Goal: Task Accomplishment & Management: Use online tool/utility

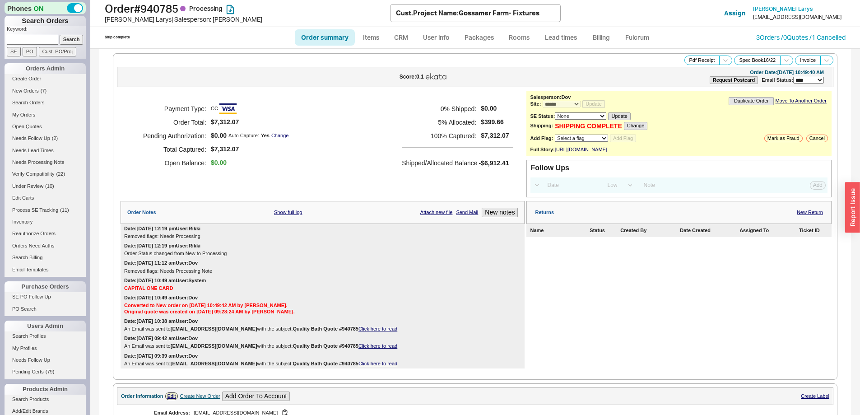
select select "*"
select select "LOW"
select select "3"
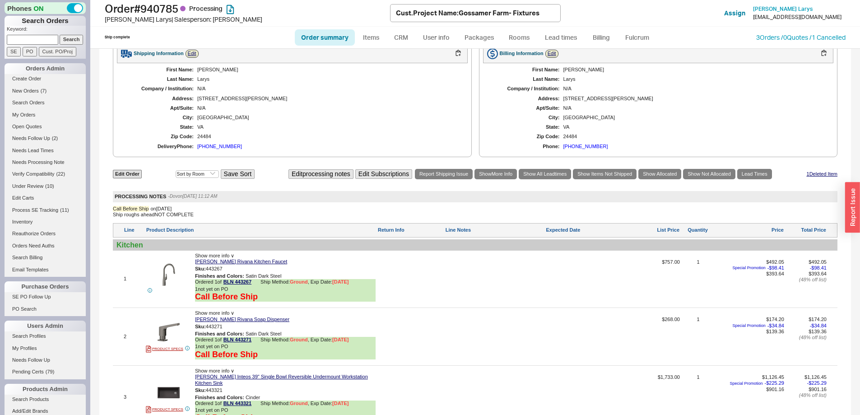
scroll to position [497, 0]
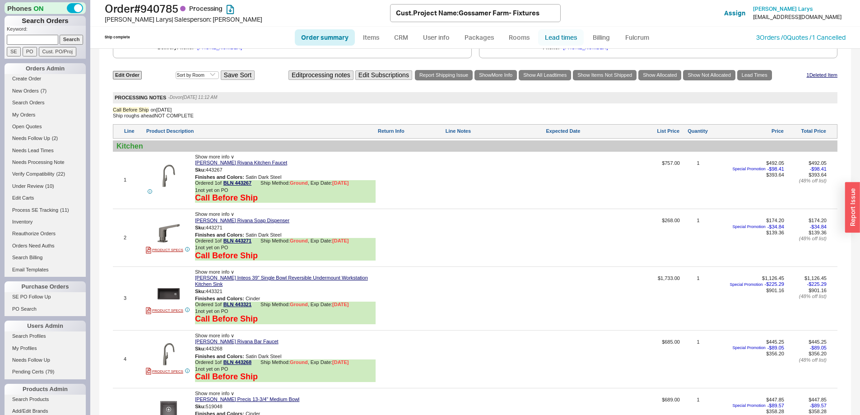
click at [553, 36] on link "Lead times" at bounding box center [561, 37] width 46 height 16
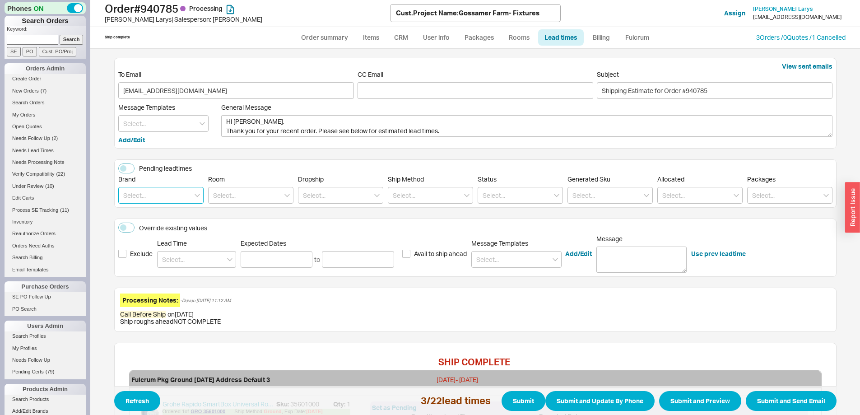
click at [141, 198] on input at bounding box center [160, 195] width 85 height 17
click at [160, 248] on div "Insinkerator" at bounding box center [161, 246] width 84 height 16
type input "Insinkerator"
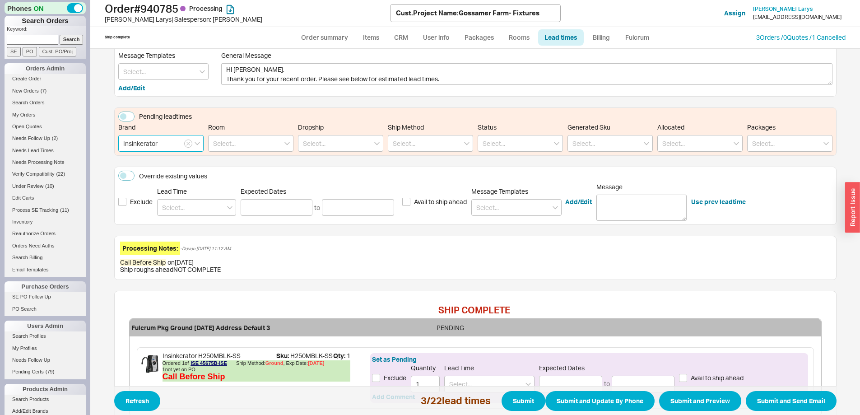
scroll to position [128, 0]
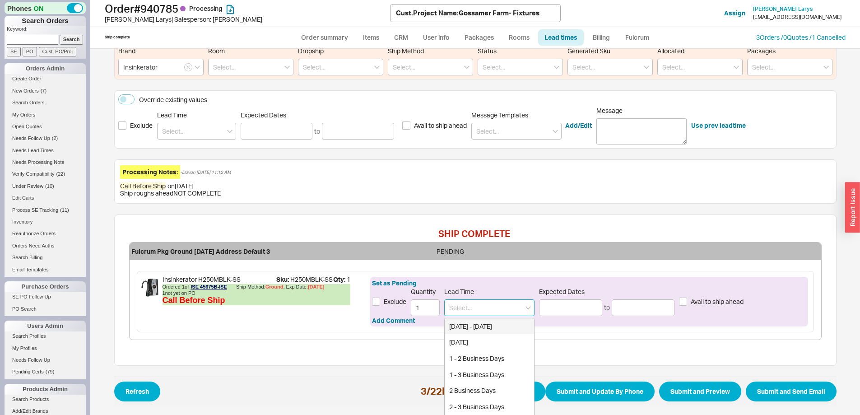
click at [445, 311] on input at bounding box center [489, 307] width 90 height 17
click at [475, 325] on div "4 - 5 Weeks" at bounding box center [489, 326] width 89 height 16
type input "4 - 5 Weeks"
type input "10/16/2025"
type input "10/23/2025"
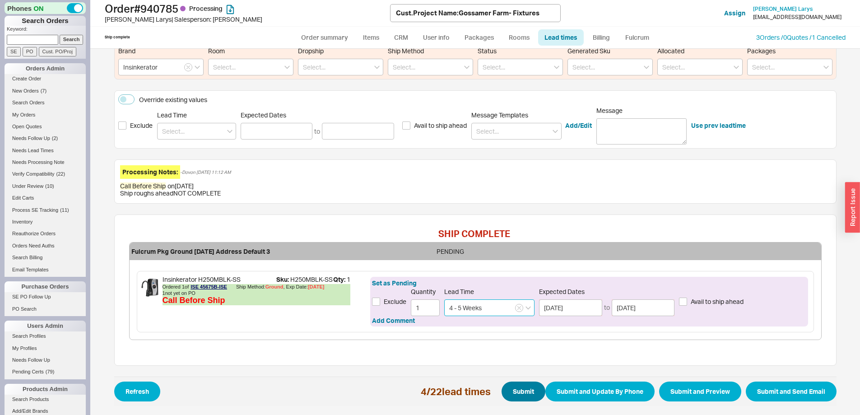
type input "4 - 5 Weeks"
click at [524, 387] on button "Submit" at bounding box center [523, 391] width 44 height 20
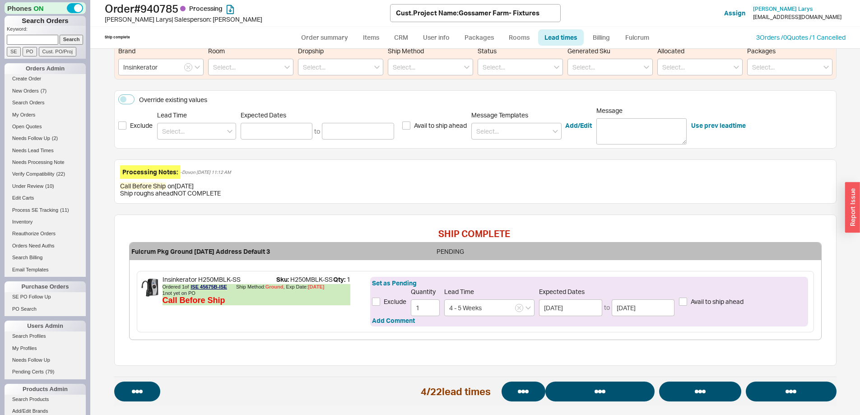
select select "*"
select select "LOW"
select select "3"
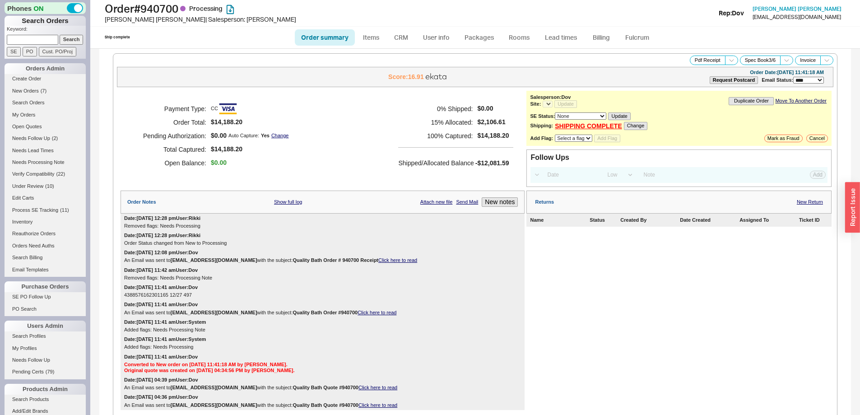
select select "*"
select select "LOW"
select select "3"
select select "*"
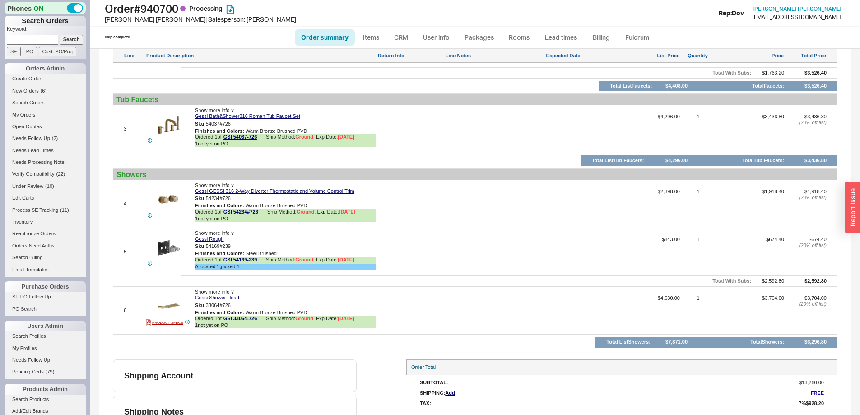
scroll to position [681, 0]
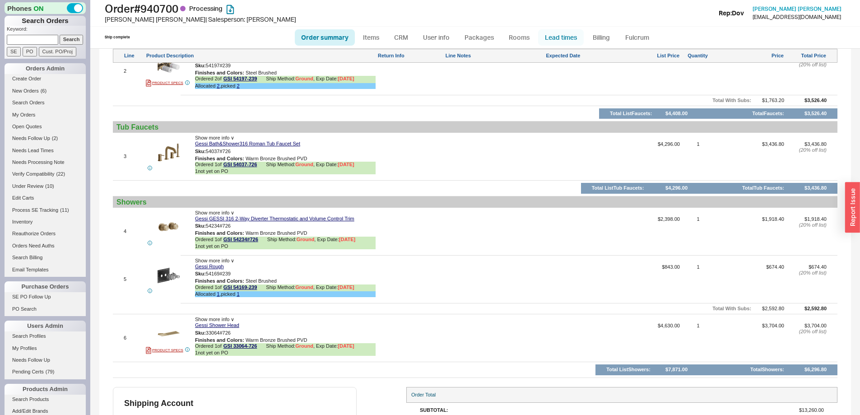
click at [567, 33] on link "Lead times" at bounding box center [561, 37] width 46 height 16
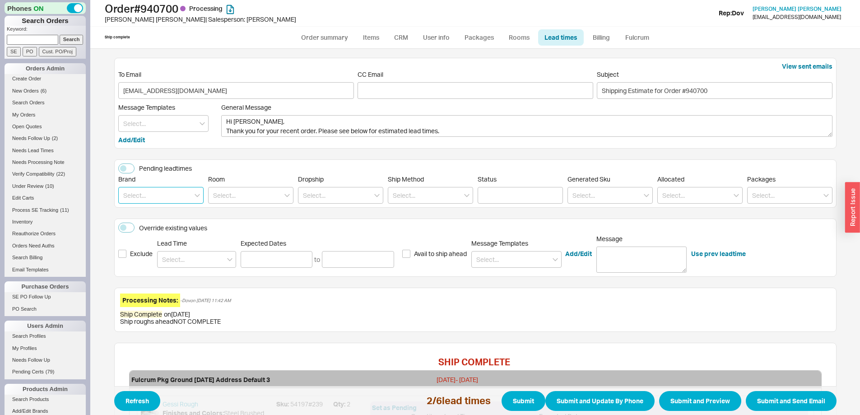
click at [169, 192] on input at bounding box center [160, 195] width 85 height 17
click at [174, 260] on input at bounding box center [196, 259] width 79 height 17
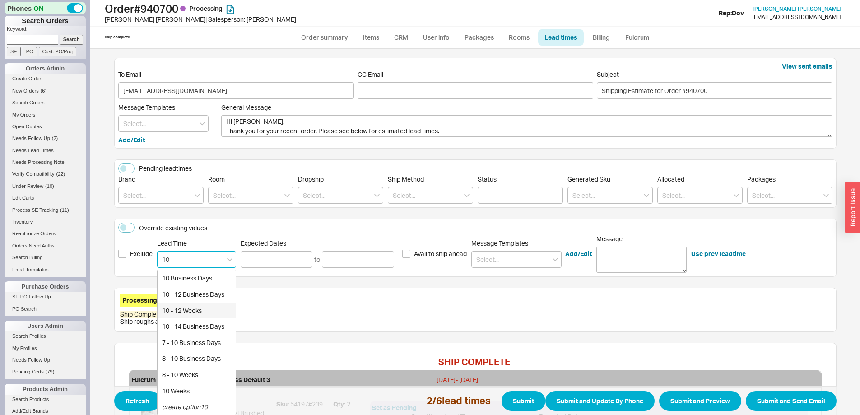
click at [193, 310] on div "10 - 12 Weeks" at bounding box center [197, 310] width 78 height 16
type input "10 - 12 Weeks"
type input "11/28/2025"
type input "12/11/2025"
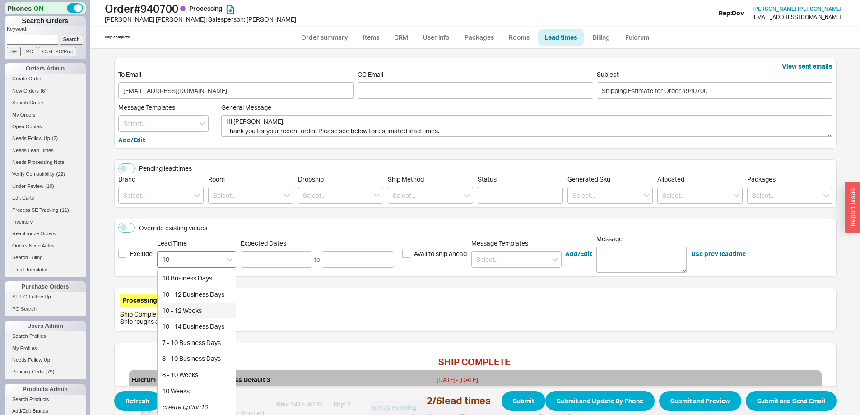
type input "10 - 12 Weeks"
type input "11/28/2025"
type input "12/11/2025"
type input "10 - 12 Weeks"
type input "11/28/2025"
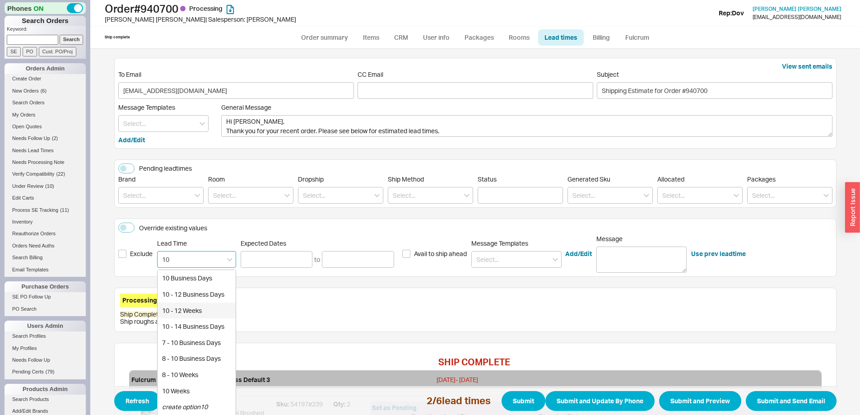
type input "12/11/2025"
type input "10 - 12 Weeks"
type input "11/28/2025"
type input "12/11/2025"
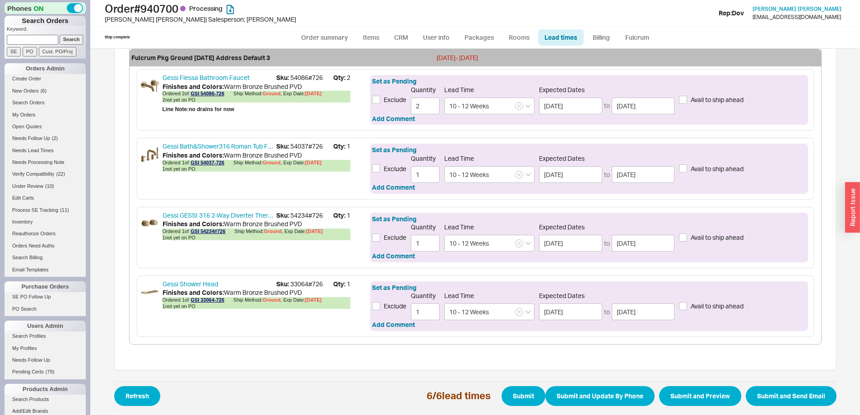
scroll to position [505, 0]
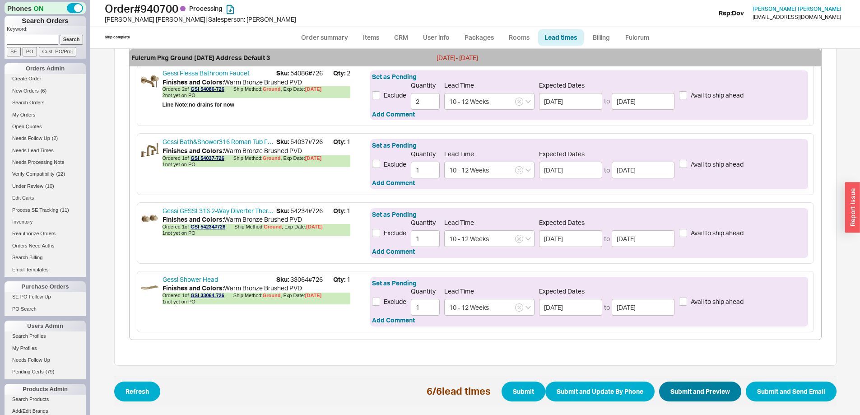
type input "10 - 12 Weeks"
click at [692, 390] on button "Submit and Preview" at bounding box center [700, 391] width 82 height 20
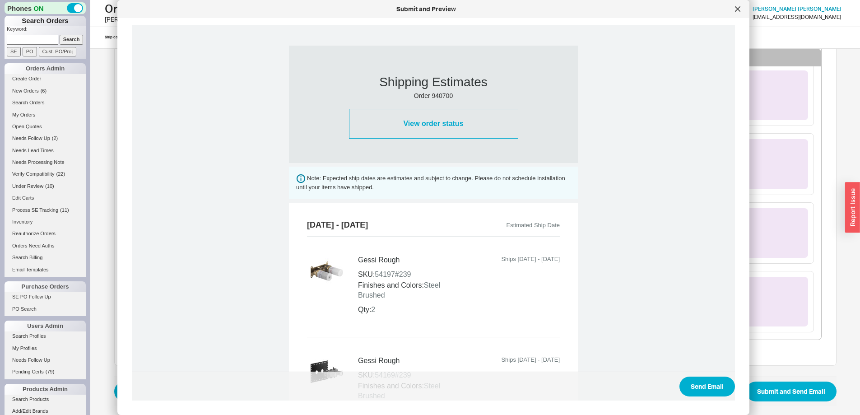
scroll to position [0, 0]
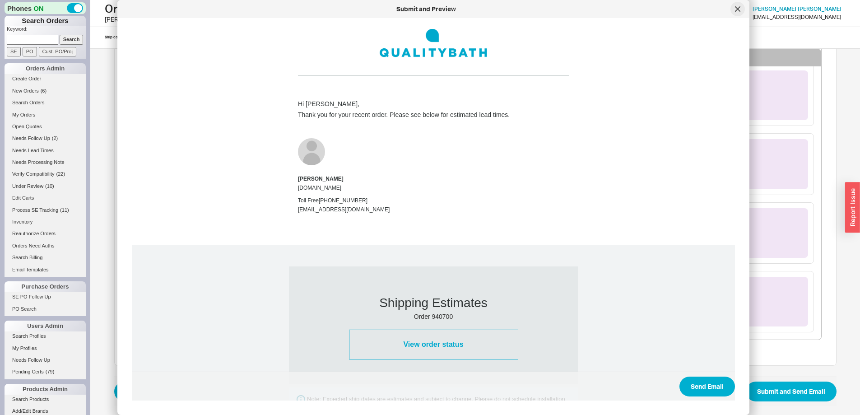
click at [737, 11] on icon at bounding box center [737, 8] width 5 height 5
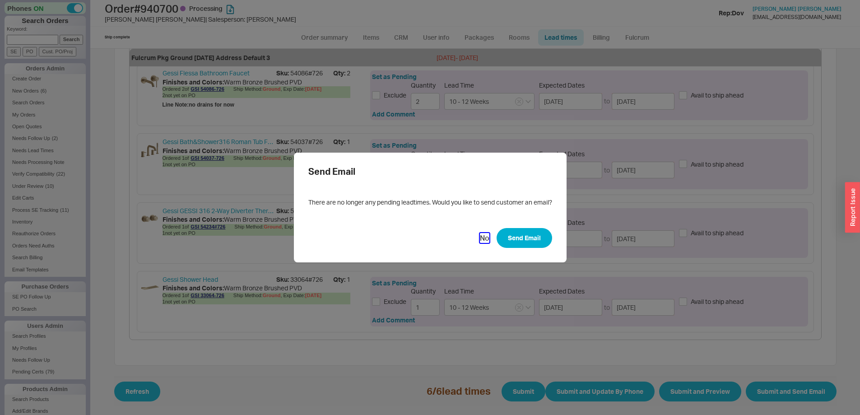
click at [480, 237] on button "No" at bounding box center [484, 238] width 9 height 10
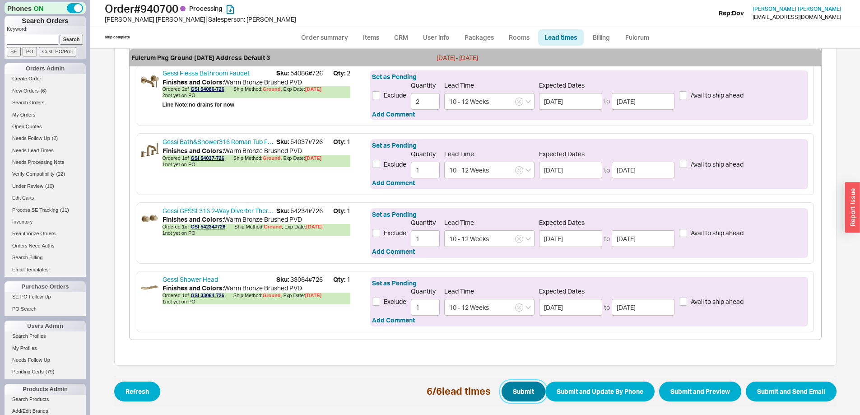
click at [515, 388] on button "Submit" at bounding box center [523, 391] width 44 height 20
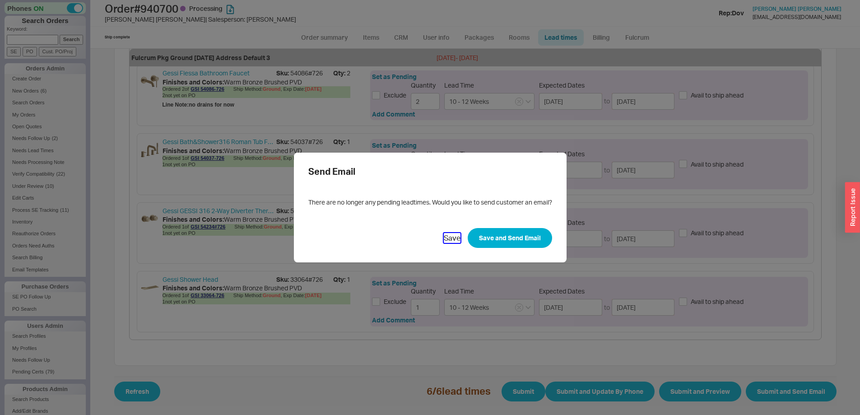
click at [447, 238] on button "Save" at bounding box center [452, 238] width 17 height 10
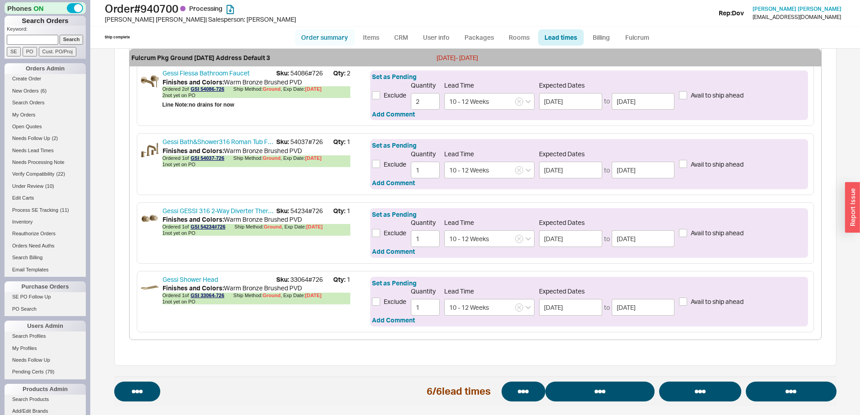
select select "*"
select select "LOW"
select select "3"
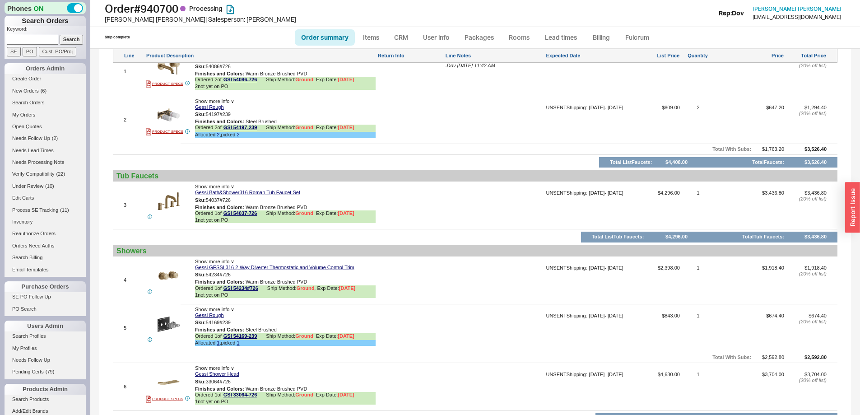
scroll to position [726, 0]
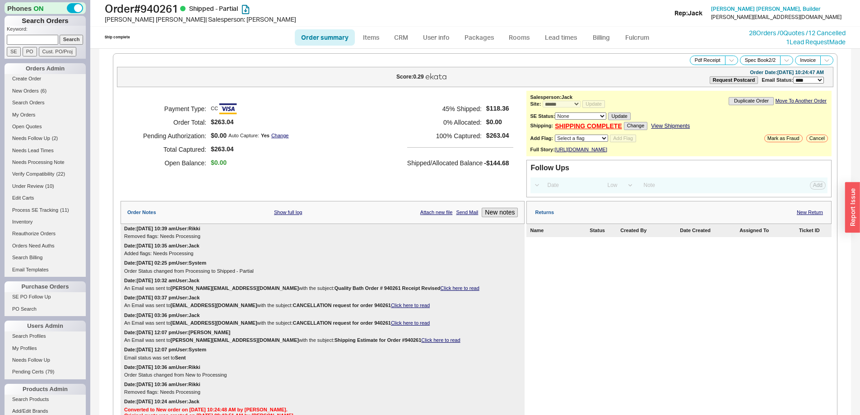
select select "*"
select select "LOW"
select select "3"
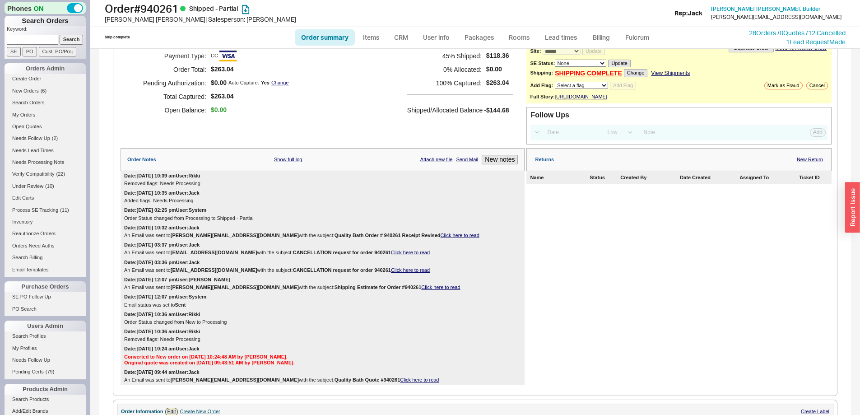
scroll to position [484, 0]
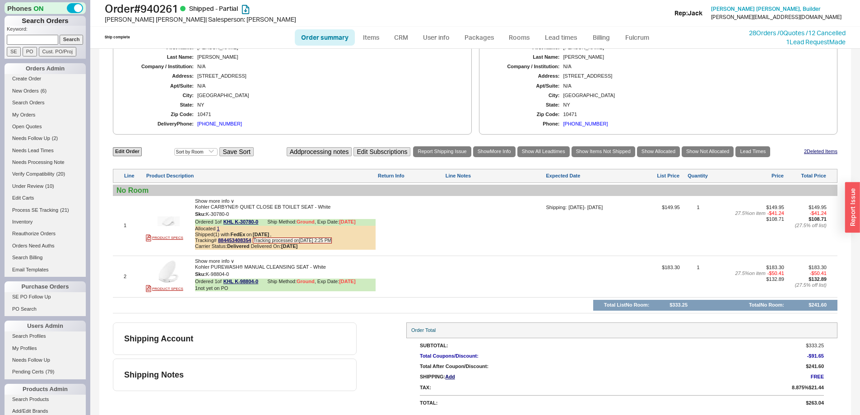
click at [44, 39] on input at bounding box center [32, 39] width 51 height 9
type input "513573"
click at [60, 35] on input "Search" at bounding box center [72, 39] width 24 height 9
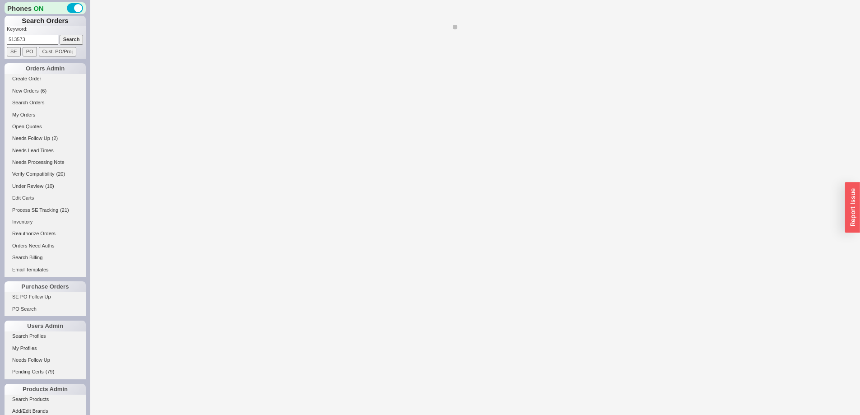
select select "*"
select select "LOW"
select select "3"
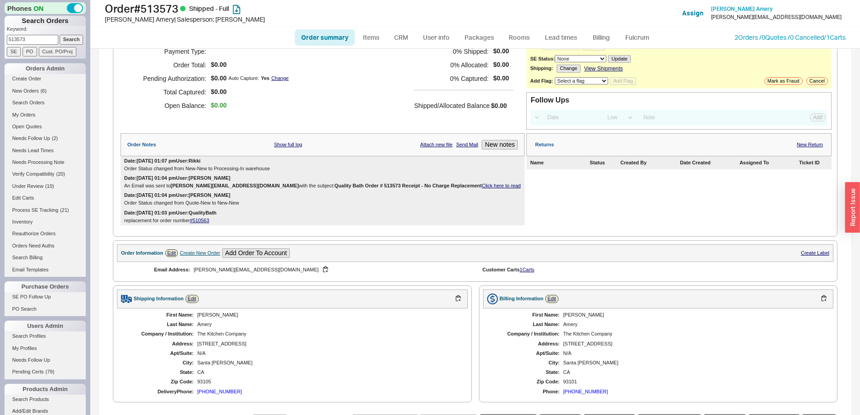
scroll to position [37, 0]
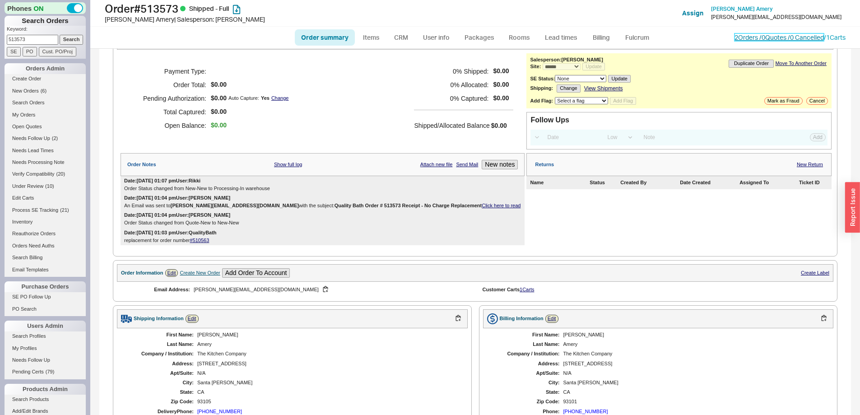
click at [795, 38] on link "2 Orders / 0 Quotes / 0 Cancelled" at bounding box center [778, 37] width 89 height 8
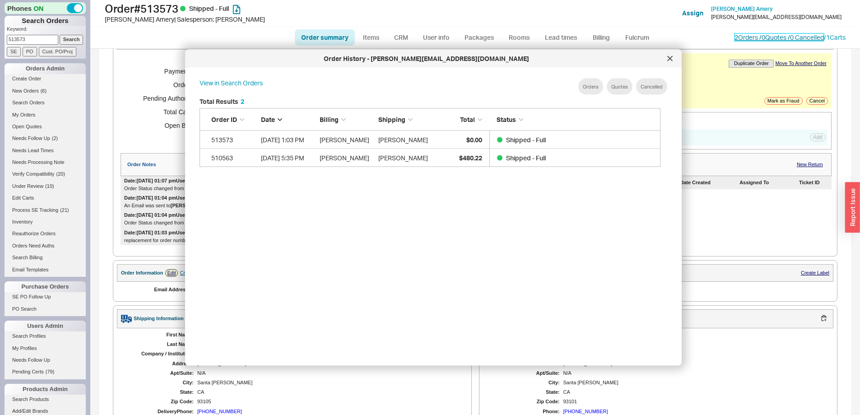
scroll to position [269, 469]
click at [670, 54] on div at bounding box center [670, 58] width 14 height 14
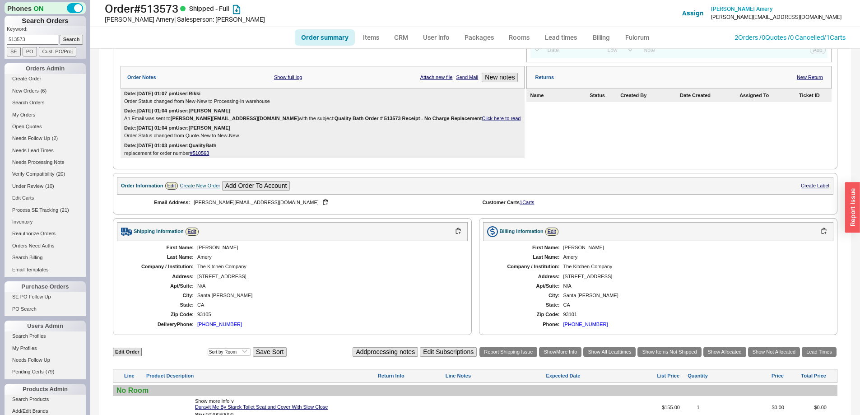
scroll to position [263, 0]
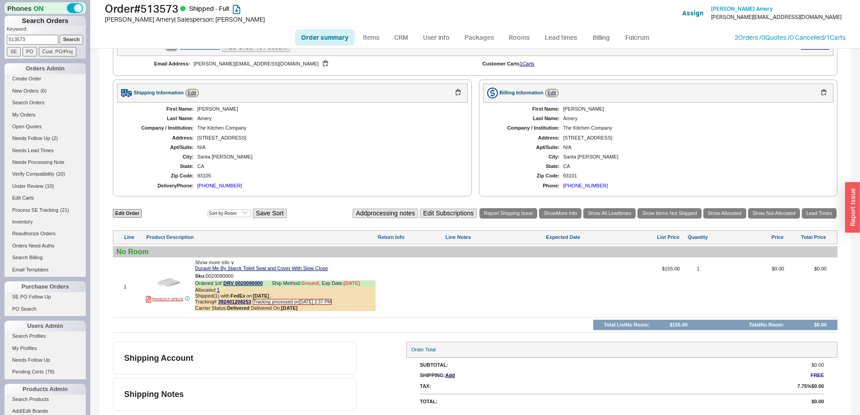
click at [43, 41] on input "513573" at bounding box center [32, 39] width 51 height 9
type input "940691"
click at [60, 35] on input "Search" at bounding box center [72, 39] width 24 height 9
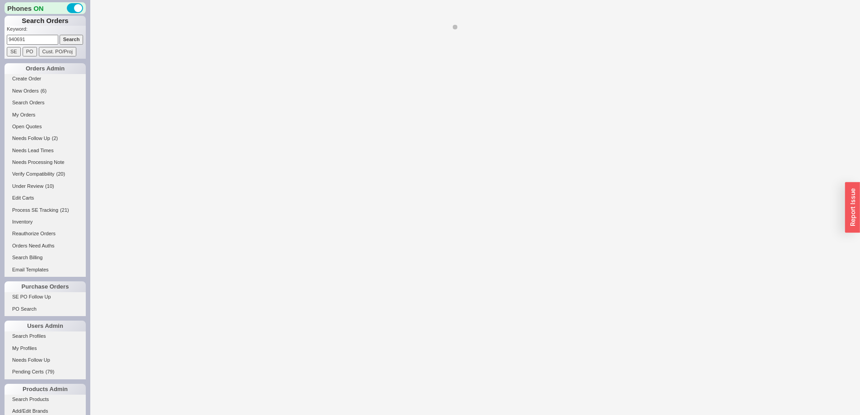
select select "*"
select select "LOW"
select select "3"
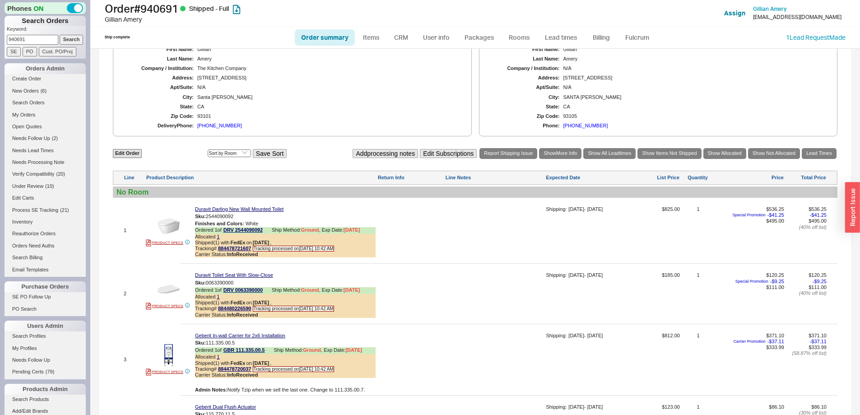
scroll to position [403, 0]
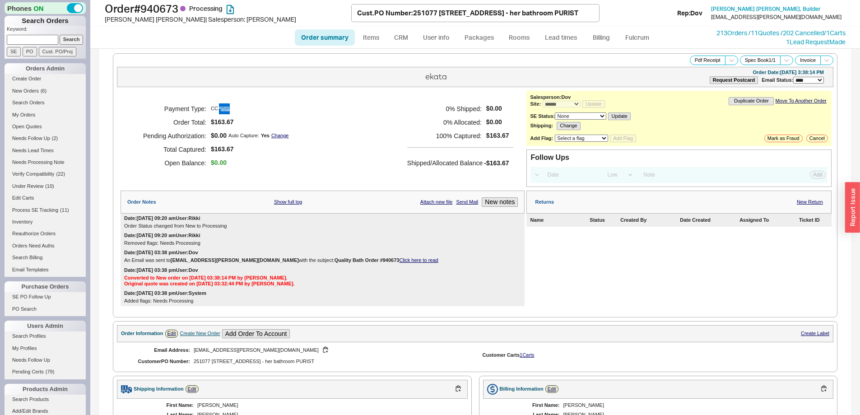
select select "*"
select select "LOW"
select select "3"
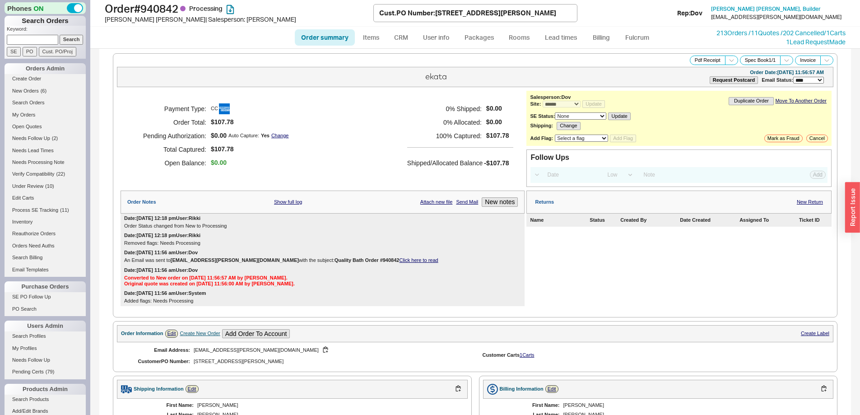
select select "*"
select select "LOW"
select select "3"
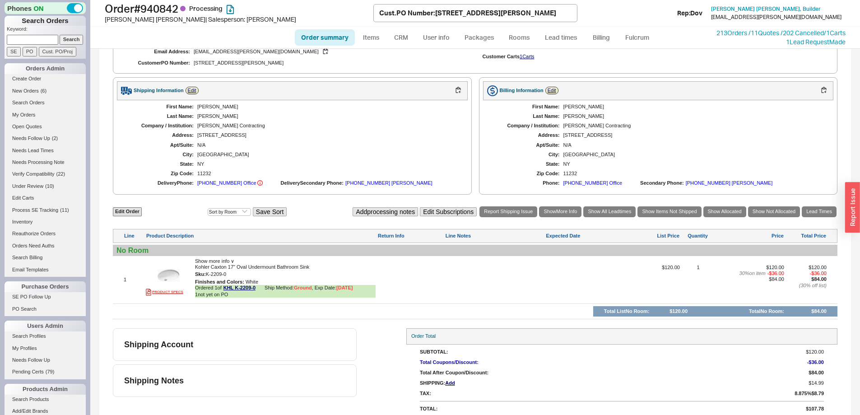
scroll to position [305, 0]
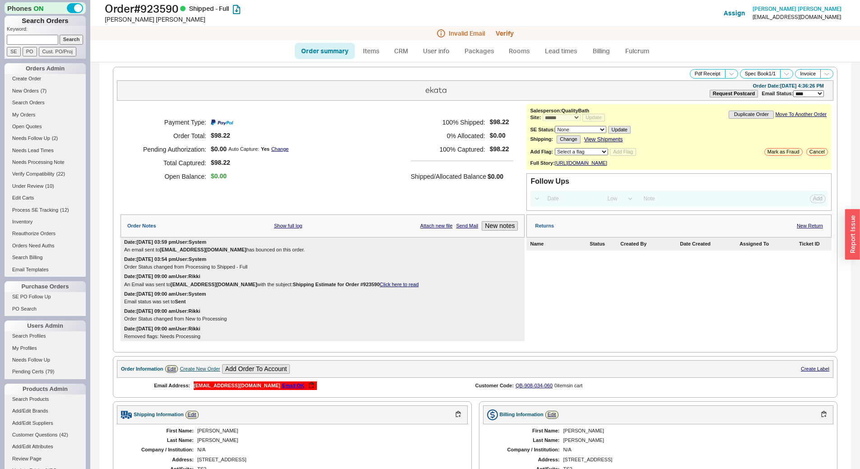
select select "*"
select select "LOW"
select select "3"
click at [691, 74] on button "Pdf Receipt" at bounding box center [708, 73] width 36 height 9
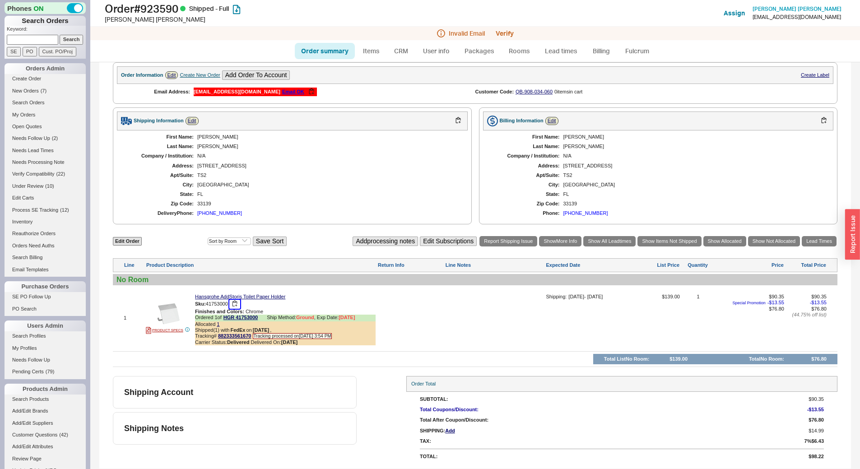
click at [237, 304] on button "button" at bounding box center [234, 304] width 11 height 9
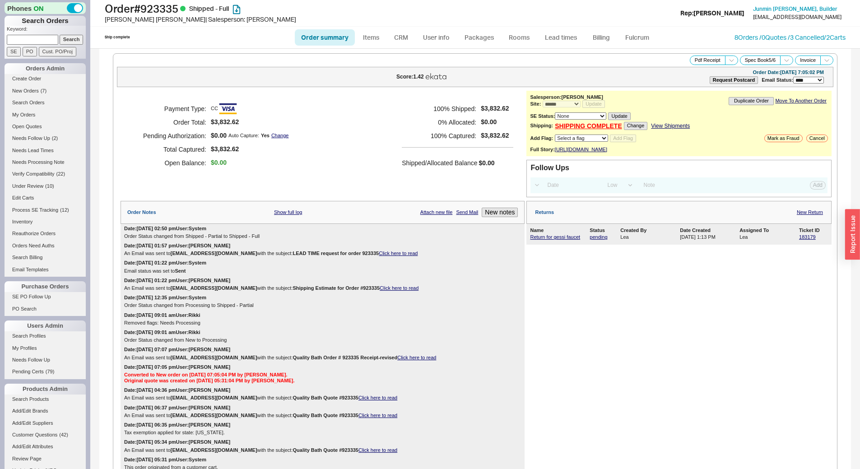
select select "*"
select select "LOW"
select select "3"
click at [728, 57] on icon at bounding box center [731, 60] width 7 height 7
click at [698, 71] on button "Brand Pdf Receipt" at bounding box center [699, 70] width 60 height 10
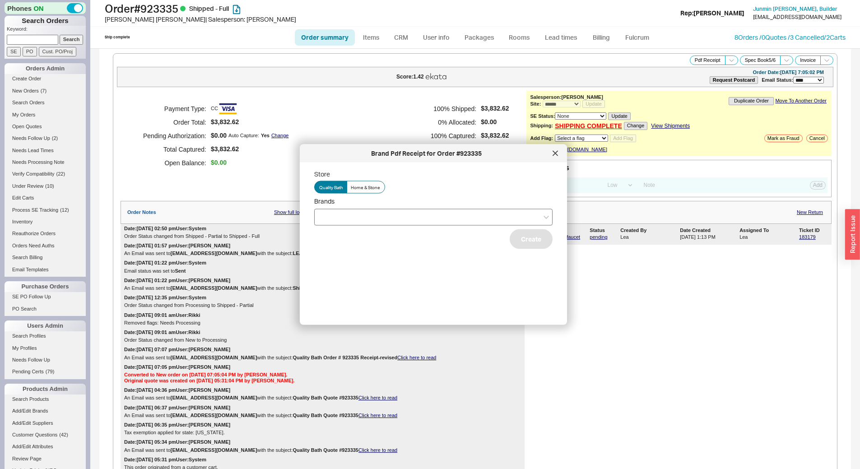
click at [439, 216] on div at bounding box center [433, 217] width 238 height 17
click at [325, 216] on input "Brands" at bounding box center [322, 217] width 6 height 10
click at [427, 248] on div "Hansgrohe" at bounding box center [433, 252] width 237 height 16
click at [479, 303] on div "Store Quality Bath Home & Stone Brands Hansgrohe Gessi Blanco Create" at bounding box center [440, 240] width 253 height 141
click at [522, 237] on button "Create" at bounding box center [531, 239] width 43 height 20
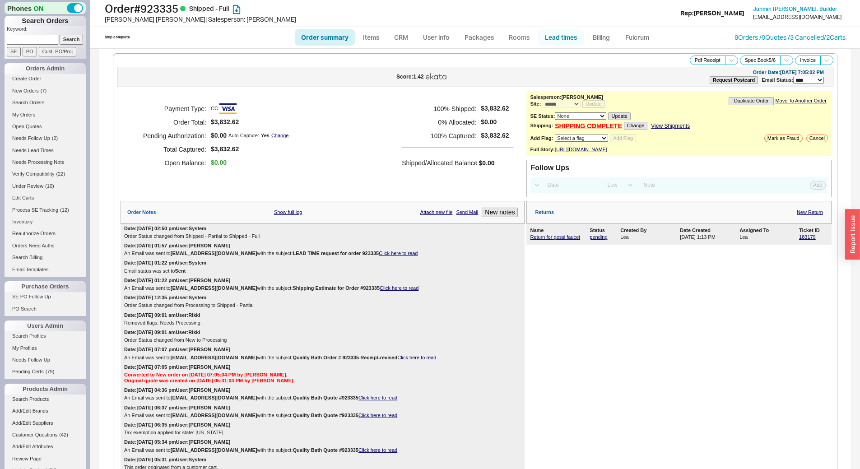
click at [563, 35] on link "Lead times" at bounding box center [561, 37] width 46 height 16
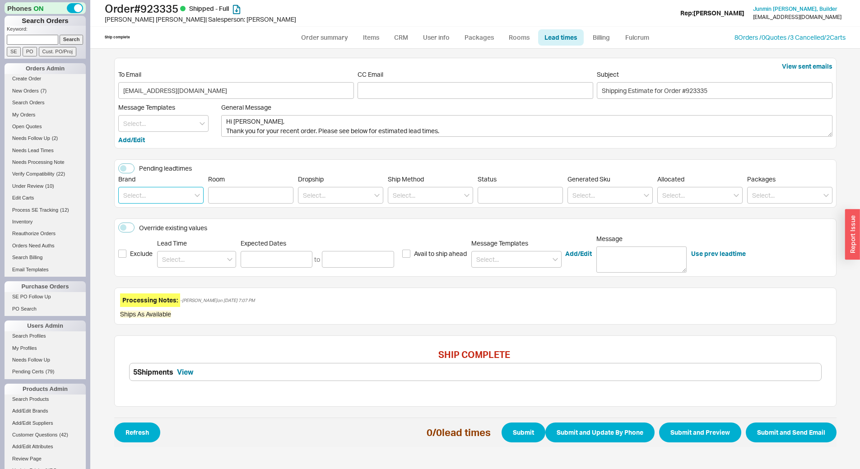
click at [164, 188] on input at bounding box center [160, 195] width 85 height 17
click at [158, 216] on div "Hansgrohe" at bounding box center [161, 214] width 84 height 16
type input "Hansgrohe"
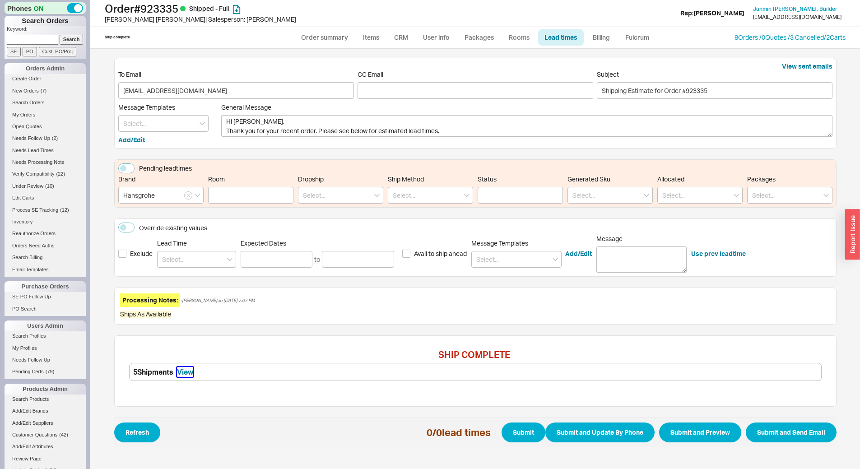
click at [193, 371] on button "View" at bounding box center [185, 372] width 16 height 10
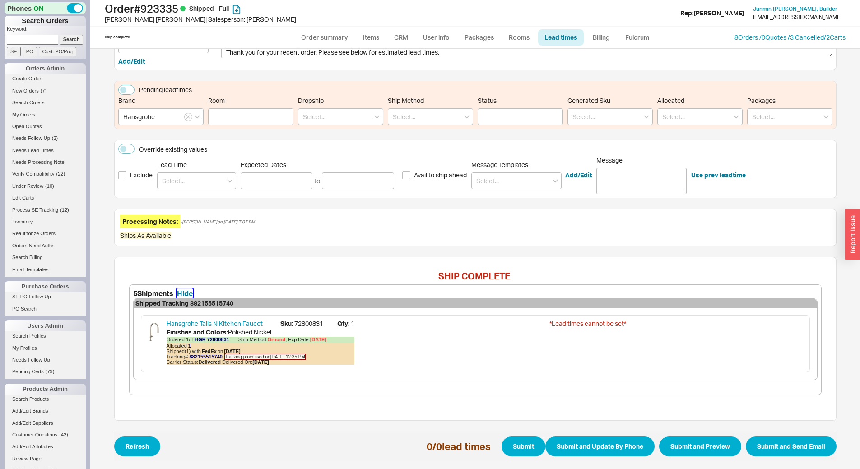
scroll to position [79, 0]
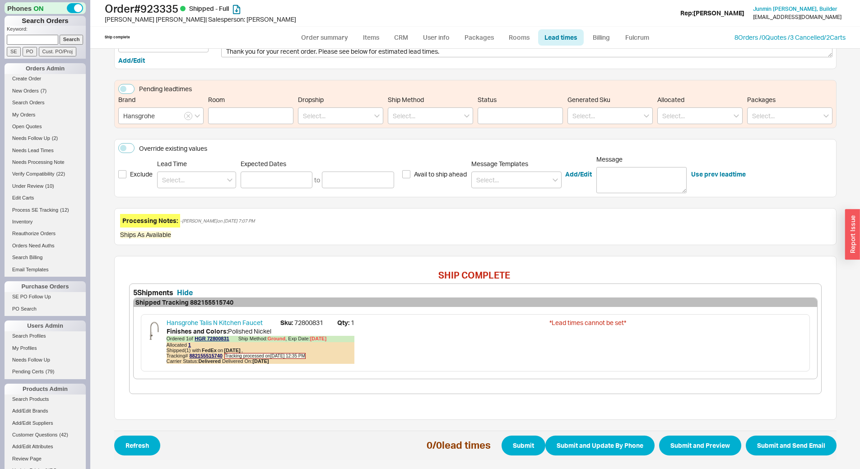
click at [327, 46] on ul "Order summary Items CRM User info Packages Rooms Lead times Billing Fulcrum" at bounding box center [475, 38] width 368 height 22
click at [333, 40] on link "Order summary" at bounding box center [325, 37] width 60 height 16
select select "*"
select select "LOW"
select select "3"
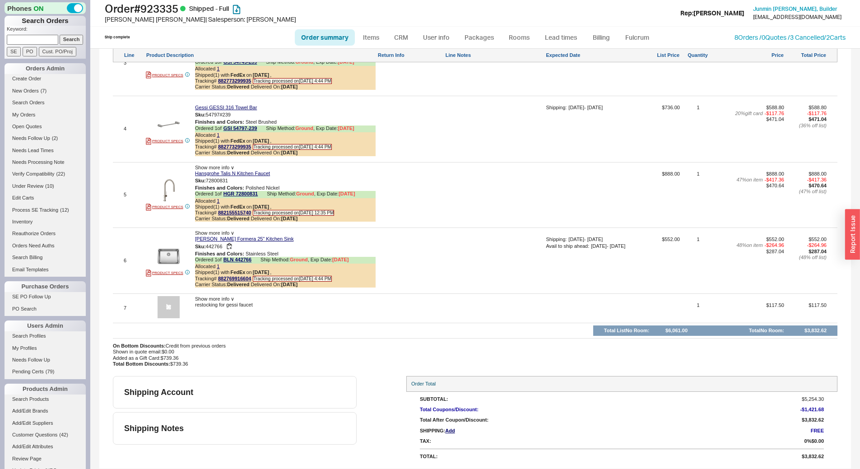
scroll to position [754, 0]
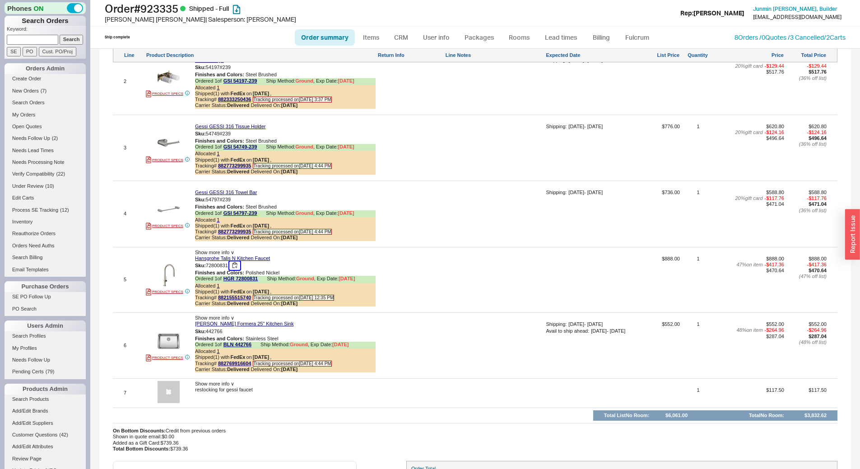
click at [235, 270] on button "button" at bounding box center [234, 265] width 11 height 9
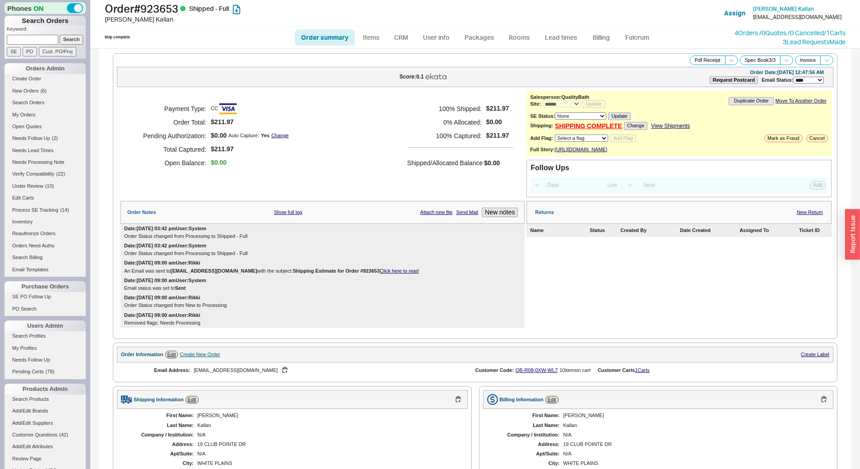
select select "*"
select select "LOW"
select select "3"
click at [699, 59] on button "Pdf Receipt" at bounding box center [708, 60] width 36 height 9
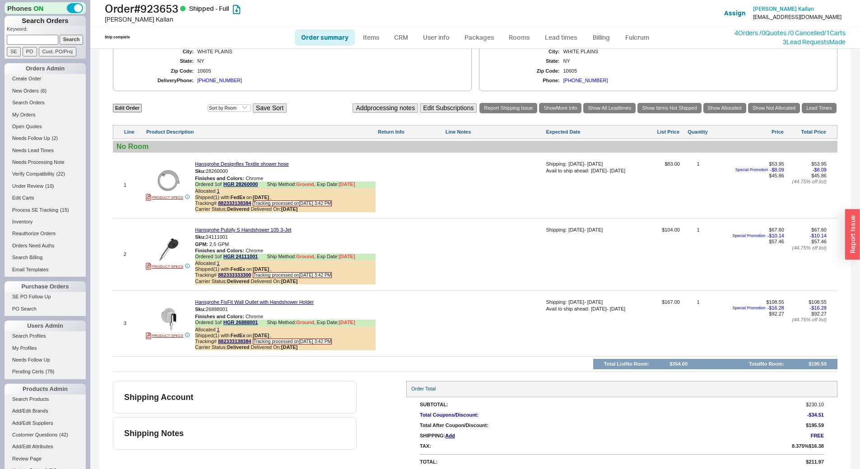
scroll to position [423, 0]
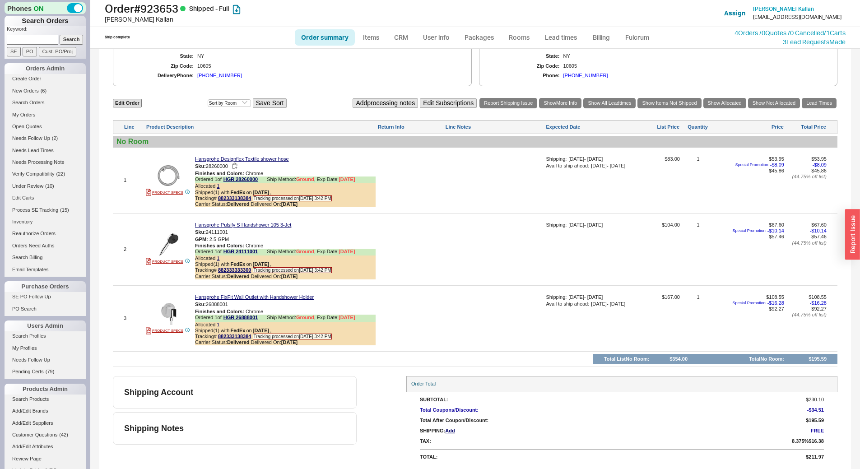
click at [235, 164] on button "button" at bounding box center [234, 166] width 11 height 9
click at [235, 231] on button "button" at bounding box center [234, 232] width 11 height 9
click at [238, 306] on button "button" at bounding box center [234, 304] width 11 height 9
click at [238, 165] on button "button" at bounding box center [234, 166] width 11 height 9
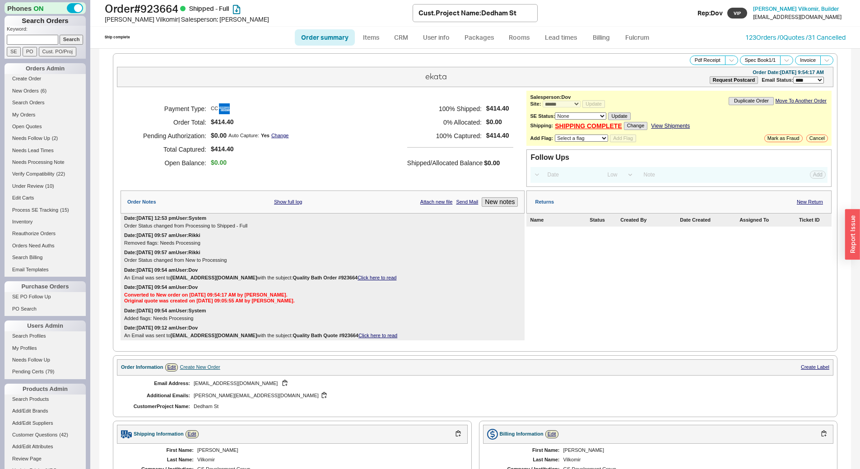
select select "*"
select select "LOW"
select select "3"
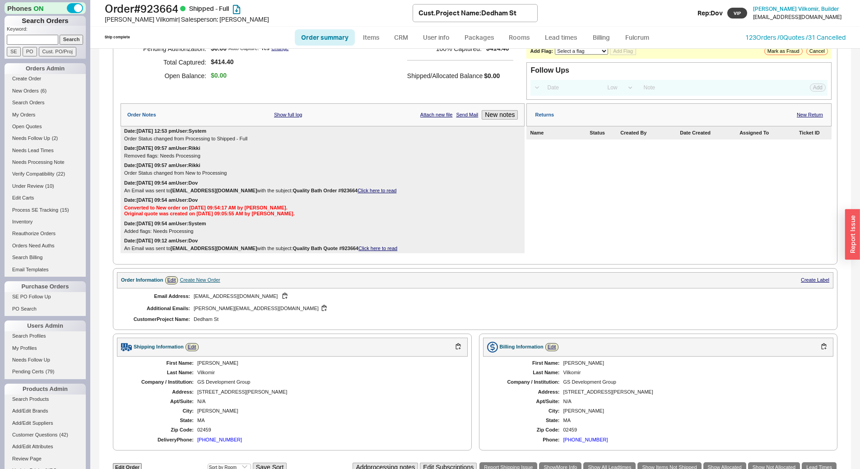
scroll to position [293, 0]
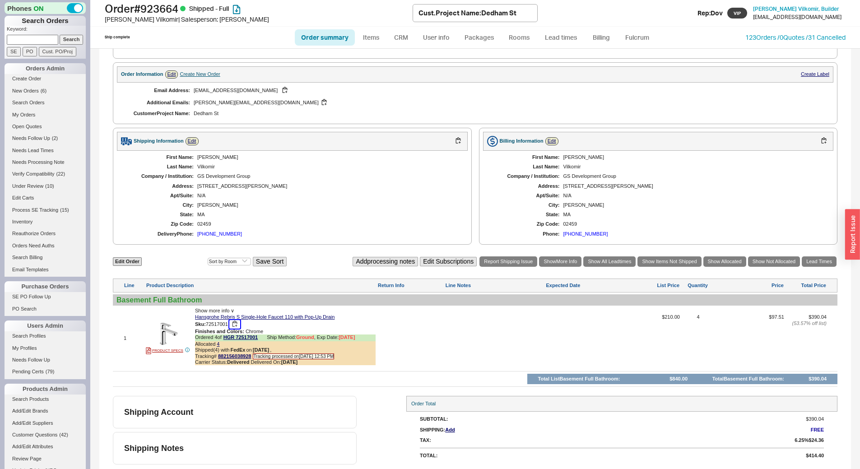
click at [237, 325] on button "button" at bounding box center [234, 324] width 11 height 9
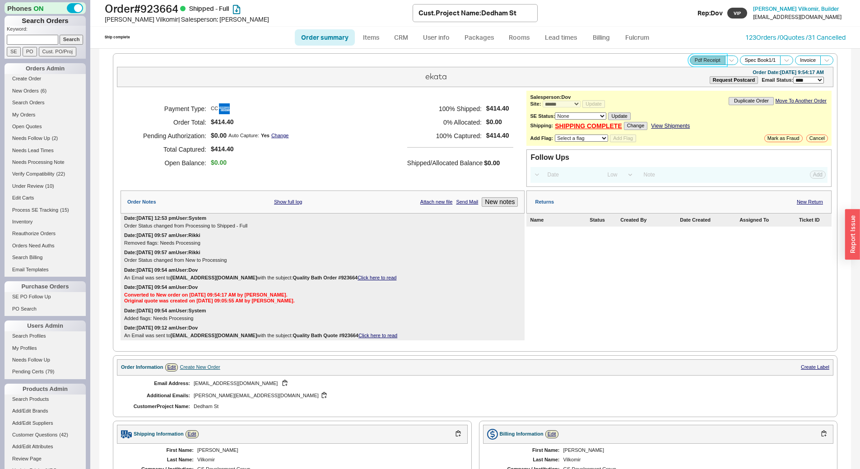
click at [697, 57] on button "Pdf Receipt" at bounding box center [708, 60] width 36 height 9
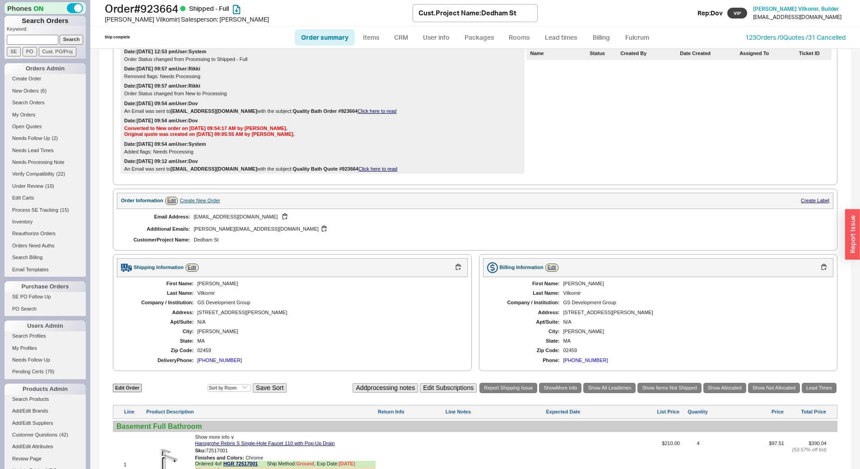
scroll to position [293, 0]
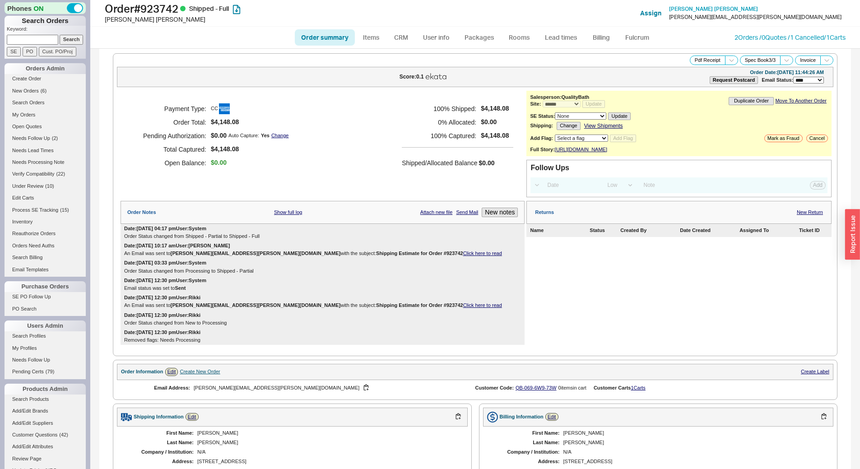
select select "*"
select select "LOW"
select select "3"
click at [728, 59] on span at bounding box center [731, 60] width 13 height 9
click at [692, 70] on button "Brand Pdf Receipt" at bounding box center [699, 70] width 60 height 10
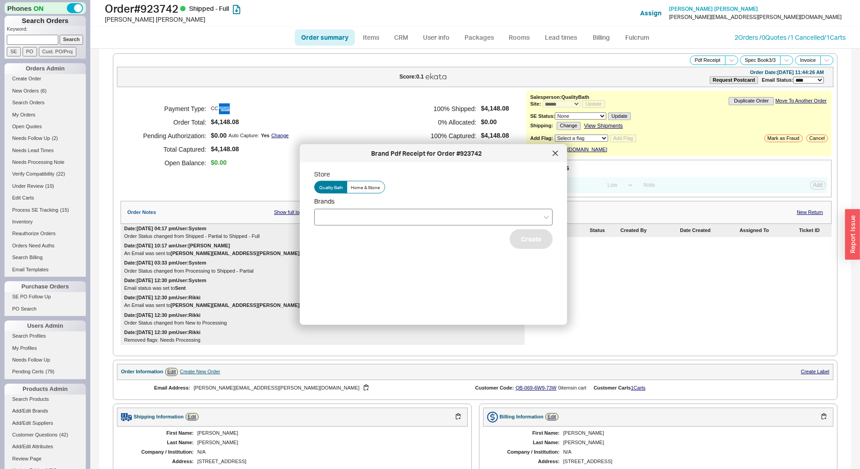
click at [405, 218] on div at bounding box center [433, 217] width 238 height 17
click at [325, 218] on input "Brands" at bounding box center [322, 217] width 6 height 10
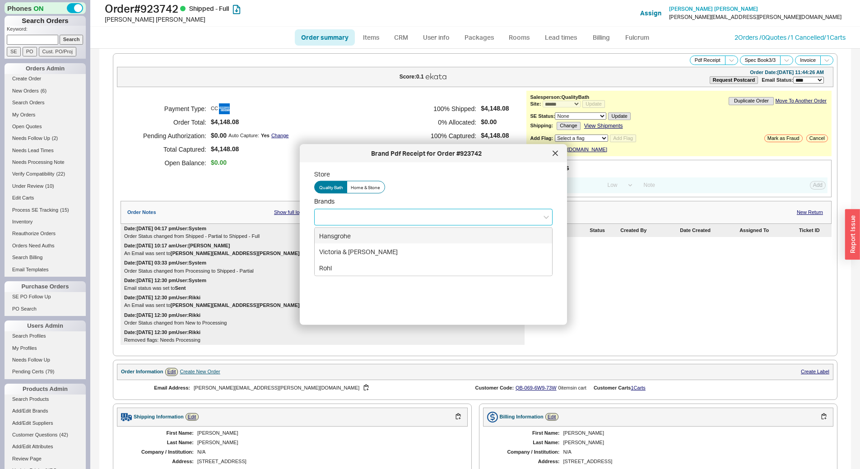
click at [402, 241] on div "Hansgrohe" at bounding box center [433, 236] width 237 height 16
click at [428, 270] on div "Store Quality Bath Home & Stone Brands Hansgrohe Victoria & Albert Rohl Create" at bounding box center [440, 240] width 253 height 141
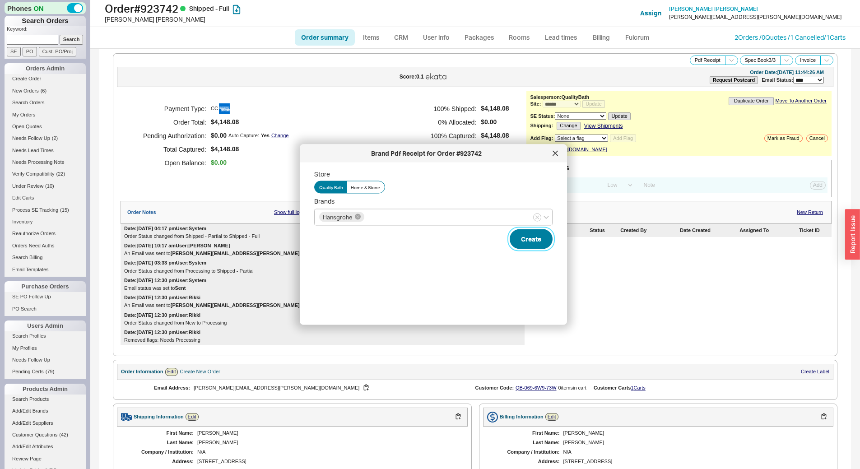
click at [531, 244] on button "Create" at bounding box center [531, 239] width 43 height 20
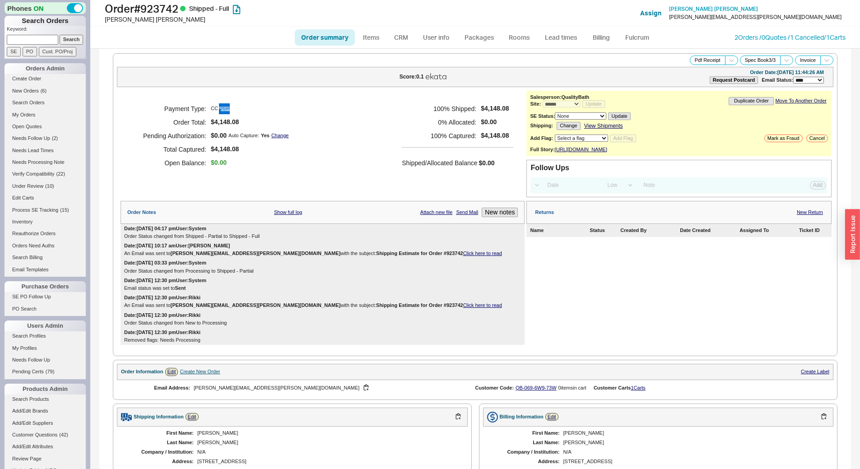
scroll to position [440, 0]
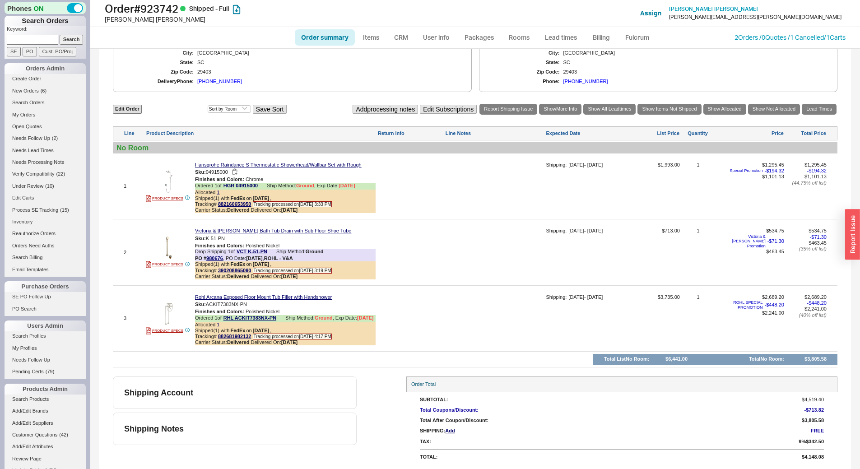
click at [238, 168] on button "button" at bounding box center [234, 172] width 11 height 9
click at [236, 168] on button "button" at bounding box center [234, 172] width 11 height 9
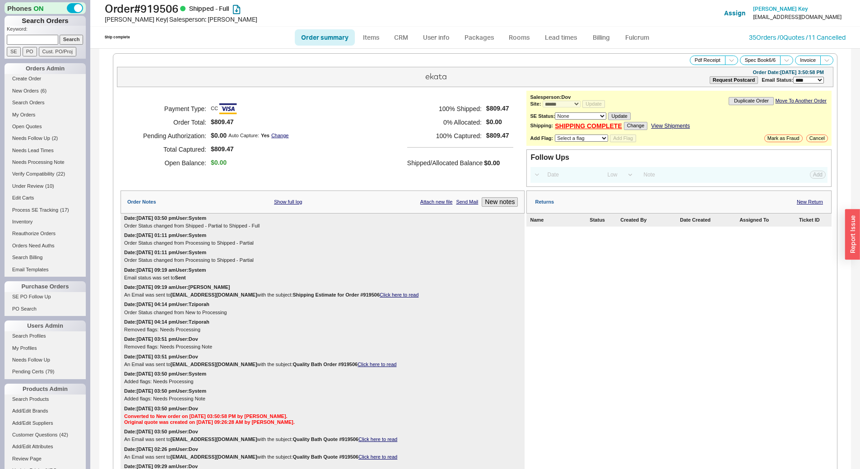
select select "*"
select select "LOW"
select select "3"
click at [728, 58] on icon at bounding box center [731, 60] width 7 height 7
click at [700, 73] on button "Brand Pdf Receipt" at bounding box center [699, 70] width 60 height 10
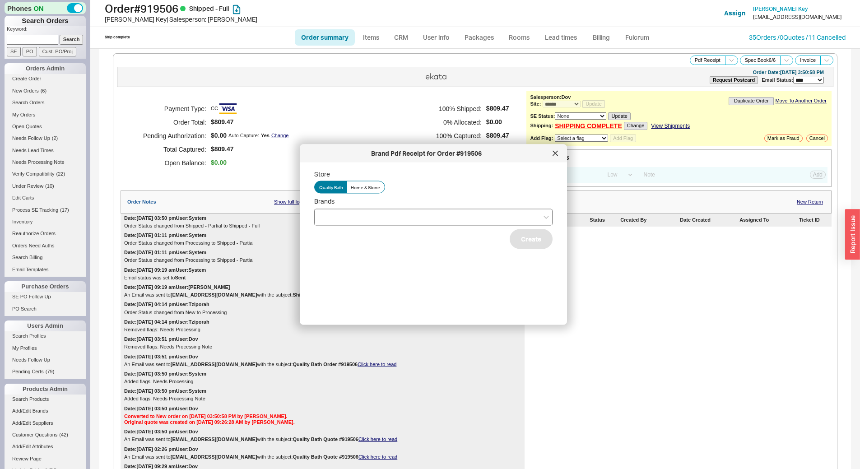
click at [409, 223] on div at bounding box center [433, 217] width 238 height 17
click at [325, 222] on input "Brands" at bounding box center [322, 217] width 6 height 10
click at [404, 246] on div "Hansgrohe" at bounding box center [433, 252] width 237 height 16
click at [464, 270] on div "Store Quality Bath Home & Stone Brands Hansgrohe Toto Create" at bounding box center [440, 240] width 253 height 141
click at [539, 232] on button "Create" at bounding box center [531, 239] width 43 height 20
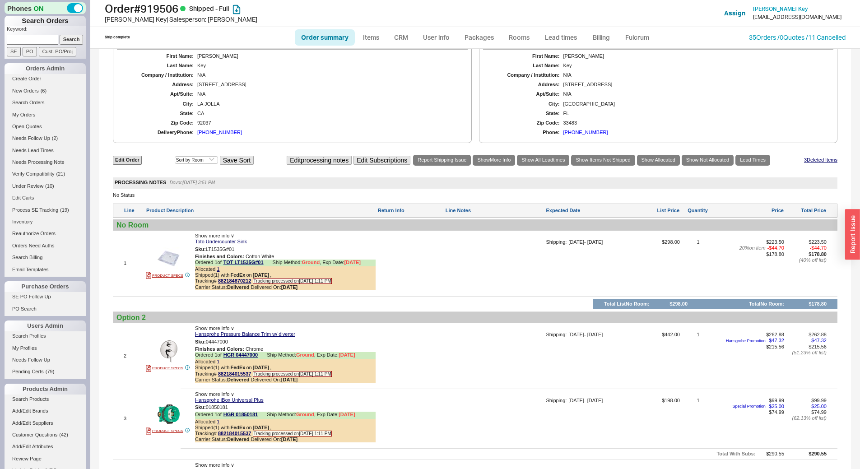
scroll to position [827, 0]
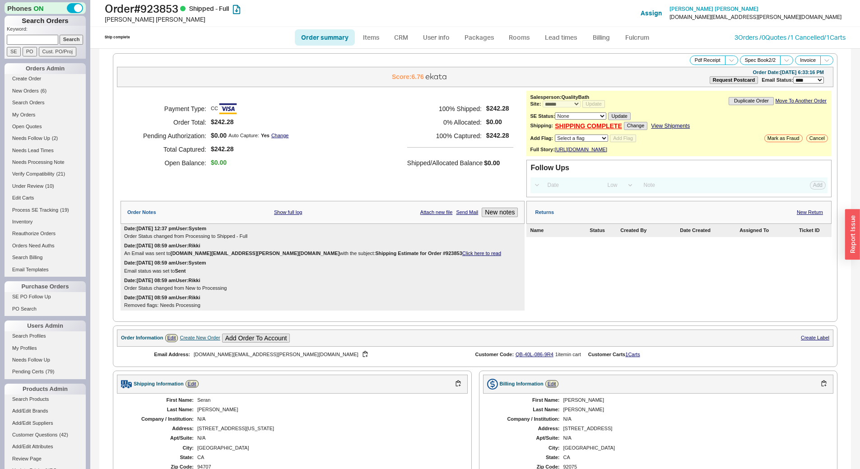
select select "*"
select select "LOW"
select select "3"
click at [700, 60] on button "Pdf Receipt" at bounding box center [708, 60] width 36 height 9
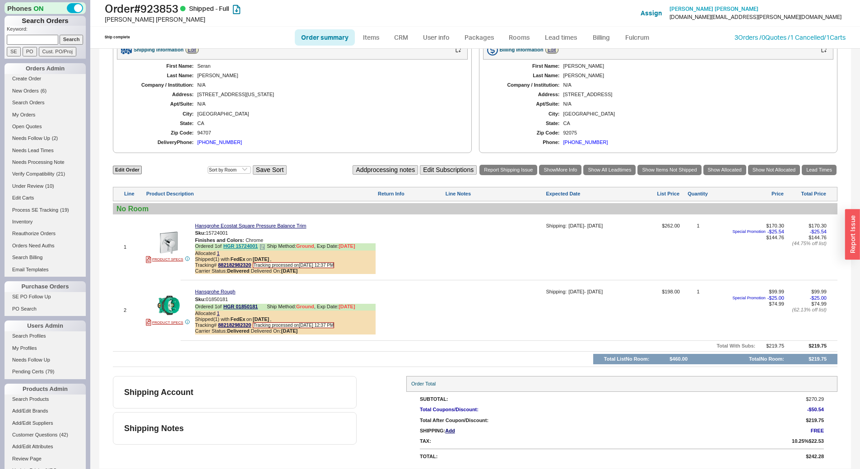
scroll to position [340, 0]
click at [238, 232] on button "button" at bounding box center [234, 233] width 11 height 9
click at [237, 301] on button "button" at bounding box center [234, 299] width 11 height 9
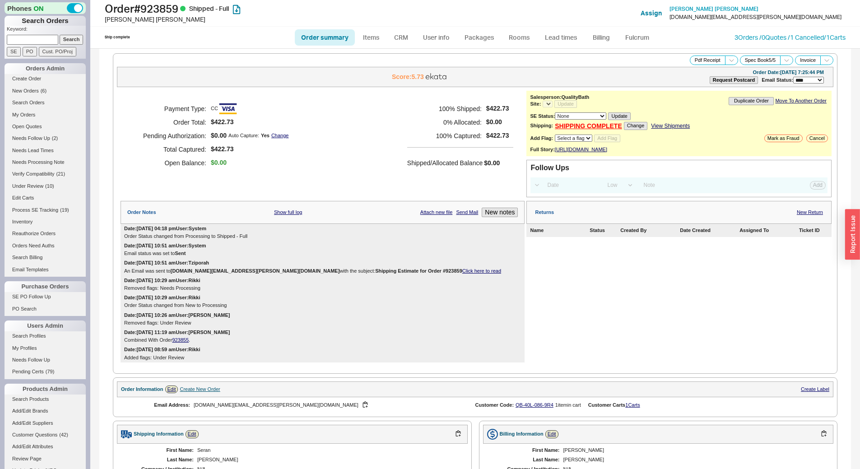
select select "LOW"
select select "3"
select select "*"
click at [696, 58] on button "Pdf Receipt" at bounding box center [708, 60] width 36 height 9
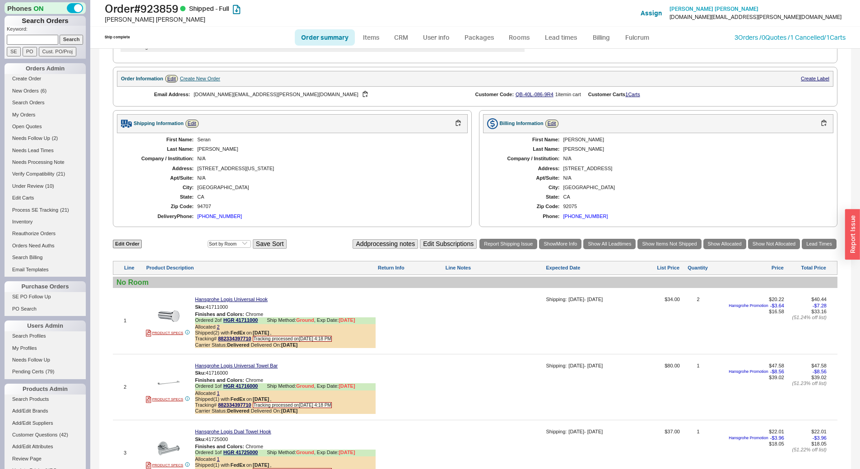
scroll to position [316, 0]
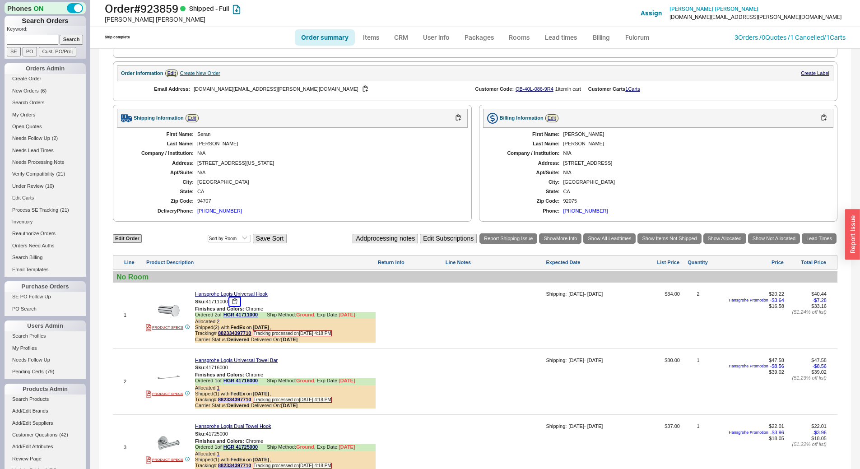
click at [236, 306] on button "button" at bounding box center [234, 301] width 11 height 9
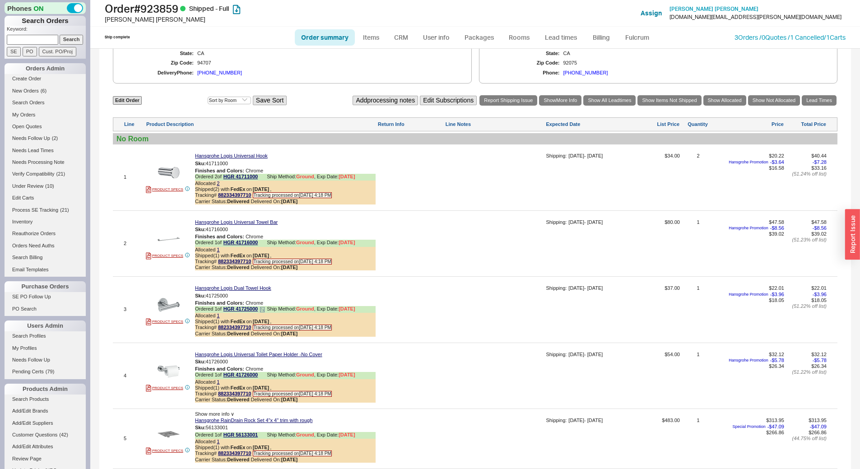
scroll to position [451, 0]
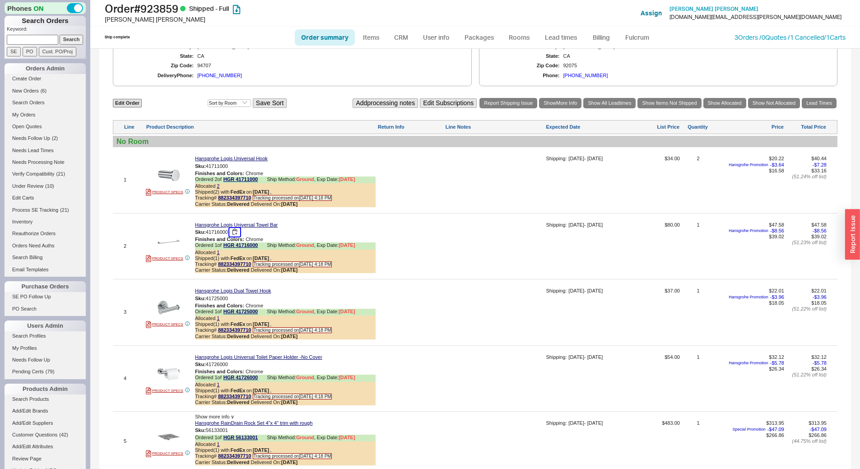
click at [235, 236] on button "button" at bounding box center [234, 232] width 11 height 9
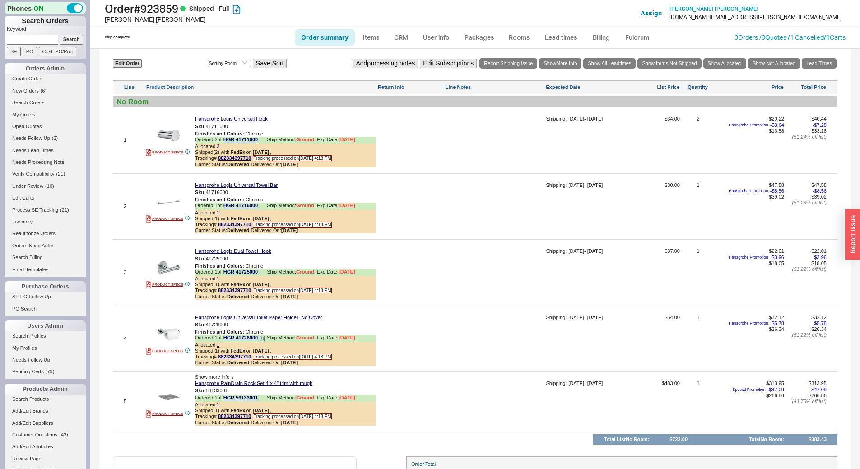
scroll to position [542, 0]
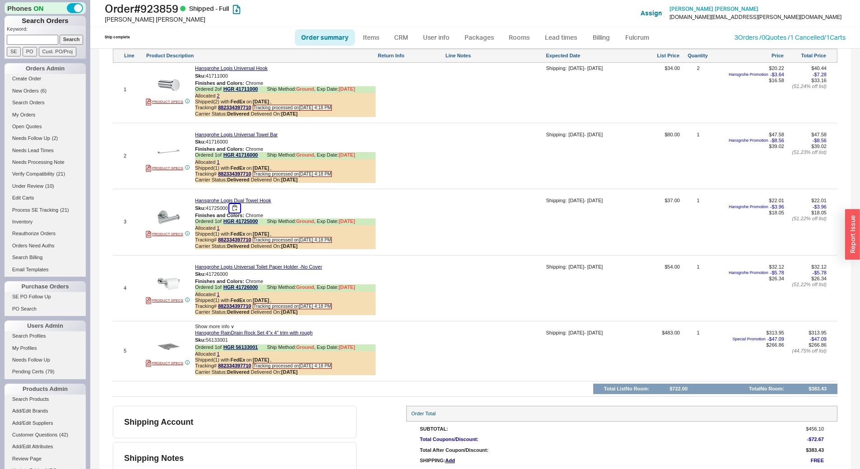
click at [237, 212] on button "button" at bounding box center [234, 208] width 11 height 9
click at [237, 279] on button "button" at bounding box center [234, 274] width 11 height 9
click at [238, 344] on button "button" at bounding box center [234, 340] width 11 height 9
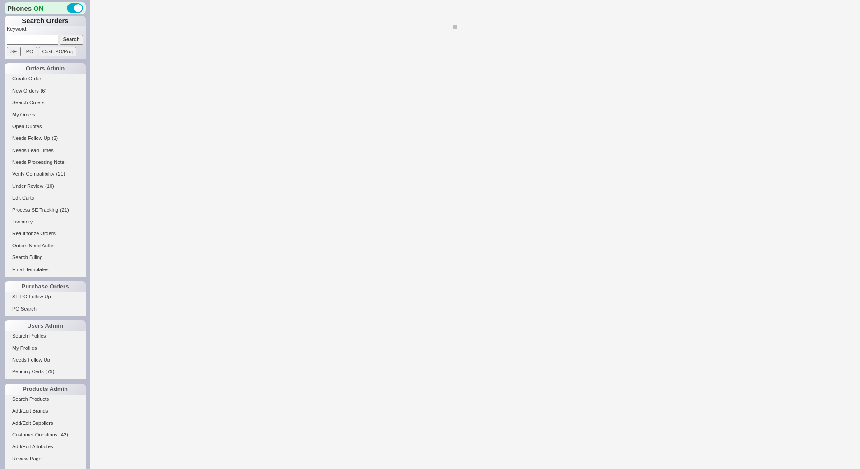
select select "*"
select select "LOW"
select select "3"
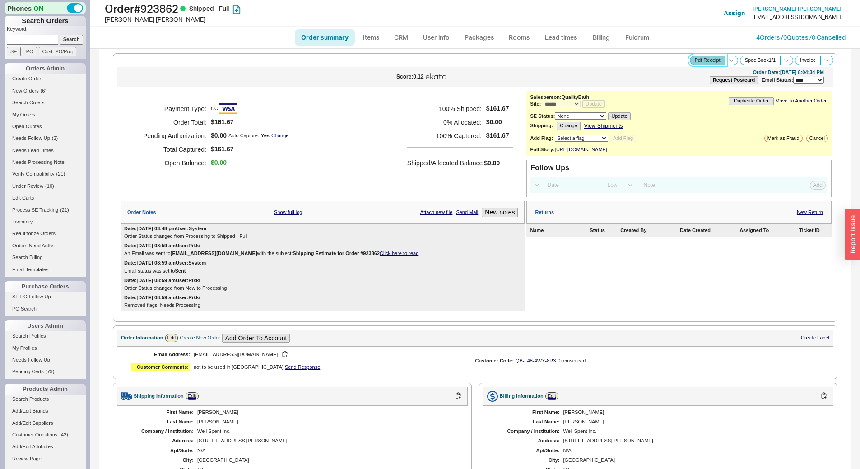
click at [704, 59] on button "Pdf Receipt" at bounding box center [708, 60] width 36 height 9
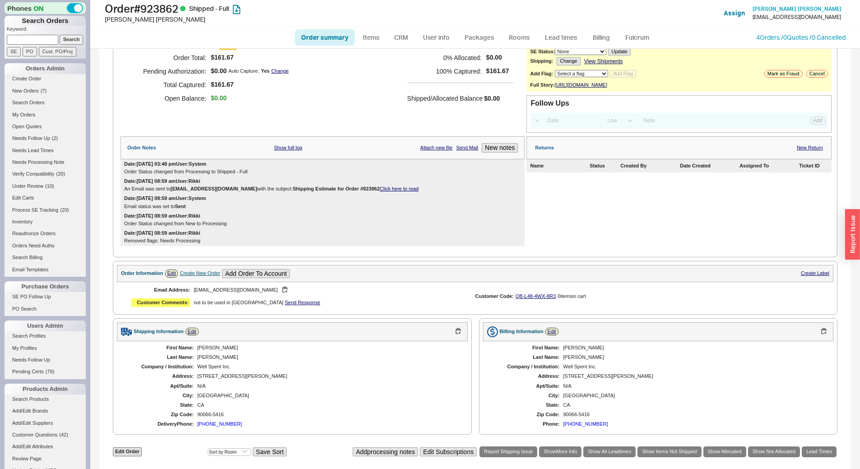
scroll to position [281, 0]
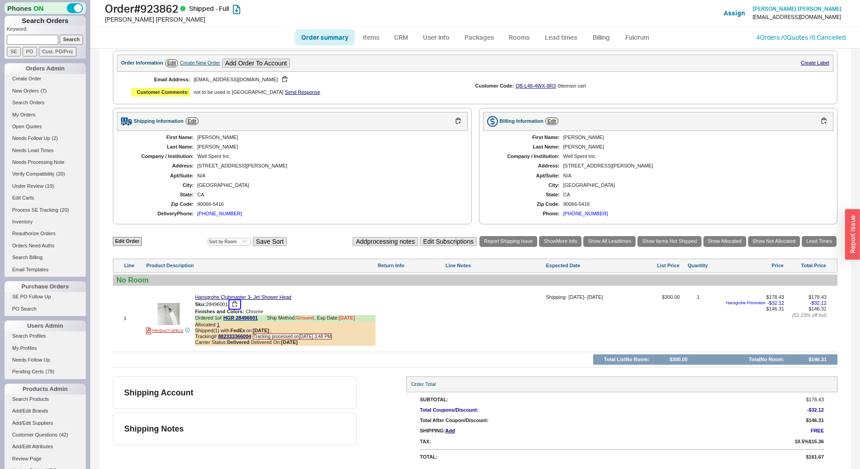
click at [235, 305] on button "button" at bounding box center [234, 304] width 11 height 9
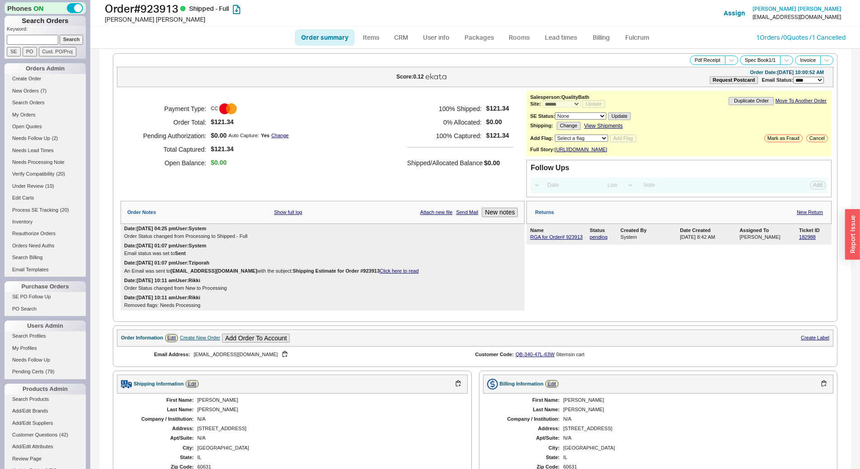
select select "*"
select select "LOW"
select select "3"
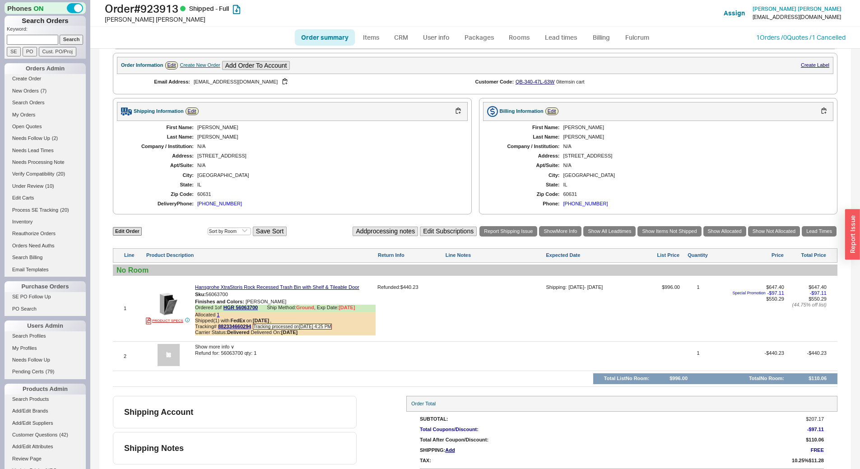
scroll to position [298, 0]
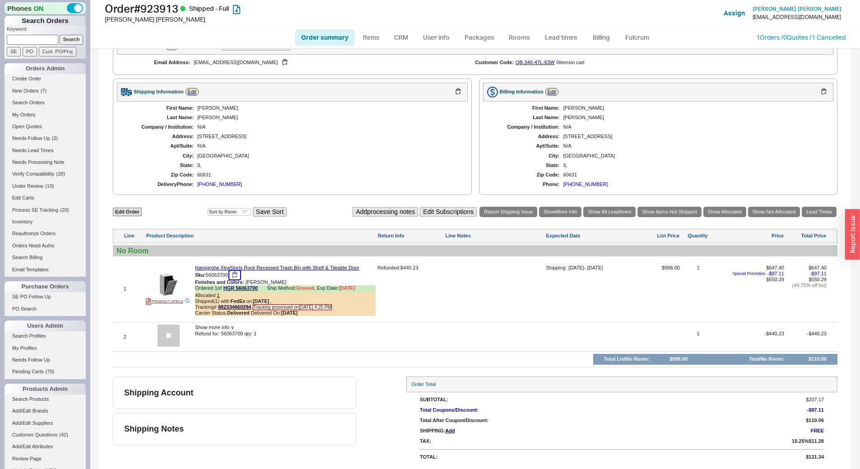
click at [235, 274] on button "button" at bounding box center [234, 275] width 11 height 9
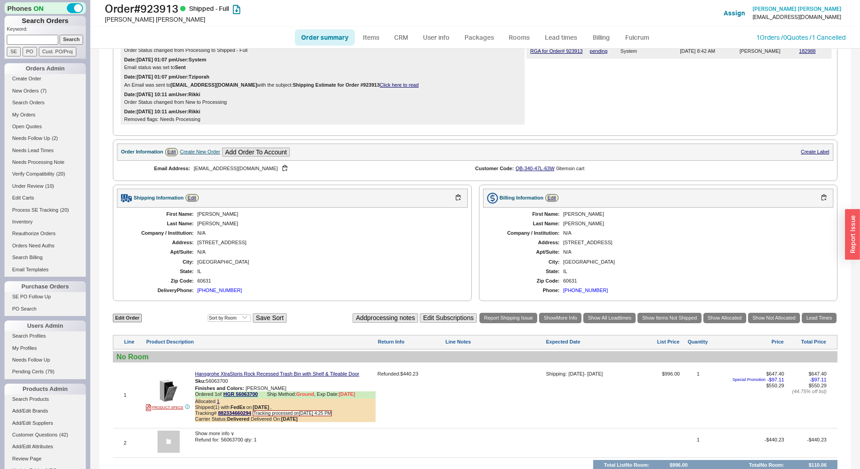
scroll to position [208, 0]
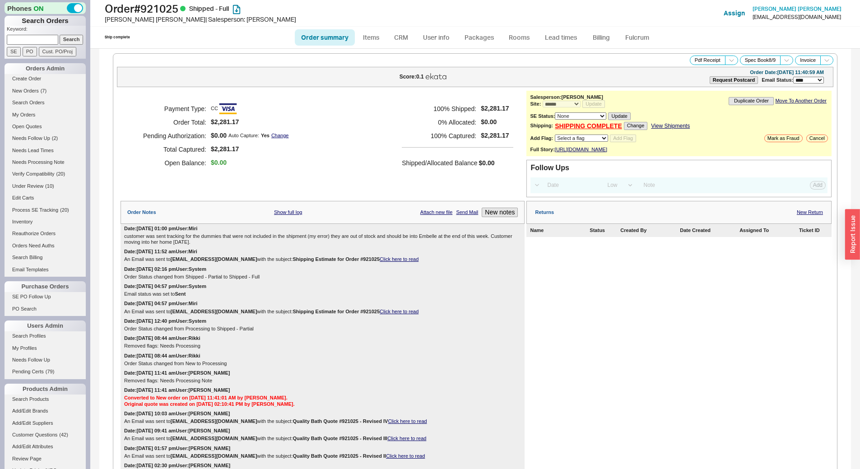
select select "*"
select select "LOW"
select select "3"
click at [728, 59] on icon at bounding box center [731, 60] width 7 height 7
click at [698, 74] on button "Brand Pdf Receipt" at bounding box center [699, 70] width 60 height 10
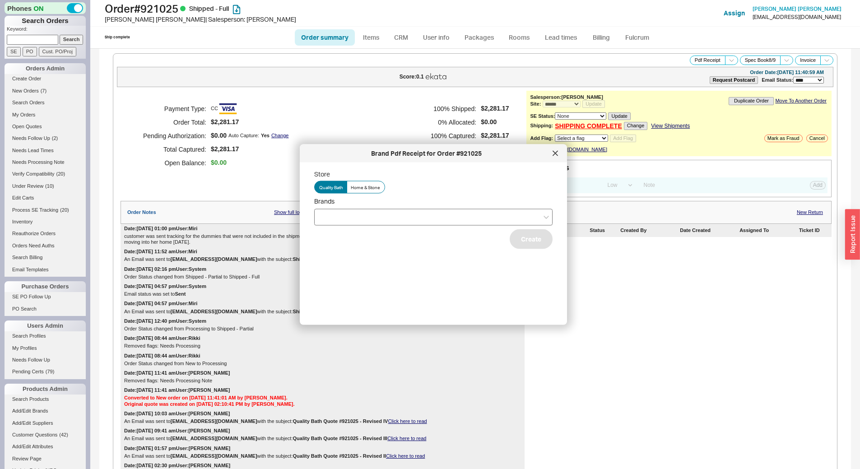
click at [360, 222] on div at bounding box center [433, 217] width 238 height 17
click at [325, 222] on input "Brands" at bounding box center [322, 217] width 6 height 10
click at [359, 254] on div "Hansgrohe" at bounding box center [433, 252] width 237 height 16
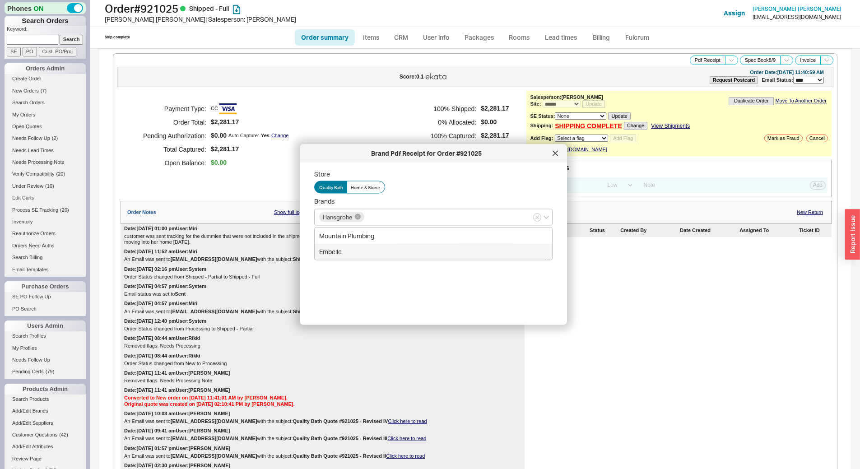
click at [395, 283] on div "Store Quality Bath Home & Stone Brands Hansgrohe Mountain Plumbing Embelle Crea…" at bounding box center [440, 240] width 253 height 141
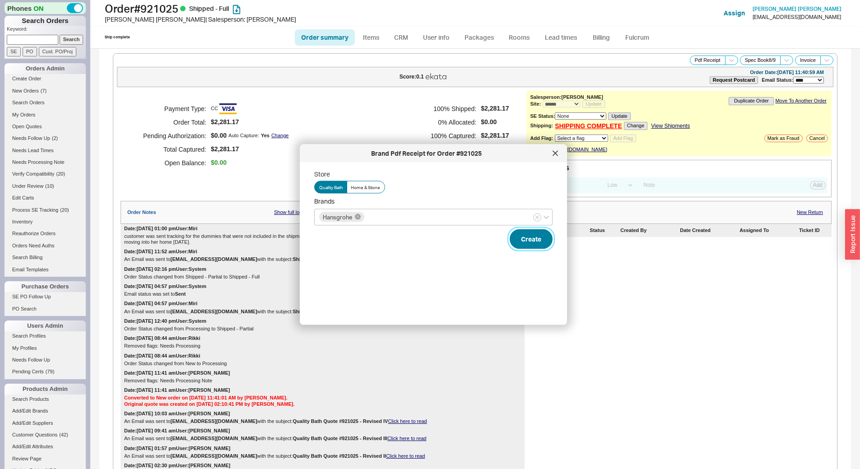
click at [519, 239] on button "Create" at bounding box center [531, 239] width 43 height 20
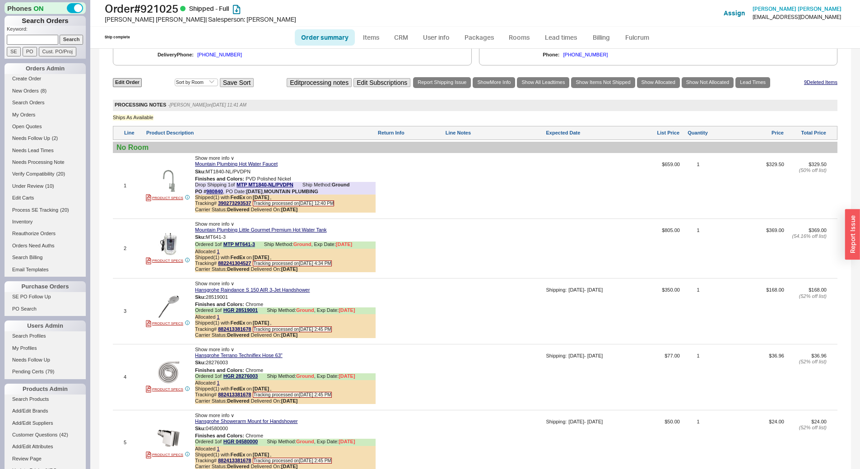
scroll to position [632, 0]
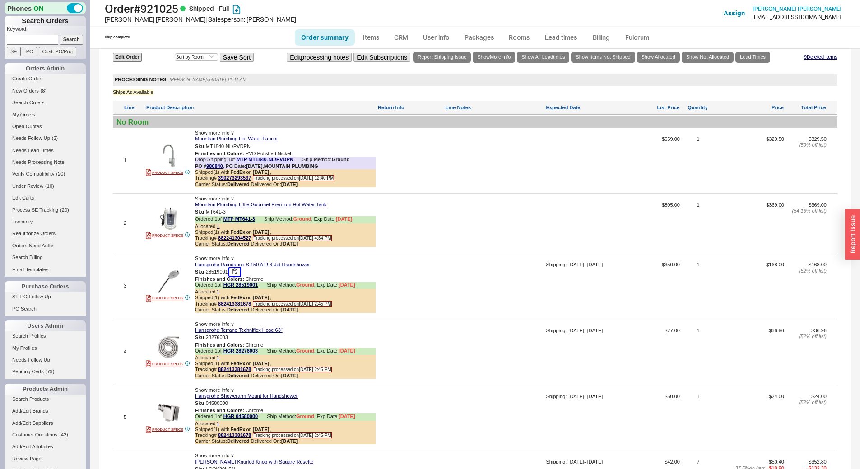
click at [237, 276] on button "button" at bounding box center [234, 272] width 11 height 9
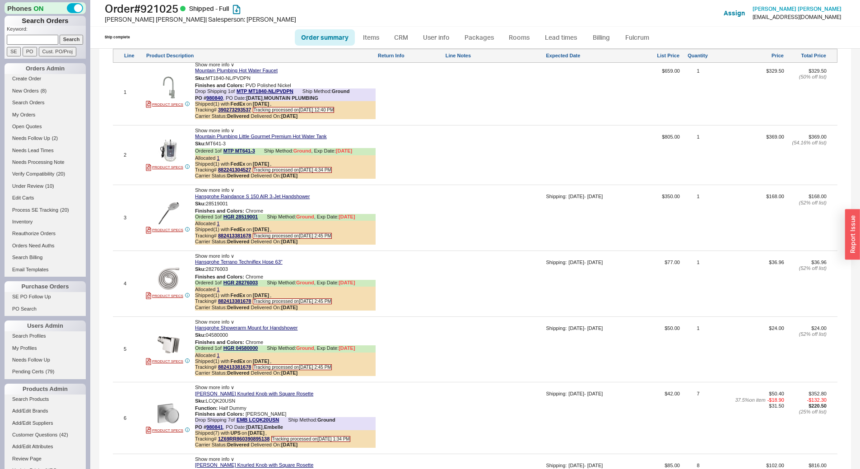
scroll to position [722, 0]
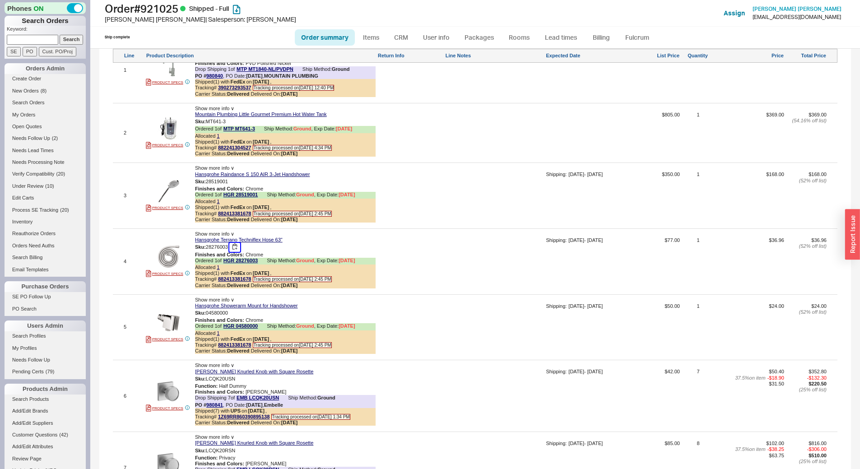
click at [234, 251] on button "button" at bounding box center [234, 247] width 11 height 9
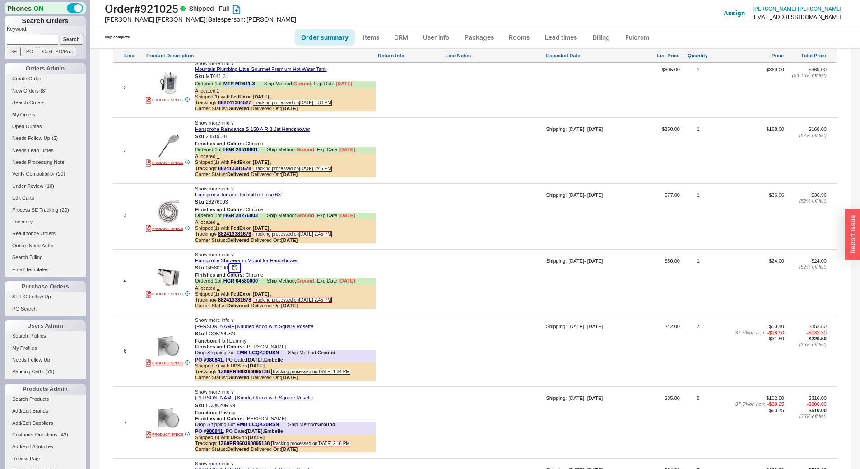
click at [233, 271] on button "button" at bounding box center [234, 268] width 11 height 9
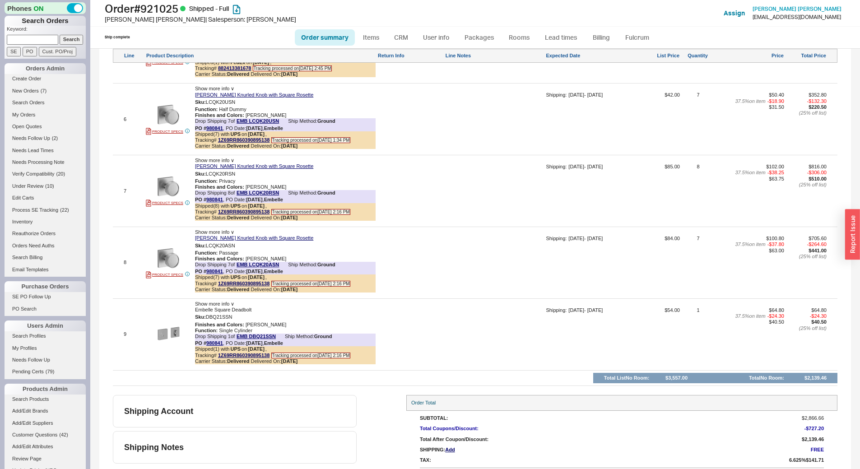
scroll to position [979, 0]
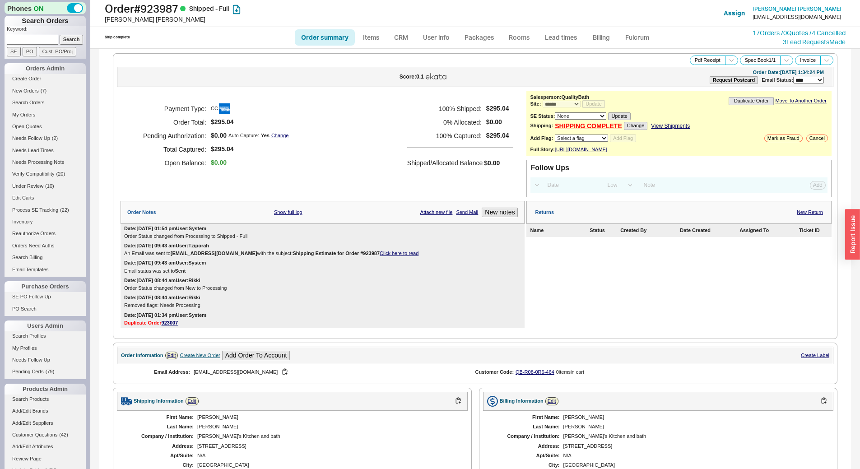
select select "*"
select select "LOW"
select select "3"
click at [697, 56] on button "Pdf Receipt" at bounding box center [708, 60] width 36 height 9
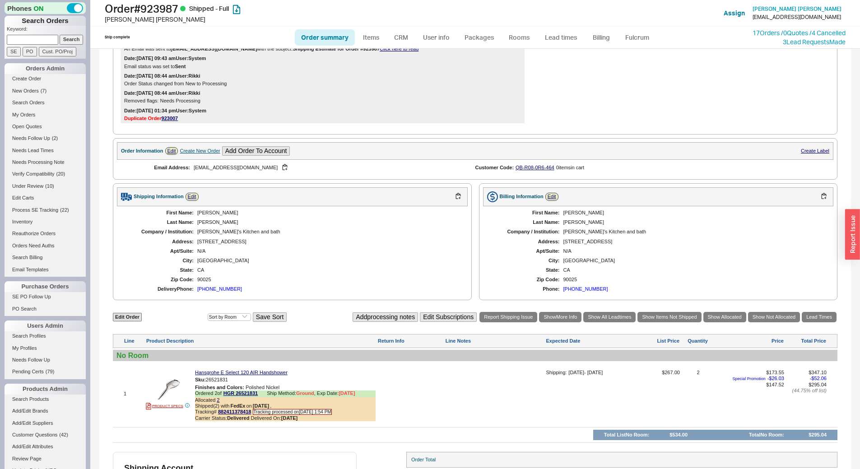
scroll to position [286, 0]
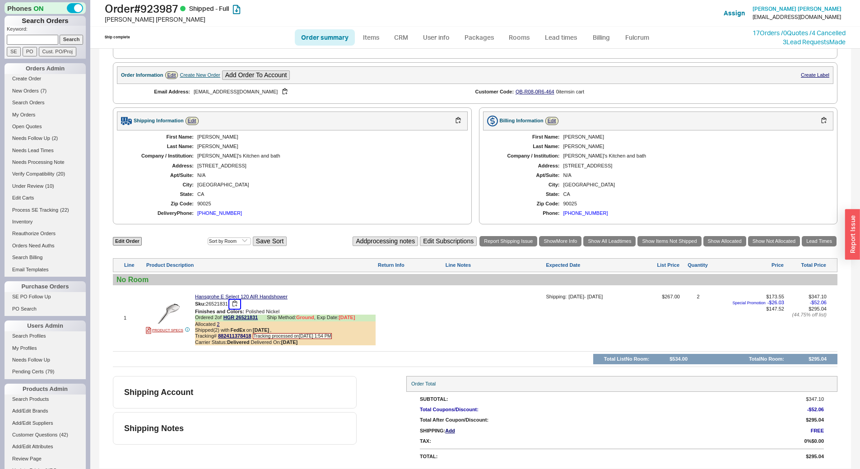
click at [238, 306] on button "button" at bounding box center [234, 304] width 11 height 9
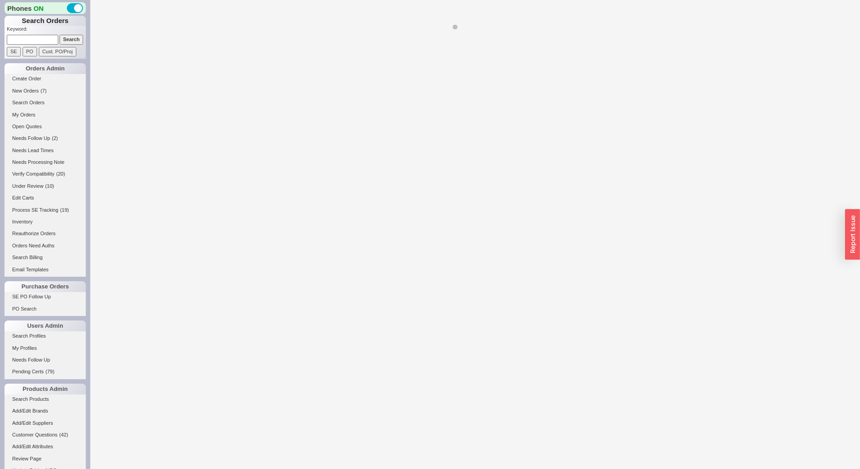
select select "LOW"
select select "3"
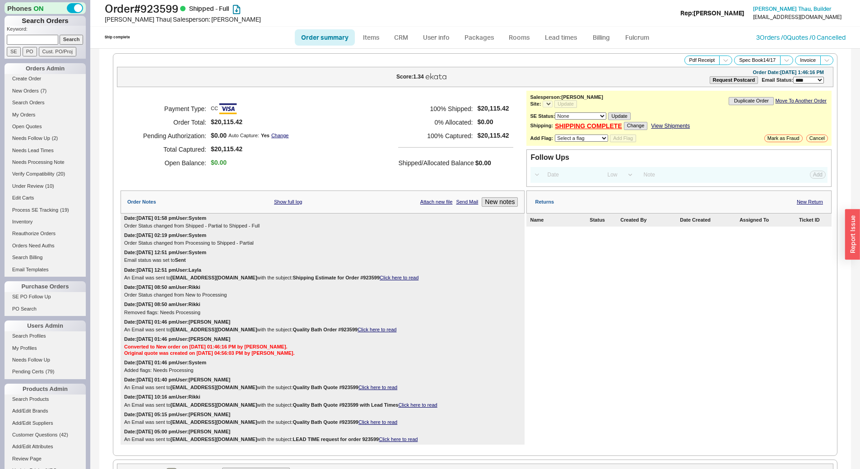
select select "*"
click at [722, 58] on span at bounding box center [725, 60] width 13 height 9
click at [700, 66] on button "Brand Pdf Receipt" at bounding box center [694, 70] width 60 height 10
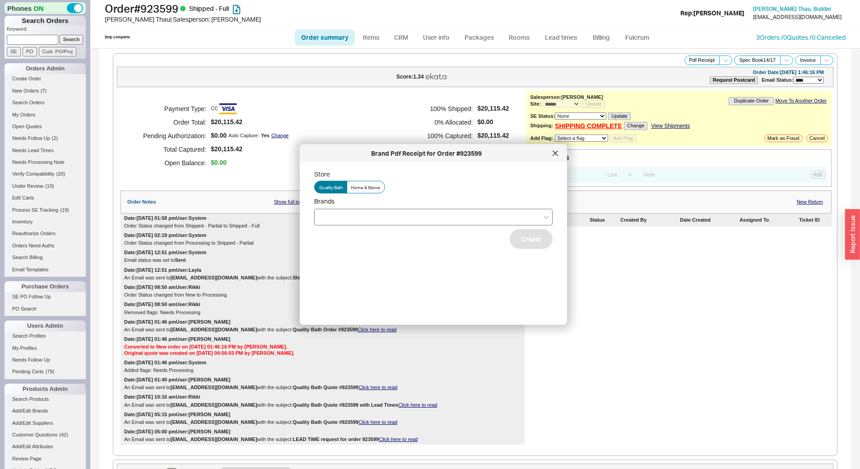
click at [349, 217] on div at bounding box center [433, 217] width 238 height 17
click at [325, 217] on input "Brands" at bounding box center [322, 217] width 6 height 10
drag, startPoint x: 353, startPoint y: 286, endPoint x: 342, endPoint y: 287, distance: 10.8
click at [342, 287] on div "Hansgrohe" at bounding box center [433, 284] width 237 height 16
click at [330, 290] on div "Store Quality Bath Home & Stone Brands Hansgrohe Electric Mirror Brizo Gessi Cr…" at bounding box center [440, 240] width 253 height 141
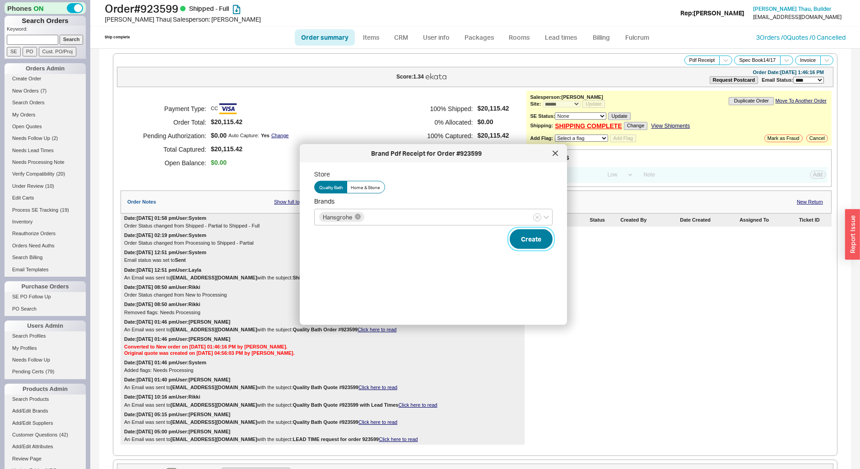
click at [524, 234] on button "Create" at bounding box center [531, 239] width 43 height 20
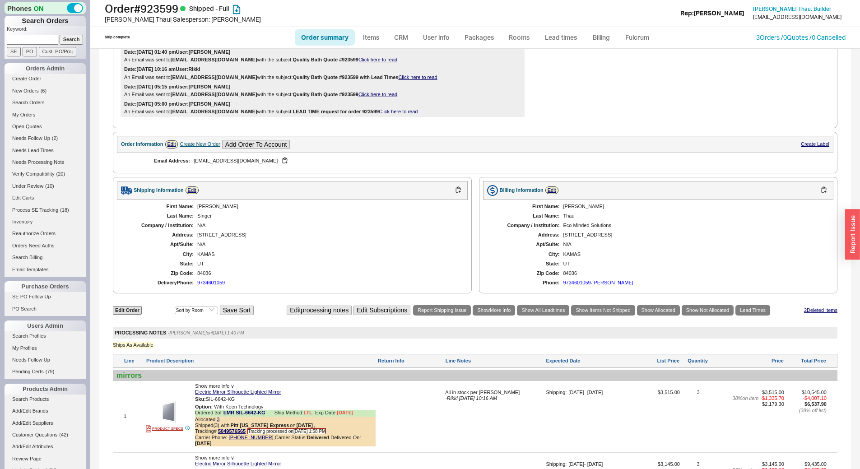
scroll to position [316, 0]
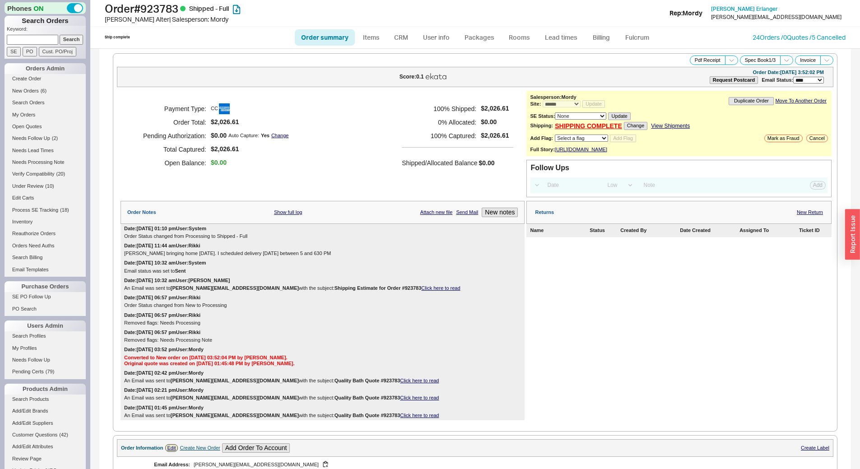
select select "*"
select select "LOW"
select select "3"
click at [725, 56] on span at bounding box center [731, 60] width 13 height 9
click at [700, 67] on button "Brand Pdf Receipt" at bounding box center [699, 70] width 60 height 10
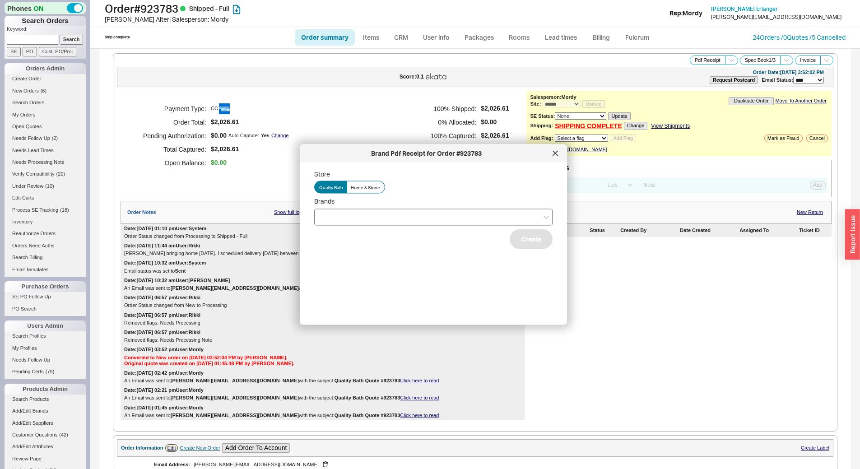
click at [372, 212] on div at bounding box center [433, 217] width 238 height 17
click at [325, 212] on input "Brands" at bounding box center [322, 217] width 6 height 10
click at [374, 238] on div "Hansgrohe" at bounding box center [433, 236] width 237 height 16
click at [442, 281] on div "Store Quality Bath Home & Stone Brands Hansgrohe Perlato Create" at bounding box center [440, 240] width 253 height 141
click at [511, 240] on button "Create" at bounding box center [531, 239] width 43 height 20
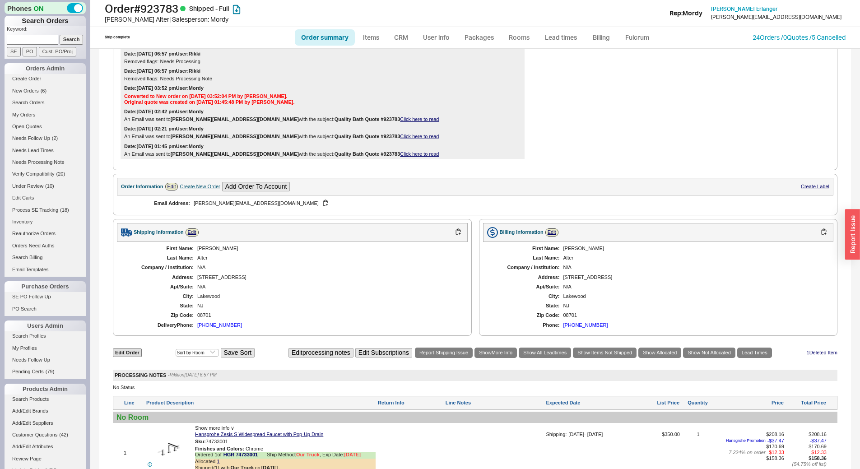
scroll to position [271, 0]
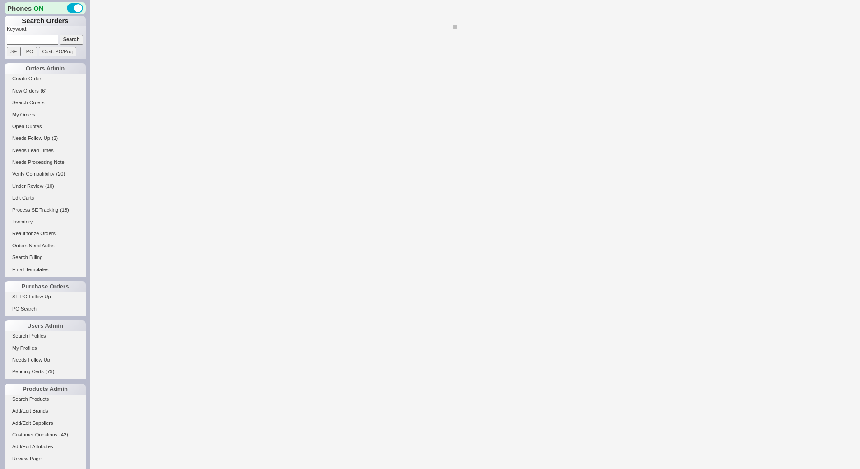
select select "LOW"
select select "3"
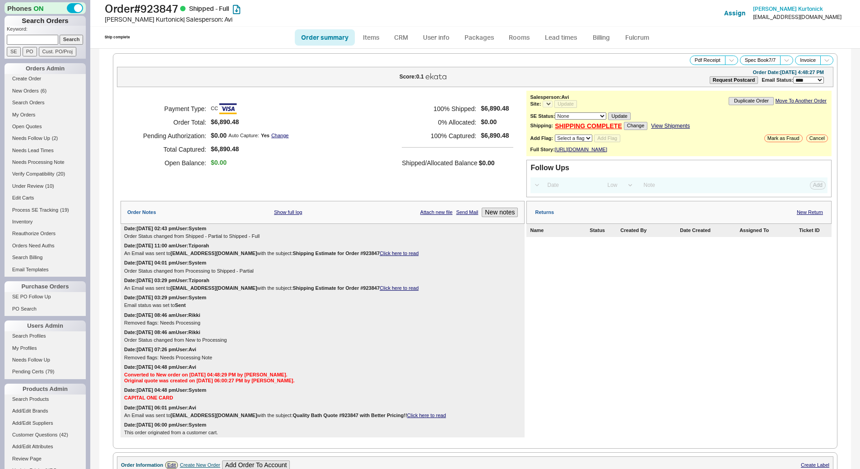
select select "*"
click at [705, 61] on button "Pdf Receipt" at bounding box center [708, 60] width 36 height 9
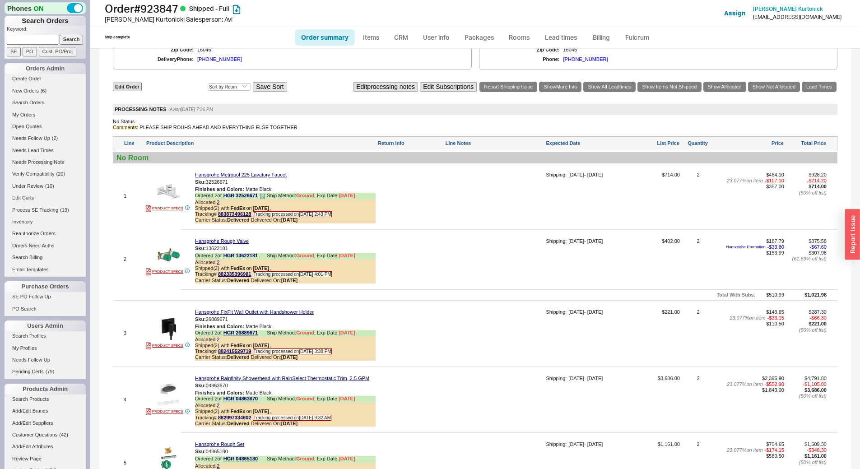
scroll to position [542, 0]
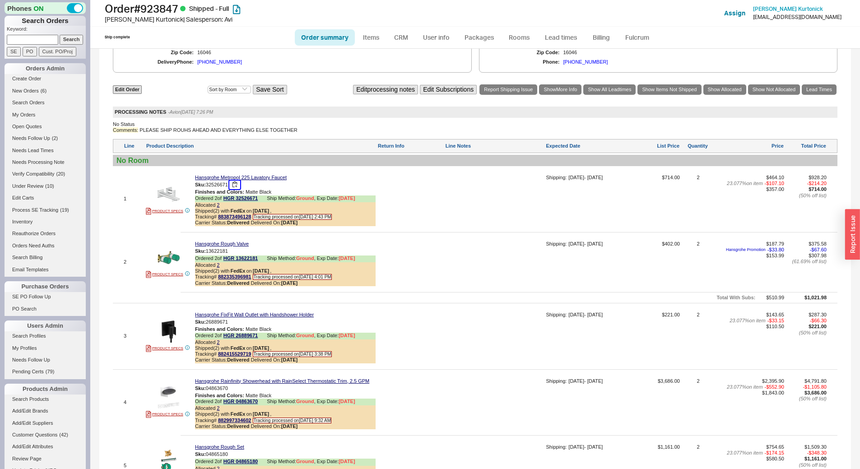
click at [238, 189] on button "button" at bounding box center [234, 185] width 11 height 9
click at [237, 255] on button "button" at bounding box center [234, 251] width 11 height 9
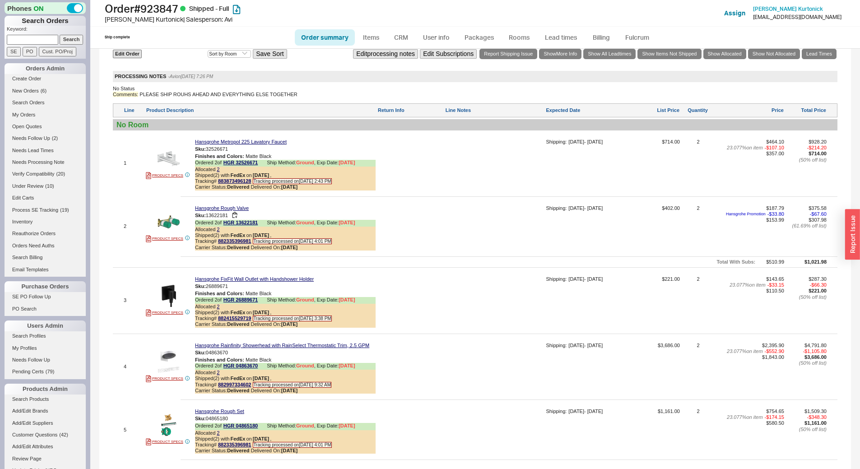
scroll to position [677, 0]
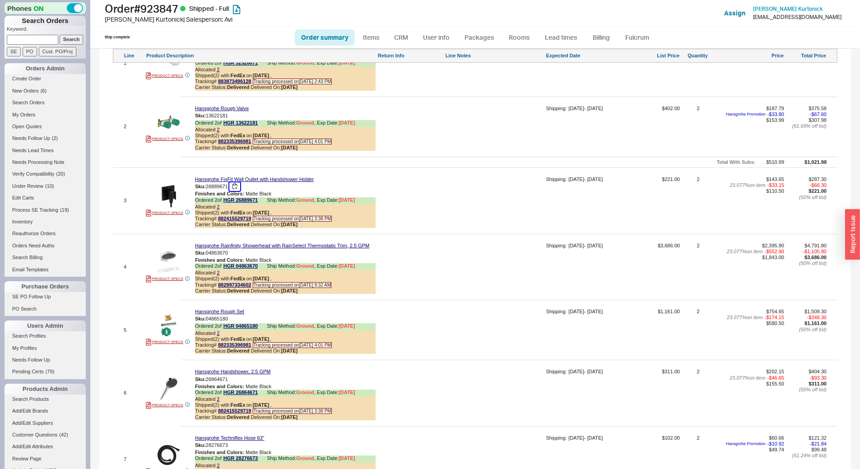
click at [235, 191] on button "button" at bounding box center [234, 186] width 11 height 9
click at [236, 257] on button "button" at bounding box center [234, 253] width 11 height 9
click at [237, 323] on button "button" at bounding box center [234, 319] width 11 height 9
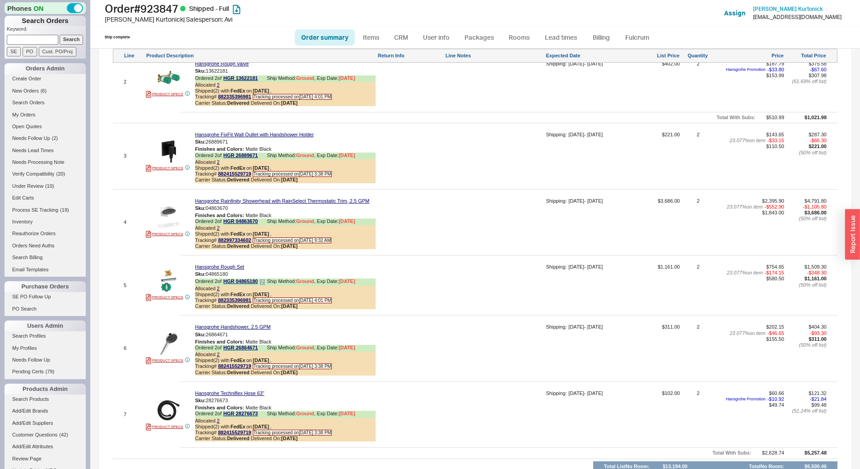
scroll to position [722, 0]
click at [237, 339] on button "button" at bounding box center [234, 334] width 11 height 9
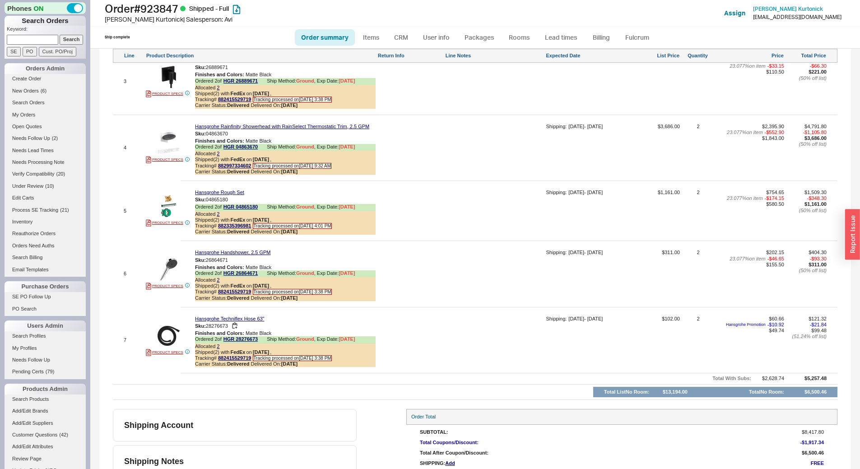
scroll to position [813, 0]
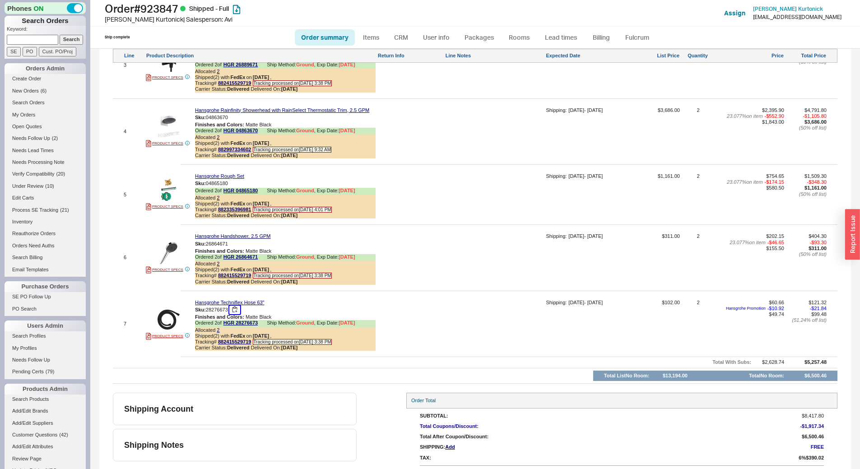
click at [236, 314] on button "button" at bounding box center [234, 310] width 11 height 9
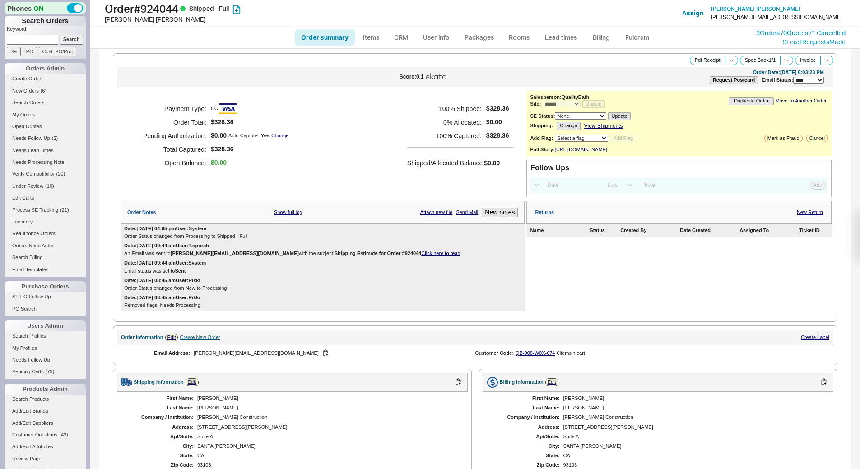
select select "*"
select select "LOW"
select select "3"
click at [700, 62] on button "Pdf Receipt" at bounding box center [708, 60] width 36 height 9
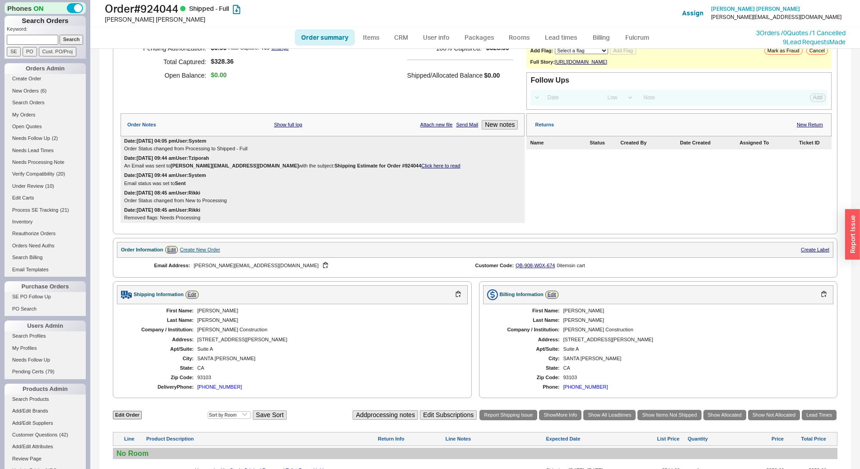
scroll to position [267, 0]
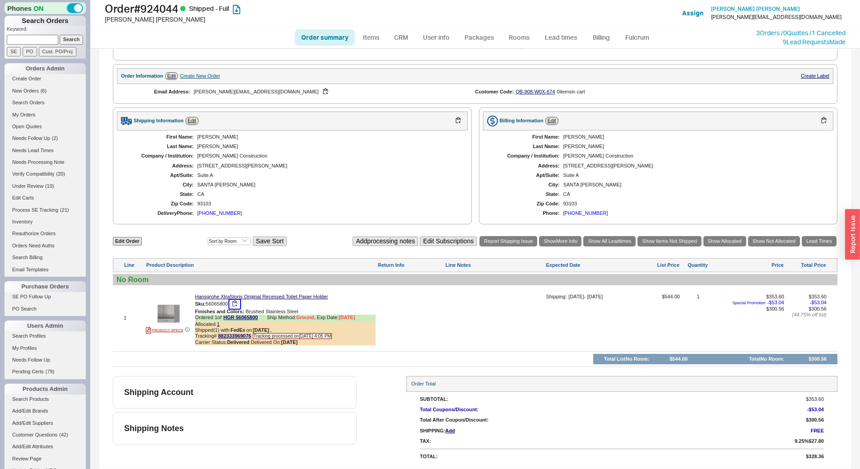
click at [237, 306] on button "button" at bounding box center [234, 304] width 11 height 9
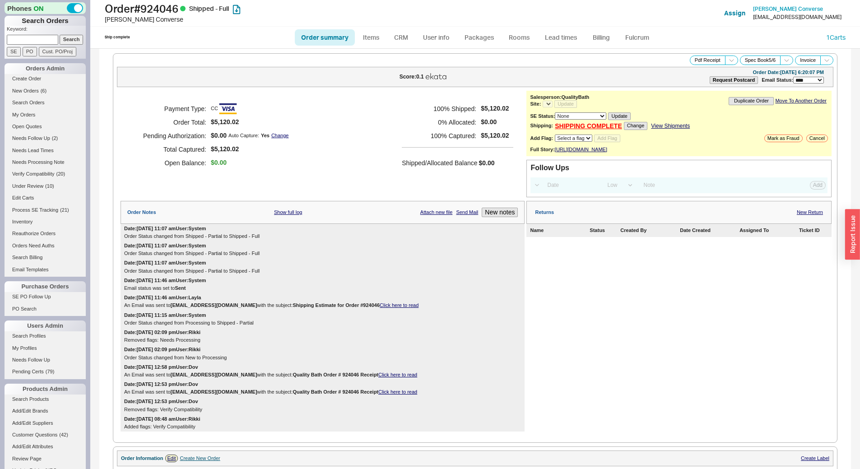
select select "LOW"
select select "3"
select select "*"
click at [728, 60] on icon at bounding box center [731, 60] width 7 height 7
click at [689, 73] on button "Brand Pdf Receipt" at bounding box center [699, 70] width 60 height 10
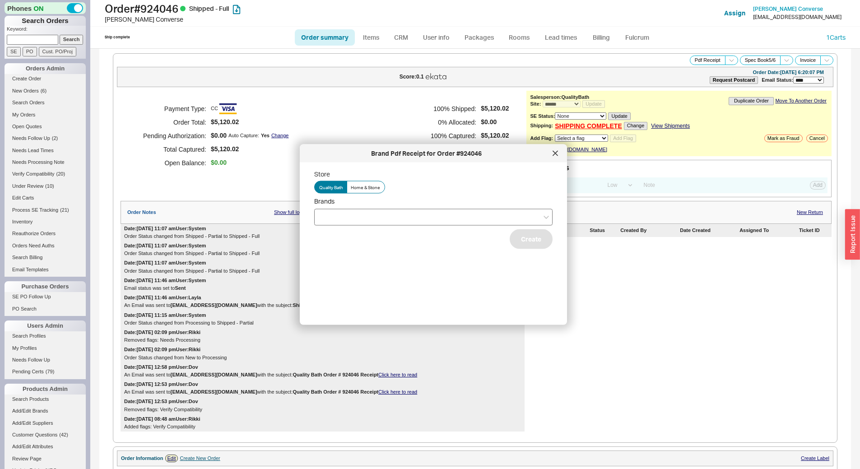
click at [363, 213] on div at bounding box center [433, 217] width 238 height 17
click at [325, 213] on input "Brands" at bounding box center [322, 217] width 6 height 10
click at [362, 284] on div "Hansgrohe" at bounding box center [433, 284] width 237 height 16
click at [406, 294] on div "Store Quality Bath Home & Stone Brands Hansgrohe Jaclo Rohl Glasscrafters Create" at bounding box center [440, 240] width 253 height 141
click at [535, 236] on button "Create" at bounding box center [531, 239] width 43 height 20
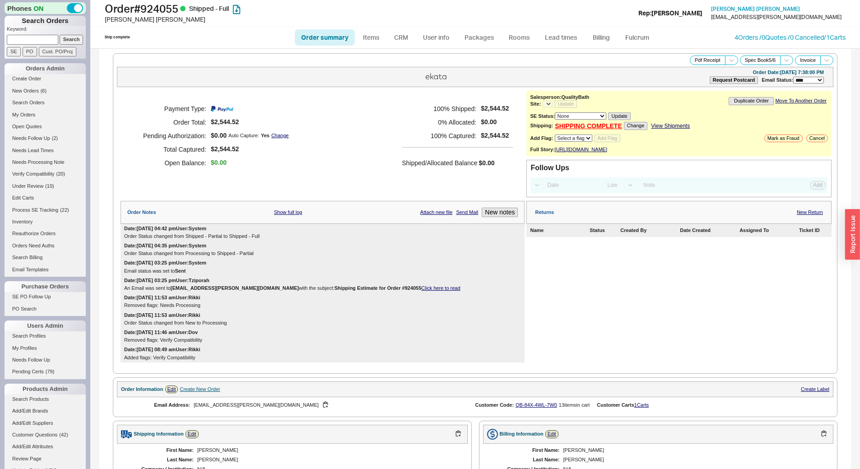
select select "LOW"
select select "3"
select select "*"
click at [698, 60] on button "Pdf Receipt" at bounding box center [708, 60] width 36 height 9
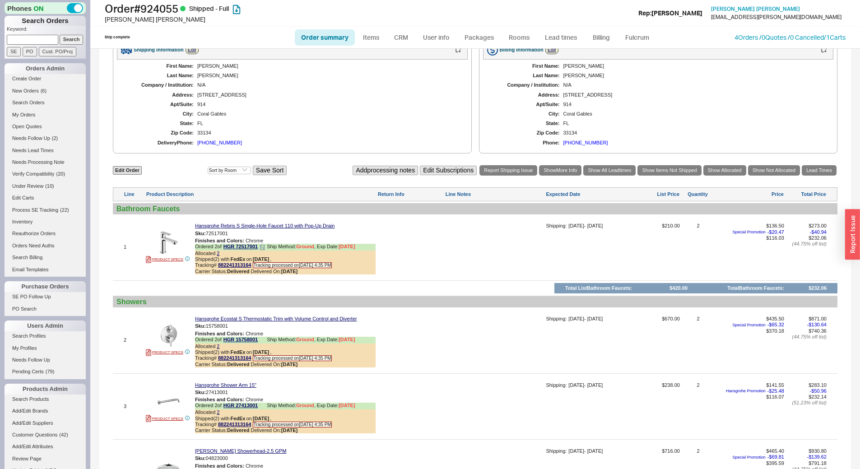
scroll to position [406, 0]
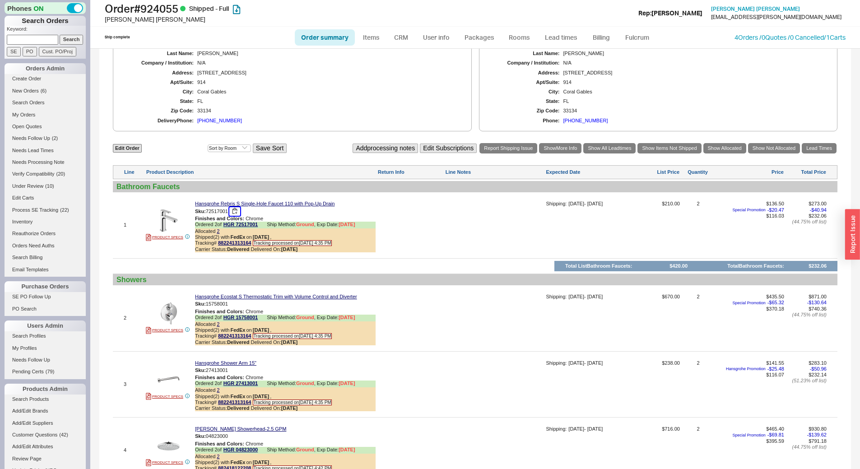
click at [237, 216] on button "button" at bounding box center [234, 211] width 11 height 9
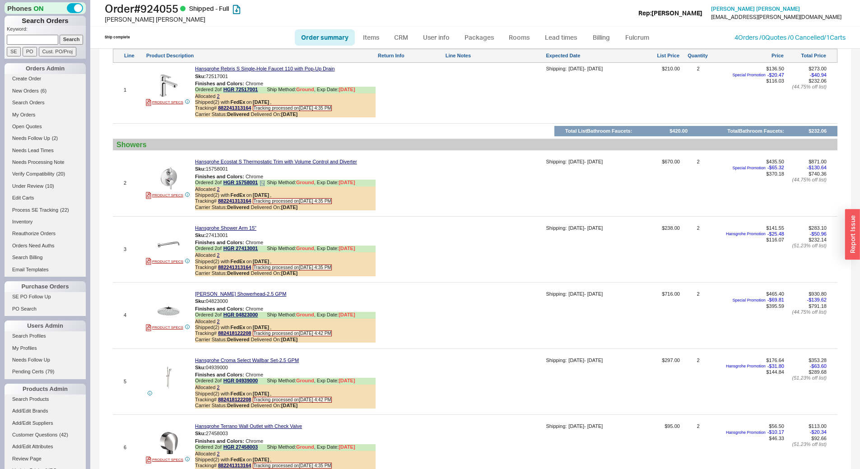
scroll to position [542, 0]
click at [234, 173] on button "button" at bounding box center [234, 168] width 11 height 9
click at [236, 239] on button "button" at bounding box center [234, 235] width 11 height 9
click at [237, 305] on button "button" at bounding box center [234, 301] width 11 height 9
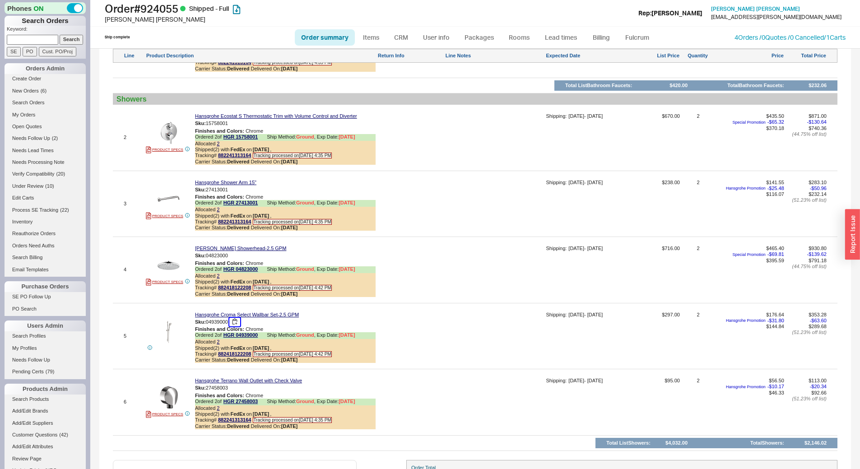
click at [237, 326] on button "button" at bounding box center [234, 322] width 11 height 9
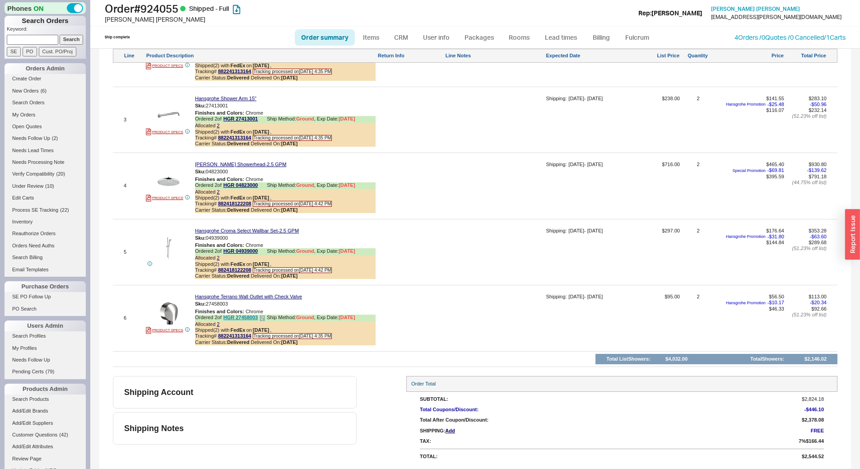
scroll to position [676, 0]
click at [237, 306] on button "button" at bounding box center [234, 304] width 11 height 9
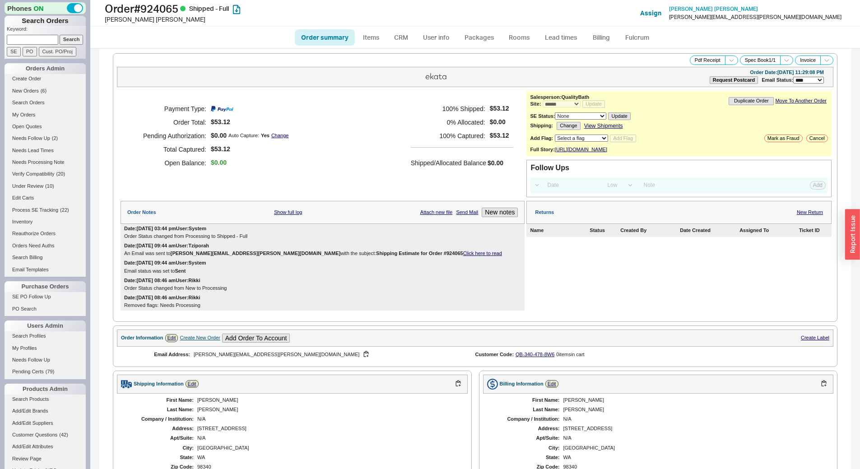
select select "*"
select select "LOW"
select select "3"
click at [702, 60] on button "Pdf Receipt" at bounding box center [708, 60] width 36 height 9
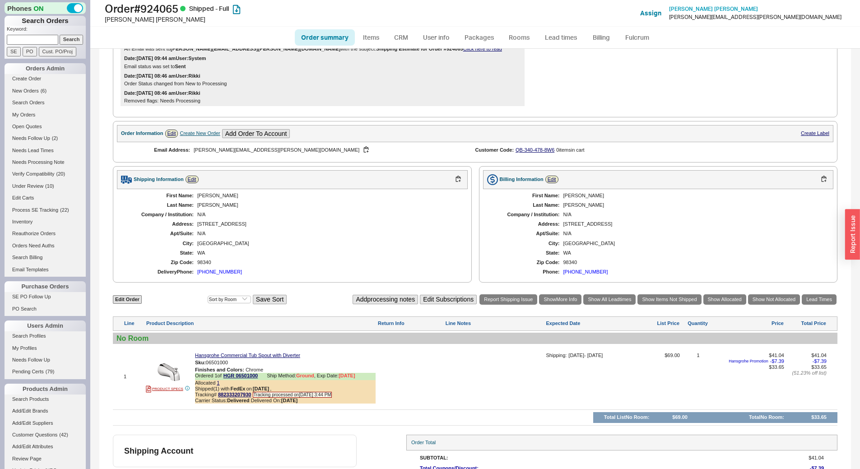
scroll to position [269, 0]
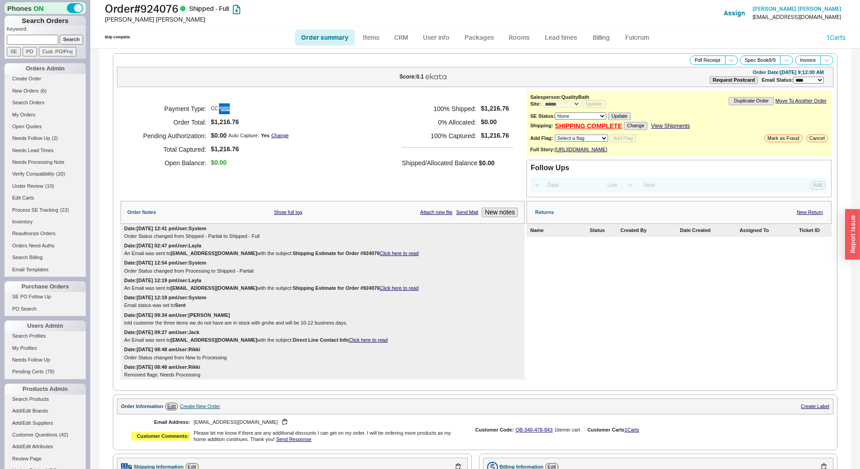
select select "*"
select select "LOW"
select select "3"
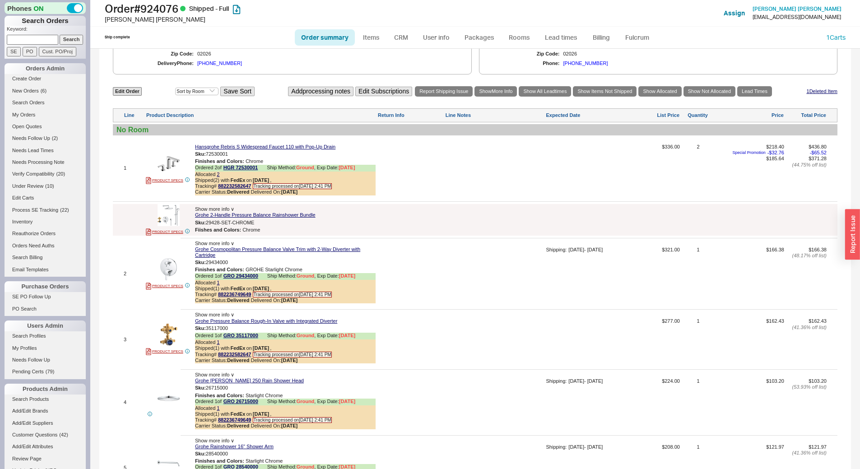
scroll to position [497, 0]
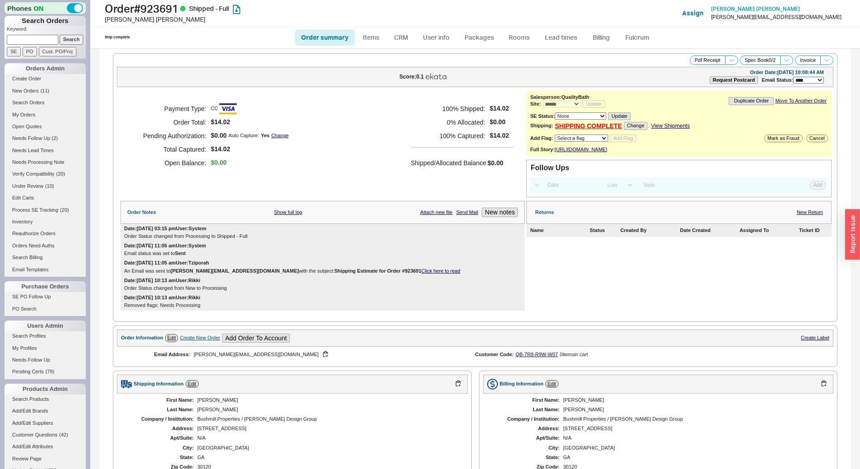
select select "*"
select select "LOW"
select select "3"
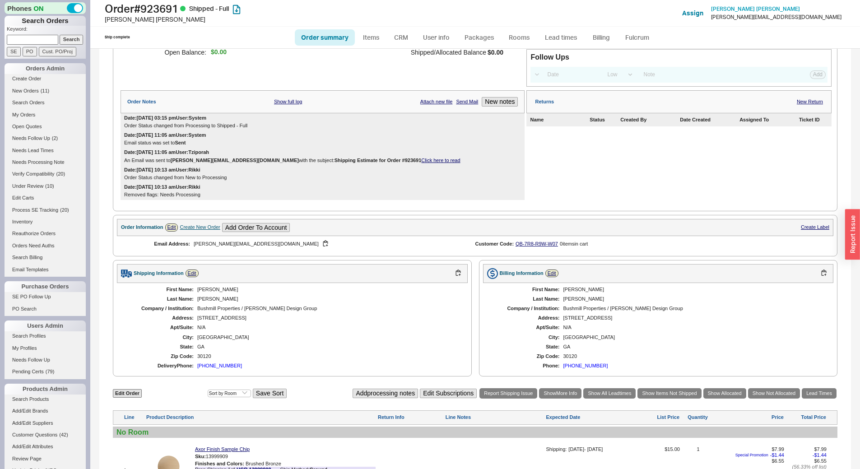
scroll to position [335, 0]
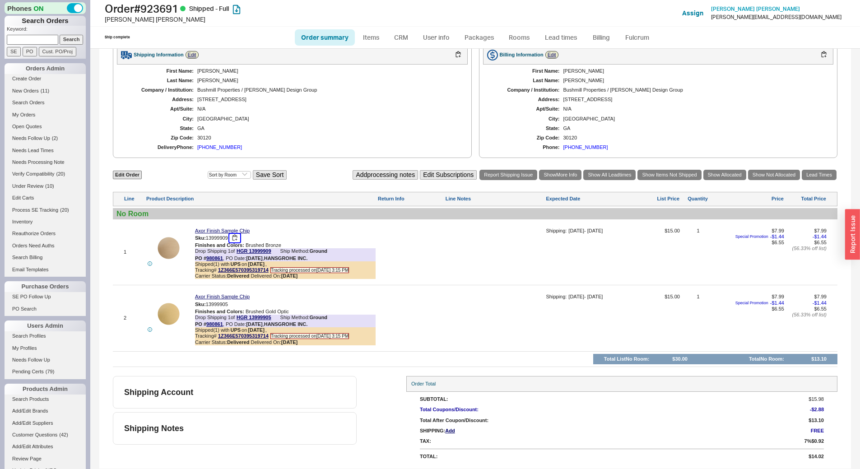
click at [238, 236] on button "button" at bounding box center [234, 238] width 11 height 9
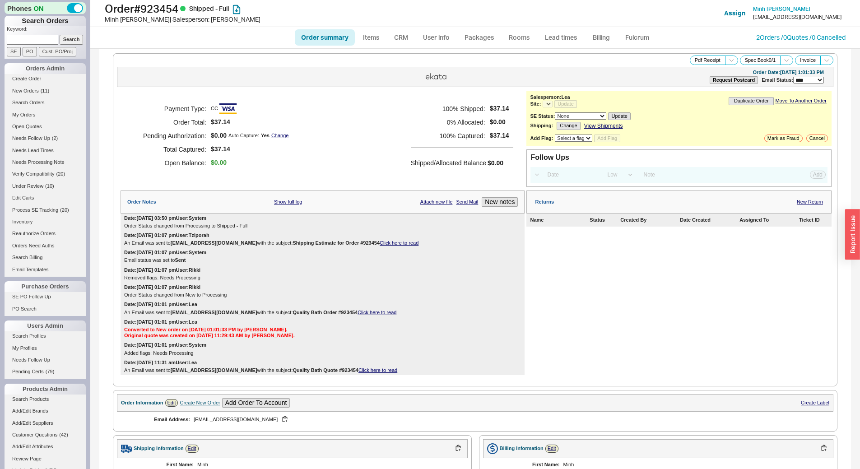
select select "LOW"
select select "3"
select select "*"
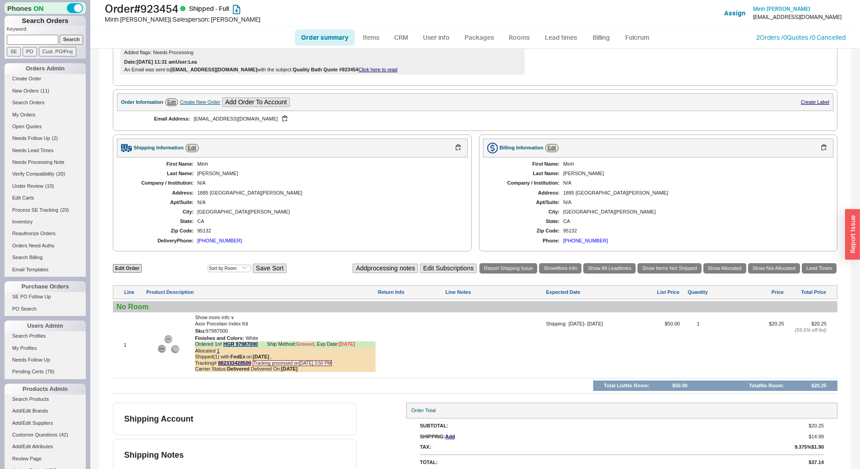
scroll to position [307, 0]
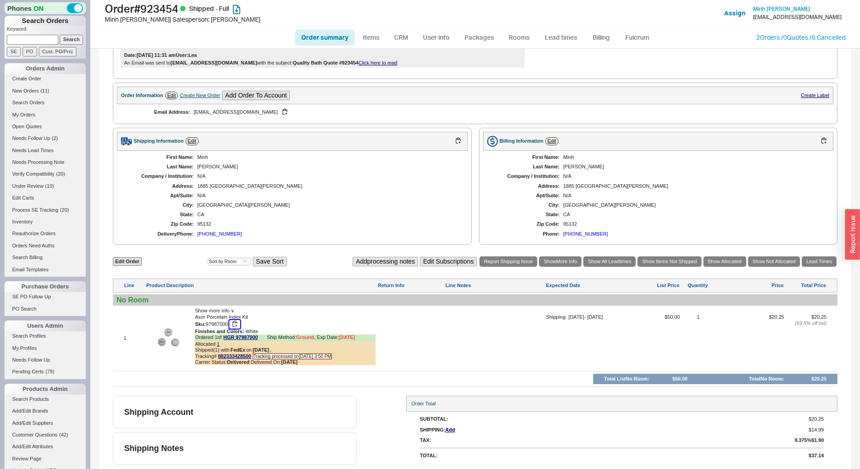
click at [236, 323] on button "button" at bounding box center [234, 324] width 11 height 9
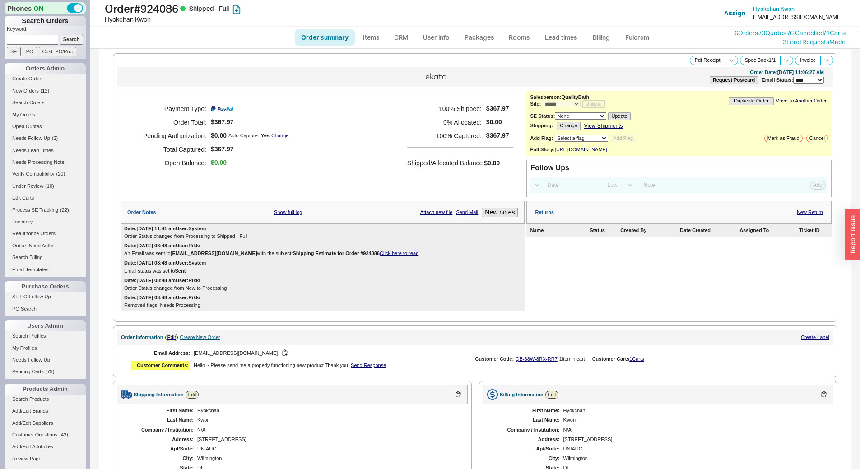
select select "*"
select select "LOW"
select select "3"
click at [690, 59] on button "Pdf Receipt" at bounding box center [708, 60] width 36 height 9
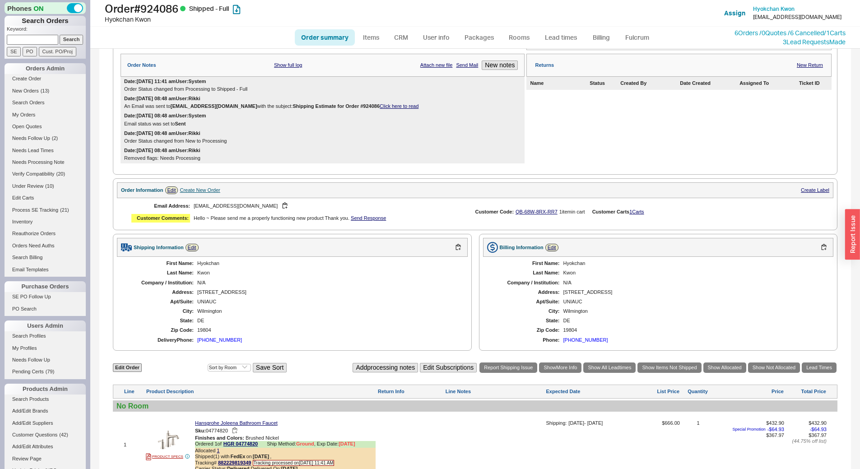
scroll to position [279, 0]
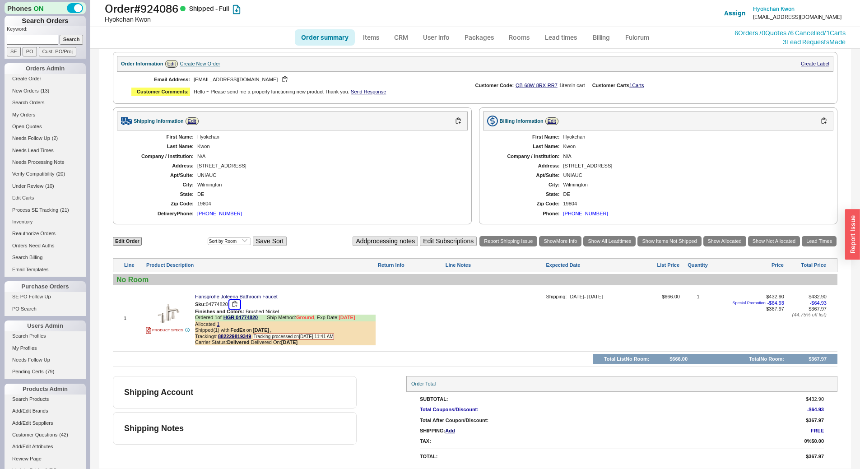
click at [236, 300] on button "button" at bounding box center [234, 304] width 11 height 9
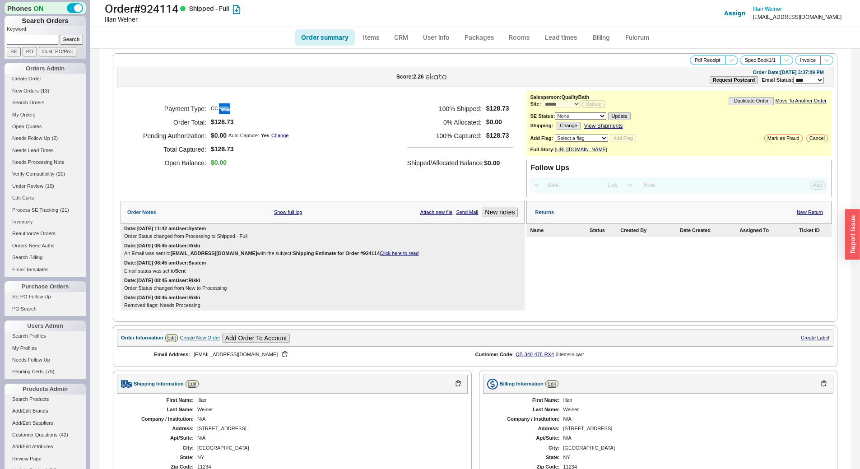
select select "*"
select select "LOW"
select select "3"
click at [693, 61] on button "Pdf Receipt" at bounding box center [708, 60] width 36 height 9
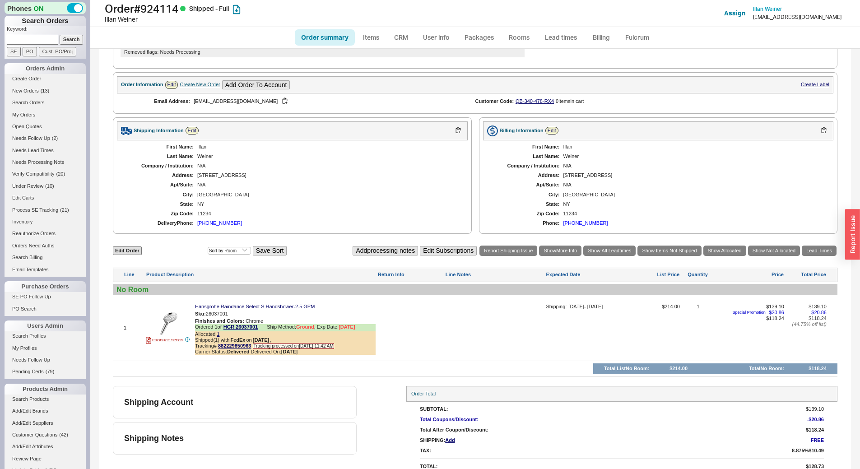
scroll to position [269, 0]
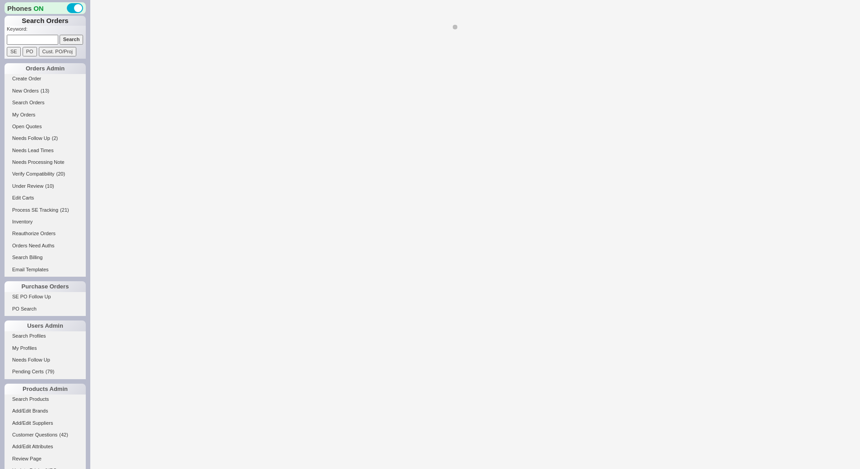
select select "*"
select select "LOW"
select select "3"
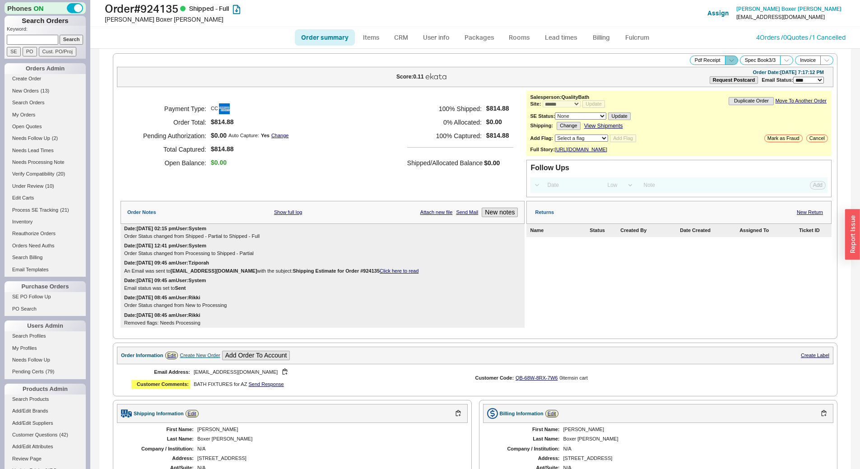
click at [727, 56] on span at bounding box center [731, 60] width 13 height 9
click at [702, 70] on button "Brand Pdf Receipt" at bounding box center [699, 70] width 60 height 10
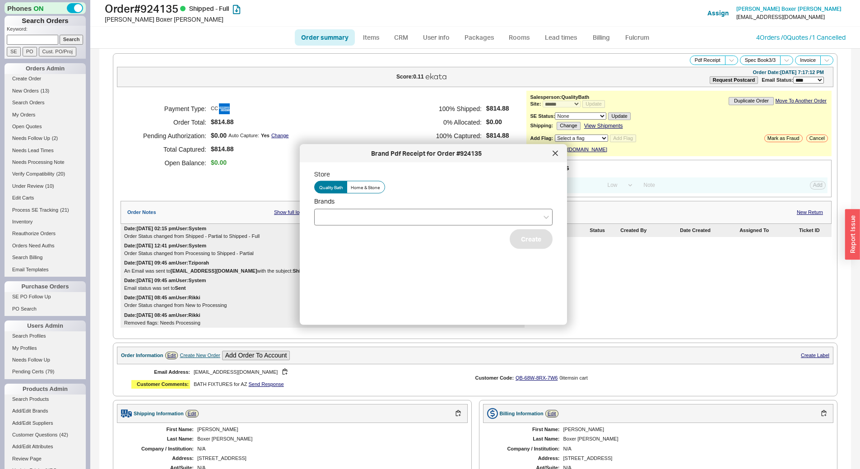
click at [398, 216] on div at bounding box center [433, 217] width 238 height 17
click at [325, 216] on input "Brands" at bounding box center [322, 217] width 6 height 10
click at [393, 233] on div "Hansgrohe" at bounding box center [433, 236] width 237 height 16
click at [415, 286] on div "Store Quality Bath Home & Stone Brands Hansgrohe Blanco Create" at bounding box center [440, 240] width 253 height 141
click at [515, 230] on button "Create" at bounding box center [531, 239] width 43 height 20
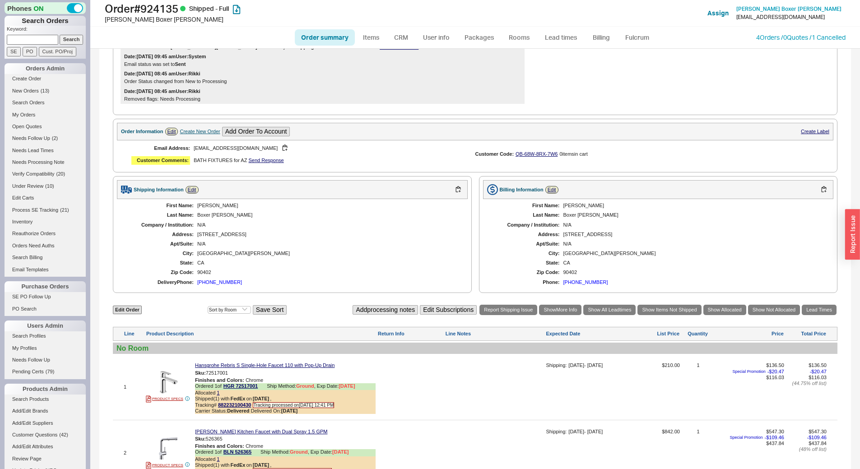
scroll to position [226, 0]
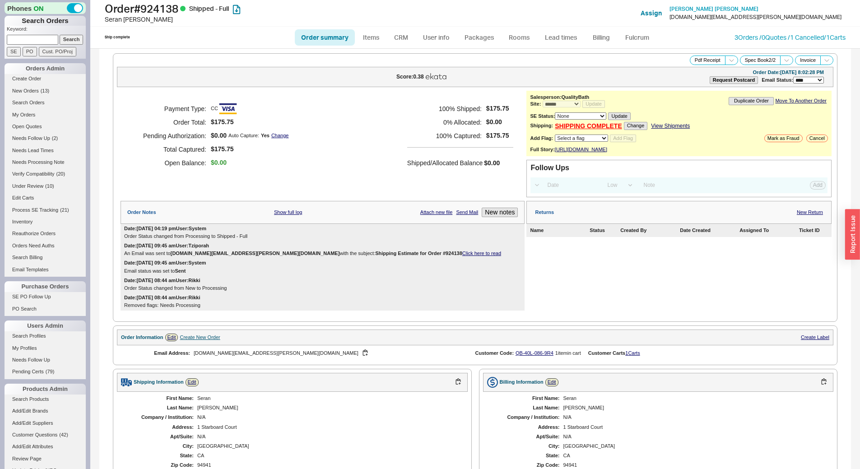
select select "*"
select select "LOW"
select select "3"
click at [693, 58] on button "Pdf Receipt" at bounding box center [708, 60] width 36 height 9
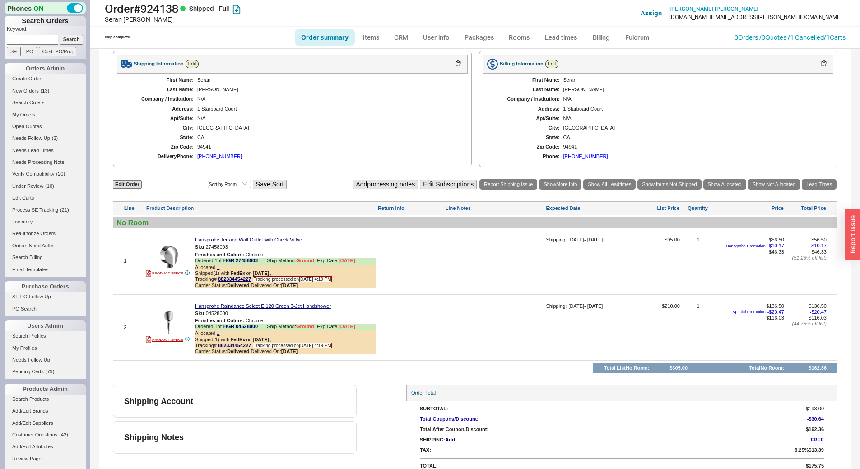
scroll to position [333, 0]
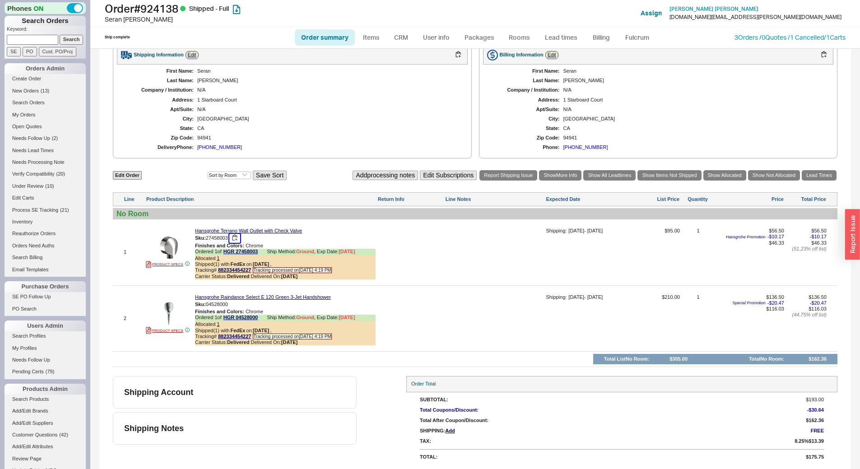
click at [239, 236] on button "button" at bounding box center [234, 238] width 11 height 9
click at [237, 304] on button "button" at bounding box center [234, 304] width 11 height 9
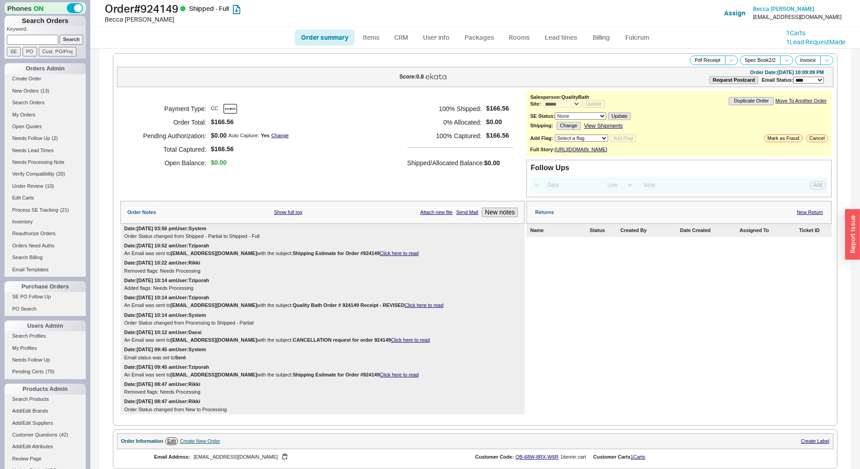
select select "*"
select select "LOW"
select select "3"
click at [701, 59] on button "Pdf Receipt" at bounding box center [708, 60] width 36 height 9
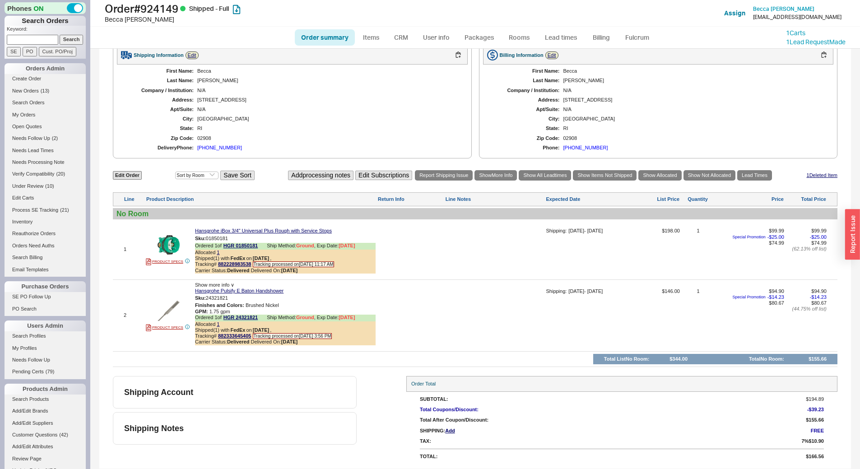
scroll to position [436, 0]
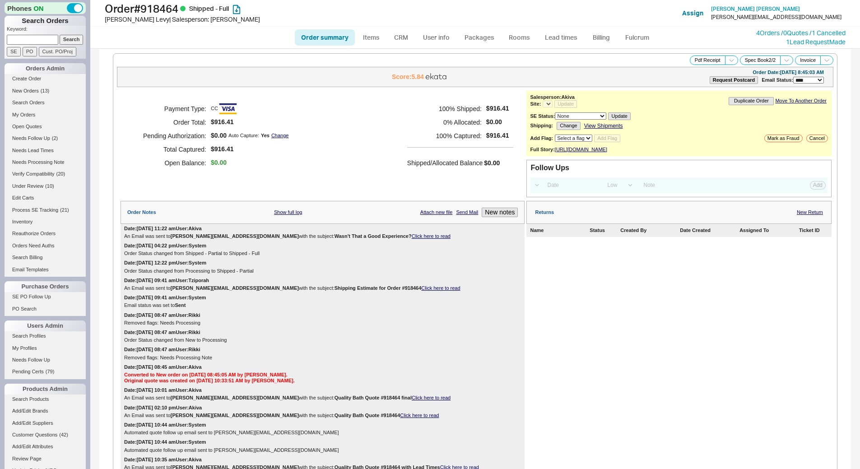
select select "LOW"
select select "3"
select select "*"
click at [728, 60] on icon at bounding box center [731, 60] width 7 height 7
click at [683, 72] on button "Brand Pdf Receipt" at bounding box center [699, 70] width 60 height 10
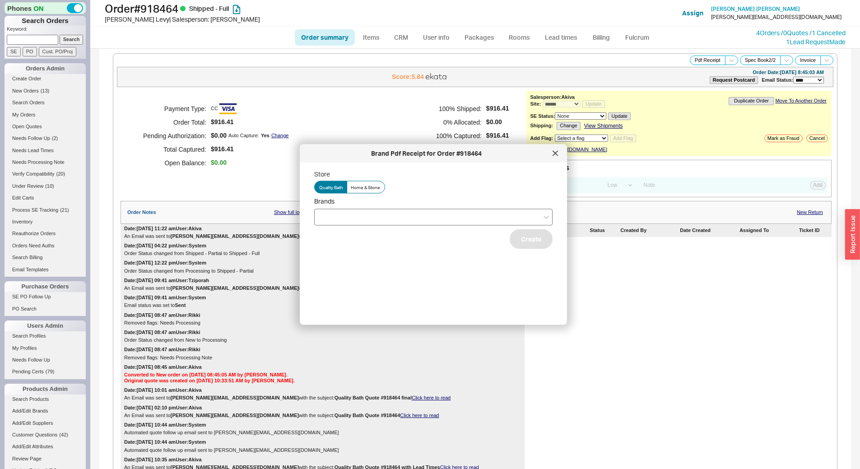
click at [447, 223] on div at bounding box center [433, 217] width 238 height 17
click at [325, 222] on input "Brands" at bounding box center [322, 217] width 6 height 10
click at [439, 233] on div "Hansgrohe" at bounding box center [433, 236] width 237 height 16
click at [480, 272] on div "Store Quality Bath Home & Stone Brands [PERSON_NAME] Create" at bounding box center [440, 240] width 253 height 141
click at [529, 241] on button "Create" at bounding box center [531, 239] width 43 height 20
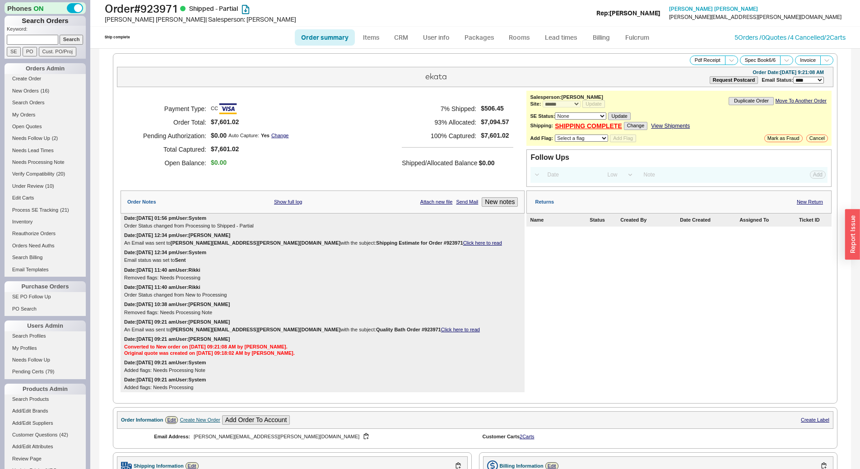
select select "*"
select select "LOW"
select select "3"
click at [728, 59] on icon at bounding box center [731, 60] width 7 height 7
click at [707, 71] on button "Brand Pdf Receipt" at bounding box center [699, 70] width 60 height 10
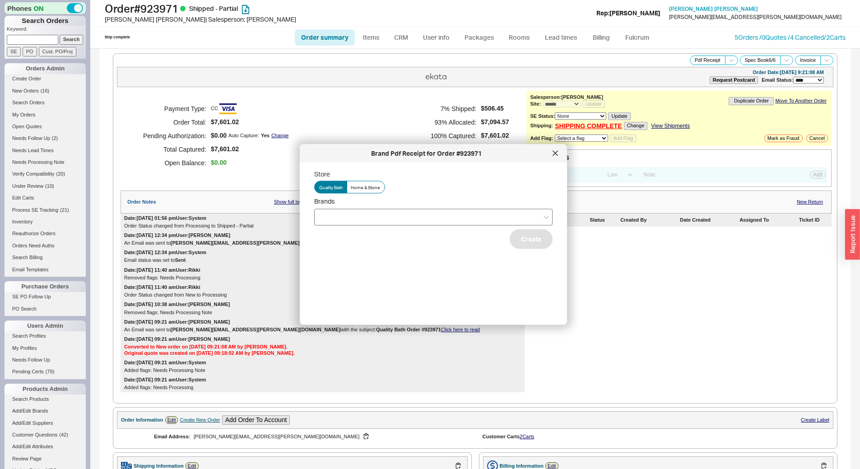
click at [417, 218] on div at bounding box center [433, 217] width 238 height 17
click at [325, 218] on input "Brands" at bounding box center [322, 217] width 6 height 10
click at [397, 269] on div "Hansgrohe" at bounding box center [433, 268] width 237 height 16
click at [392, 290] on div "Store Quality Bath Home & Stone Brands Hansgrohe Perlato OS & B Axor Create" at bounding box center [440, 240] width 253 height 141
click at [548, 232] on div "Store Quality Bath Home & Stone Brands Hansgrohe Create" at bounding box center [440, 240] width 253 height 141
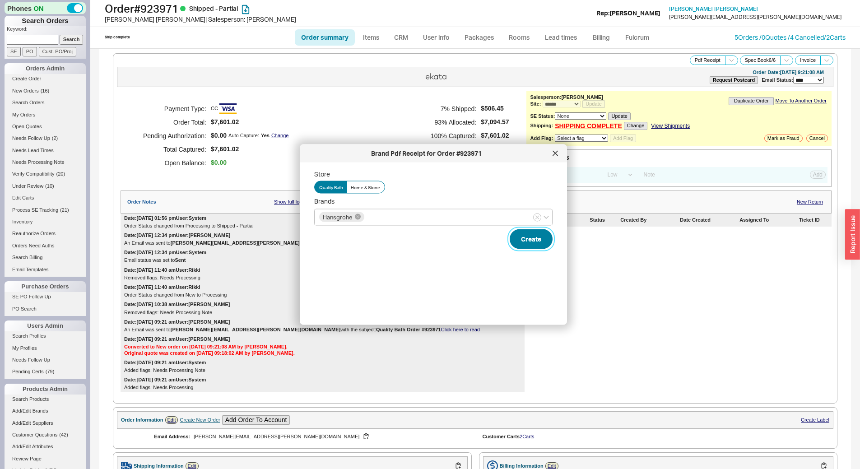
click at [528, 240] on button "Create" at bounding box center [531, 239] width 43 height 20
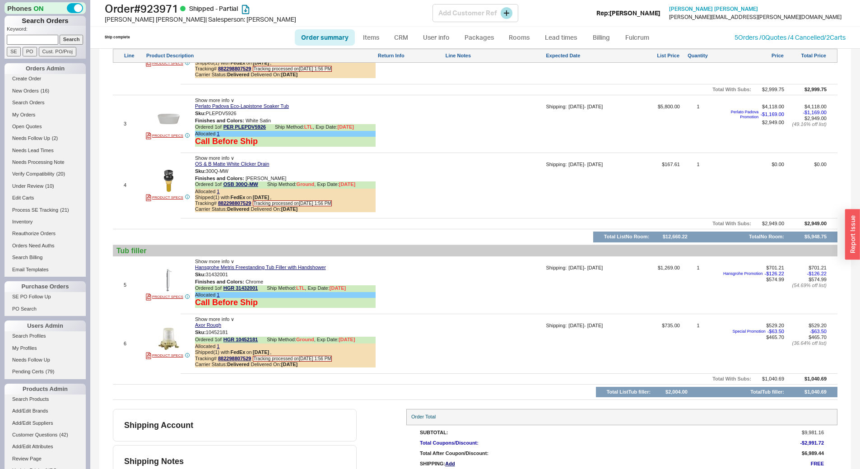
scroll to position [741, 0]
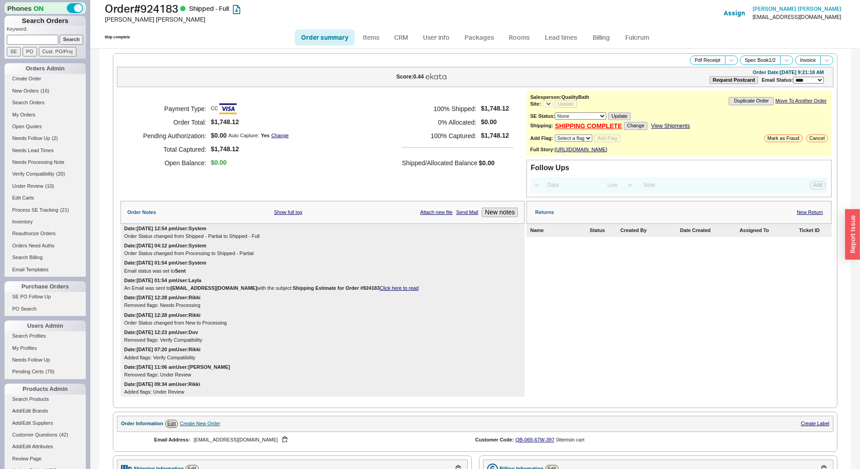
select select "LOW"
select select "3"
select select "*"
drag, startPoint x: 726, startPoint y: 58, endPoint x: 722, endPoint y: 61, distance: 5.8
click at [728, 58] on icon at bounding box center [731, 60] width 7 height 7
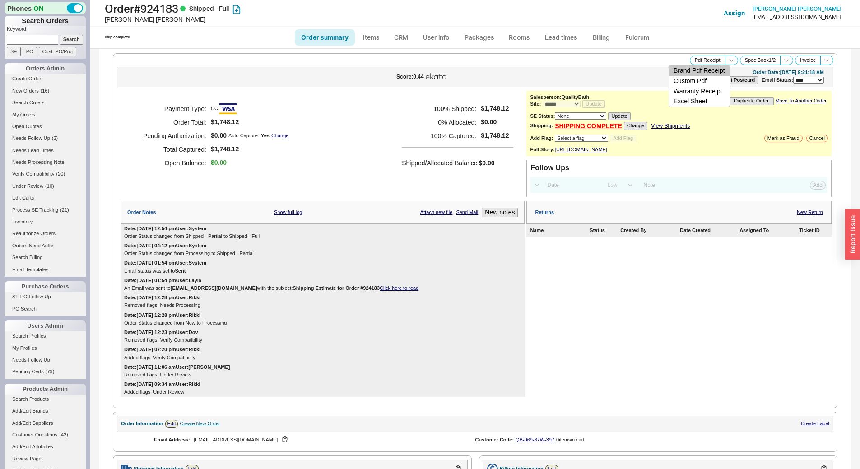
click at [701, 70] on button "Brand Pdf Receipt" at bounding box center [699, 70] width 60 height 10
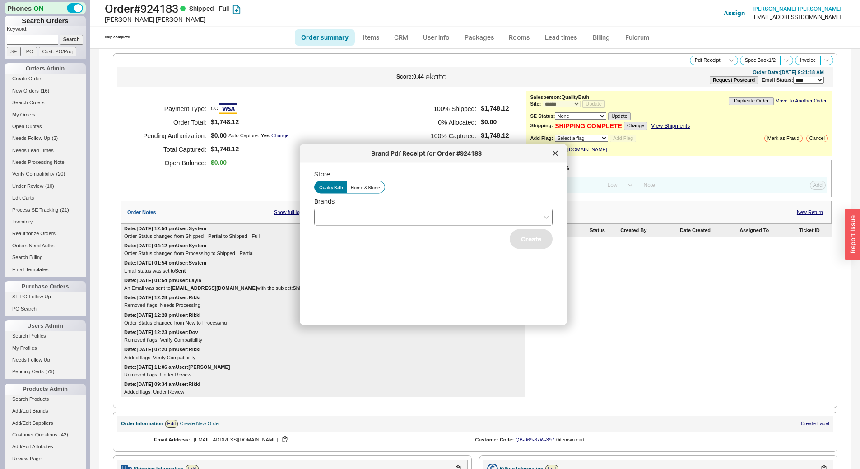
click at [428, 225] on div at bounding box center [433, 217] width 238 height 17
click at [325, 222] on input "Brands" at bounding box center [322, 217] width 6 height 10
click at [418, 256] on div "Hansgrohe" at bounding box center [433, 252] width 237 height 16
click at [432, 283] on div "Store Quality Bath Home & Stone Brands Hansgrohe Brizo Create" at bounding box center [440, 240] width 253 height 141
click at [514, 239] on button "Create" at bounding box center [531, 239] width 43 height 20
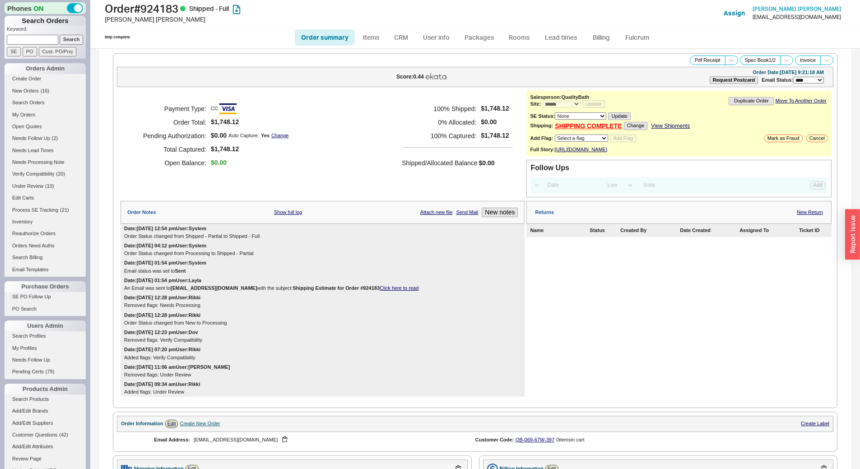
scroll to position [420, 0]
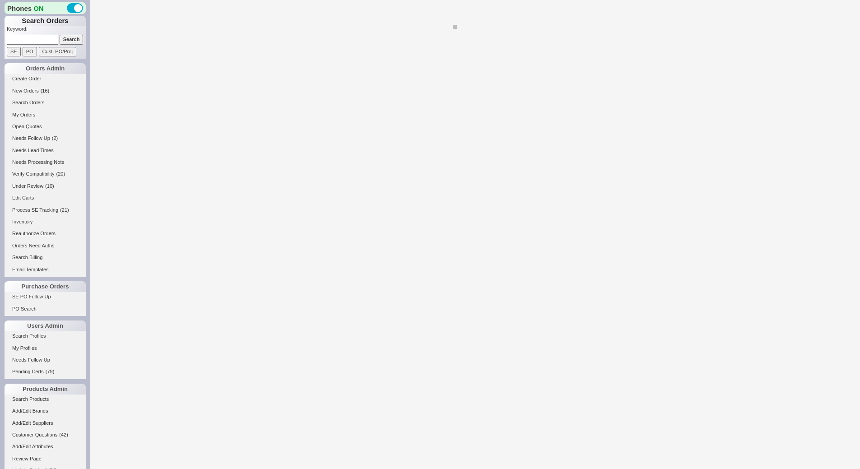
select select "*"
select select "LOW"
select select "3"
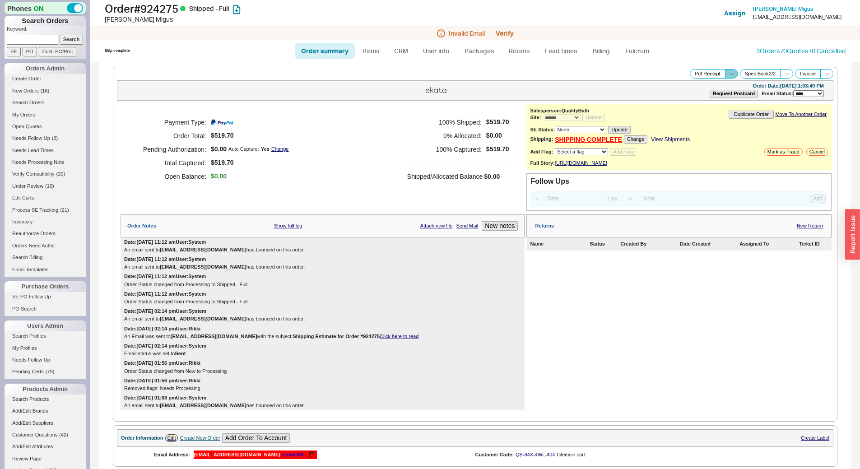
click at [727, 73] on span at bounding box center [731, 73] width 13 height 9
click at [705, 85] on button "Brand Pdf Receipt" at bounding box center [699, 84] width 60 height 10
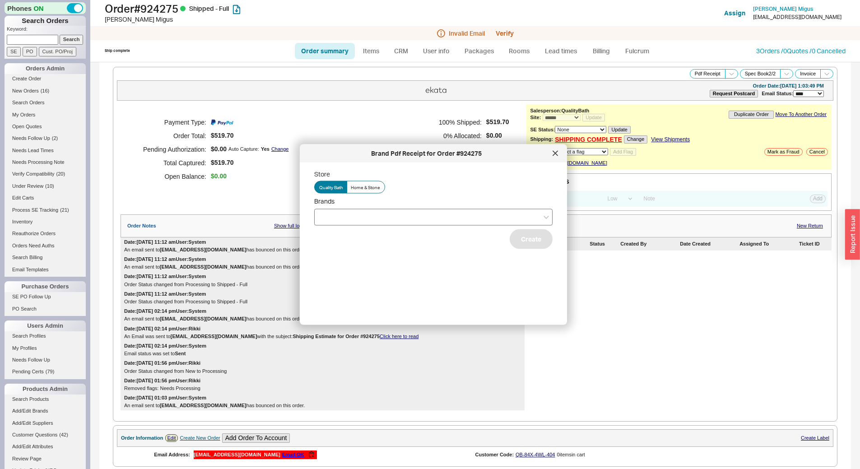
click at [463, 218] on div at bounding box center [433, 217] width 238 height 17
click at [325, 218] on input "Brands" at bounding box center [322, 217] width 6 height 10
click at [456, 235] on div "Hansgrohe" at bounding box center [433, 236] width 237 height 16
click at [442, 280] on div "Store Quality Bath Home & Stone Brands Hansgrohe Toto Create" at bounding box center [440, 240] width 253 height 141
click at [536, 245] on button "Create" at bounding box center [531, 239] width 43 height 20
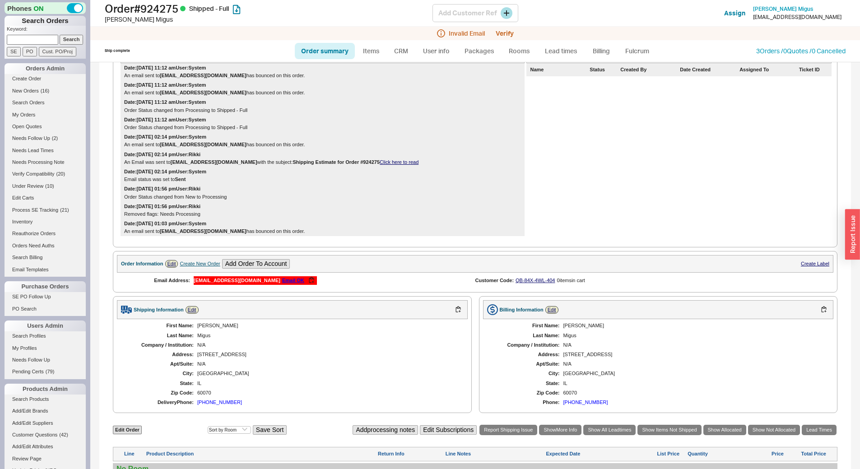
scroll to position [181, 0]
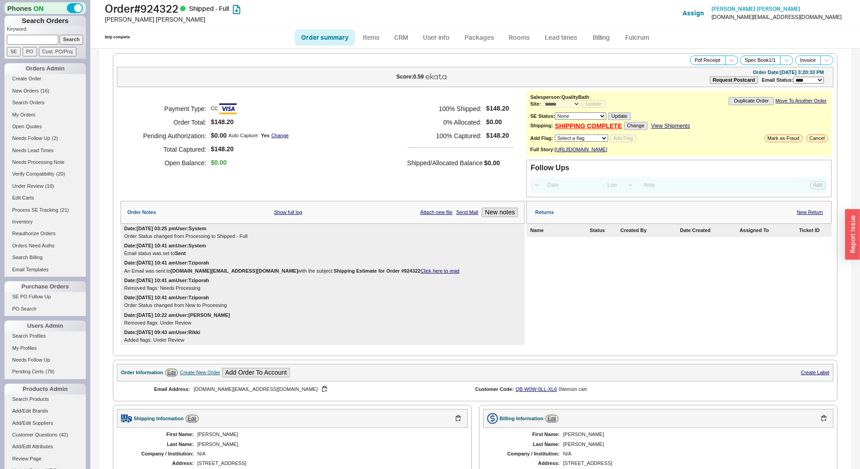
select select "*"
select select "LOW"
select select "3"
click at [700, 61] on button "Pdf Receipt" at bounding box center [708, 60] width 36 height 9
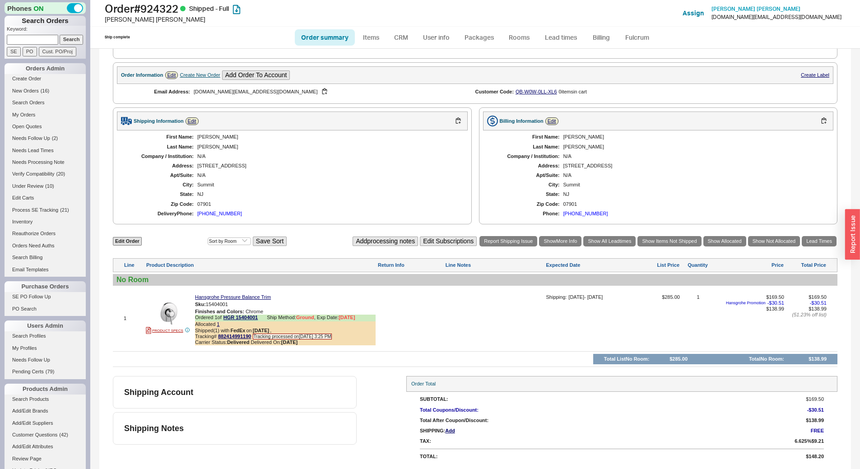
scroll to position [303, 0]
click at [237, 304] on button "button" at bounding box center [234, 304] width 11 height 9
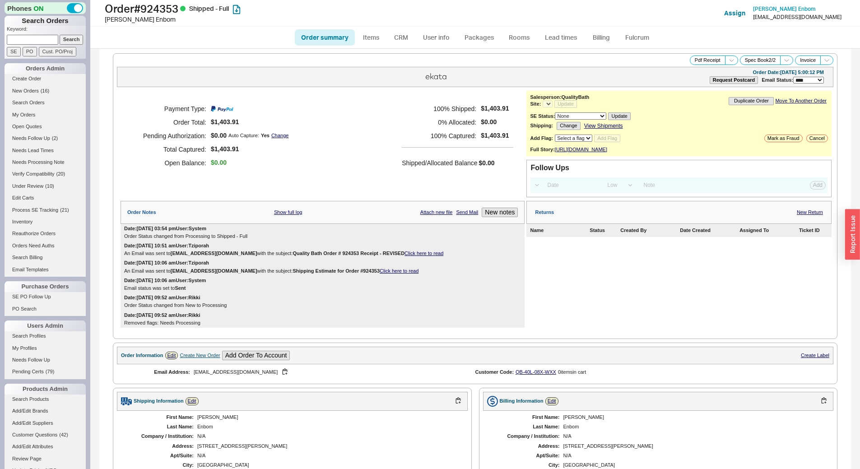
select select "LOW"
select select "3"
select select "*"
click at [703, 60] on button "Pdf Receipt" at bounding box center [708, 60] width 36 height 9
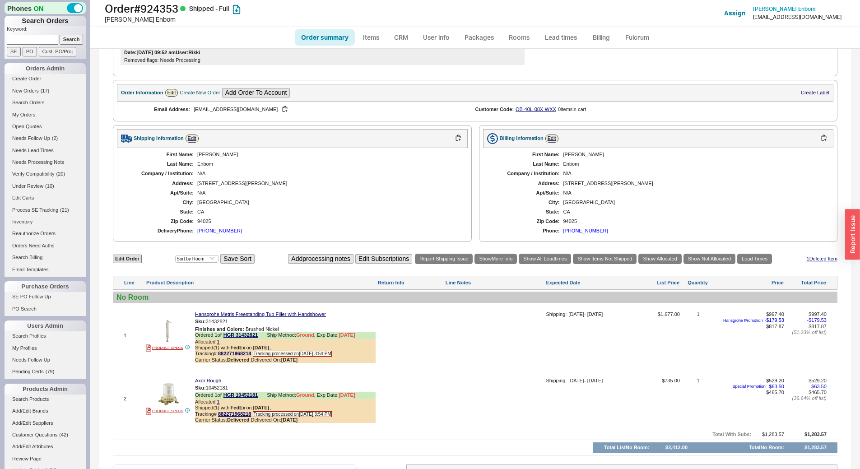
scroll to position [357, 0]
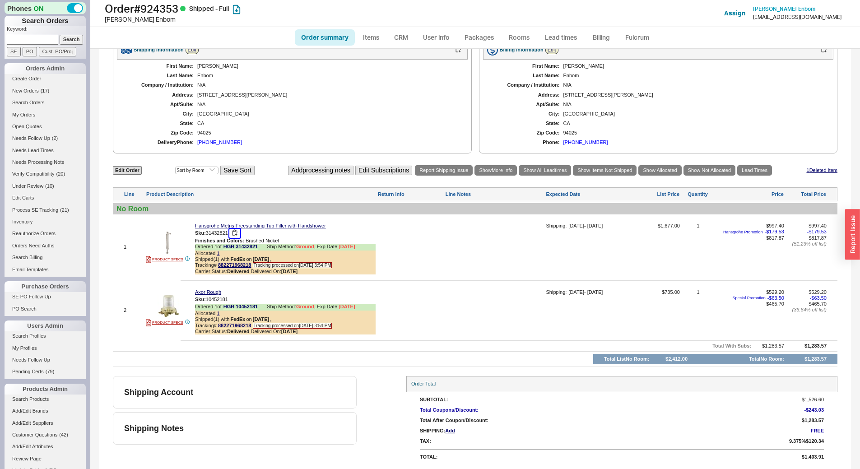
click at [237, 233] on button "button" at bounding box center [234, 233] width 11 height 9
click at [237, 297] on button "button" at bounding box center [234, 299] width 11 height 9
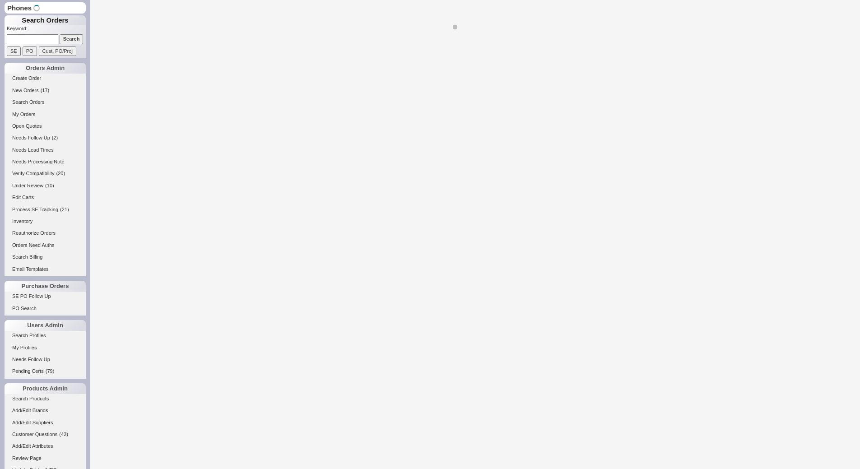
select select "*"
select select "LOW"
select select "3"
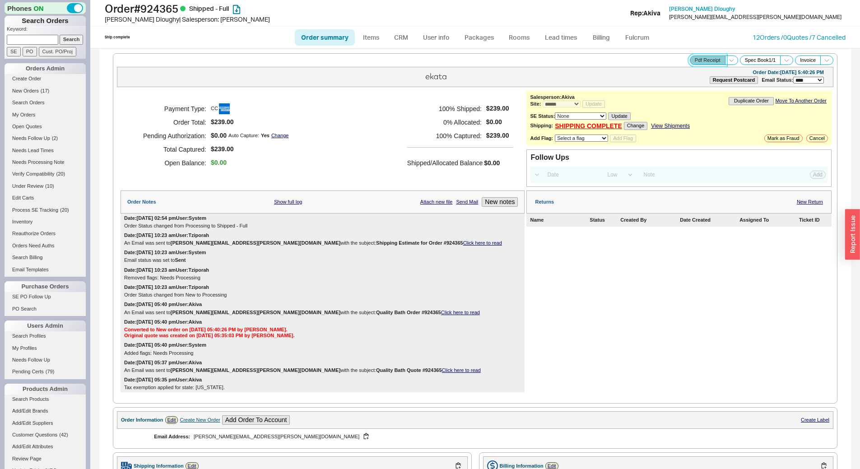
click at [700, 58] on button "Pdf Receipt" at bounding box center [708, 60] width 36 height 9
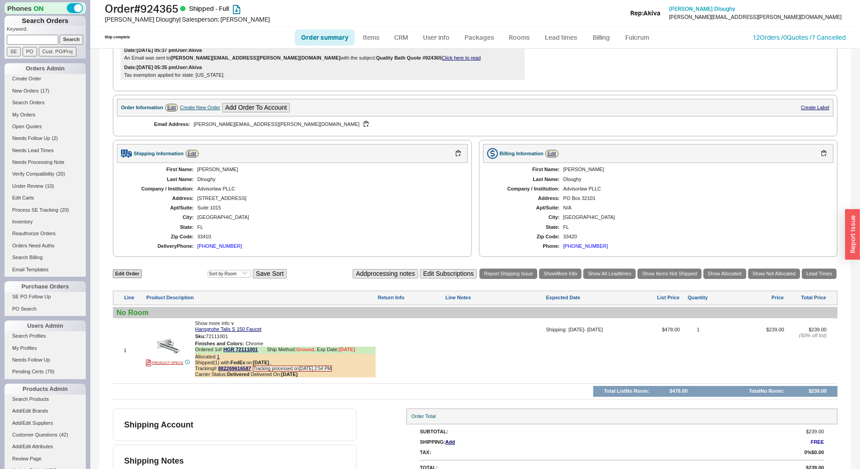
scroll to position [325, 0]
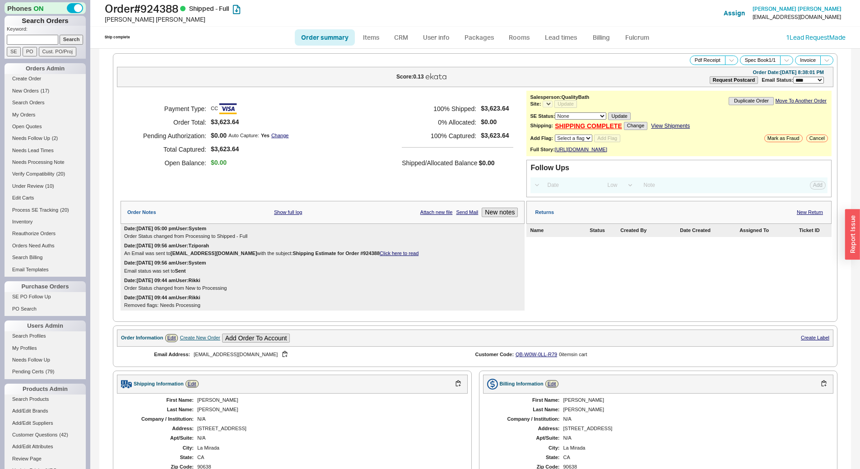
select select "LOW"
select select "3"
select select "*"
click at [700, 57] on button "Pdf Receipt" at bounding box center [708, 60] width 36 height 9
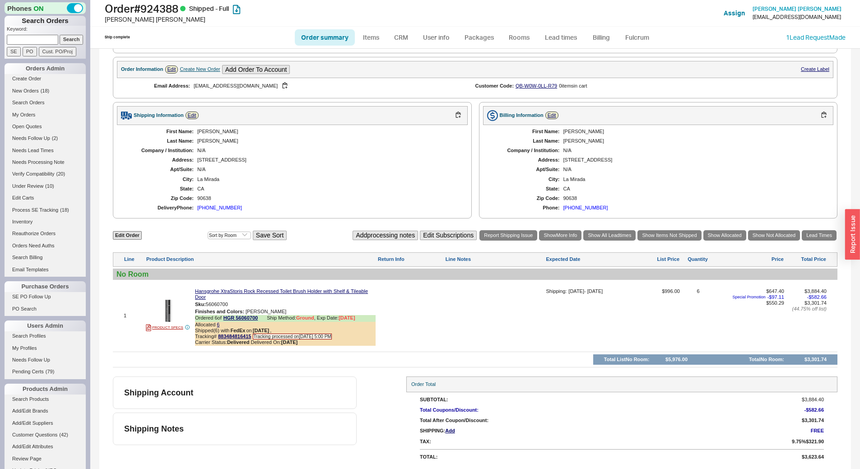
scroll to position [274, 0]
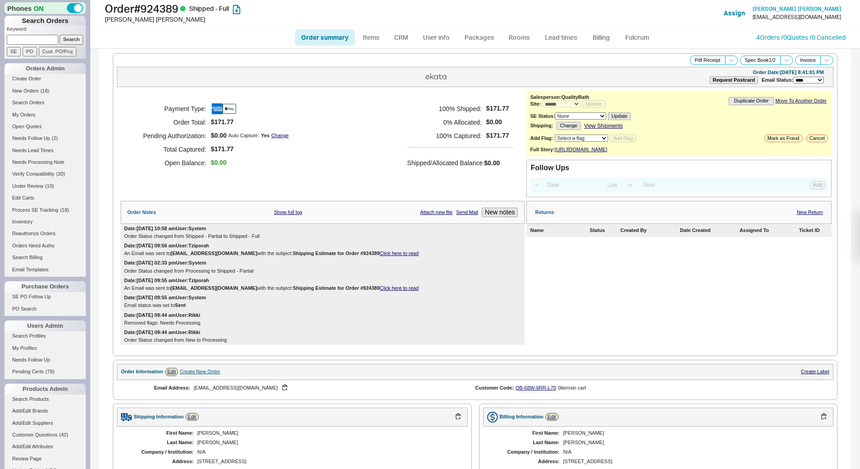
select select "*"
select select "LOW"
select select "3"
click at [725, 60] on span at bounding box center [731, 60] width 13 height 9
click at [702, 73] on button "Brand Pdf Receipt" at bounding box center [699, 70] width 60 height 10
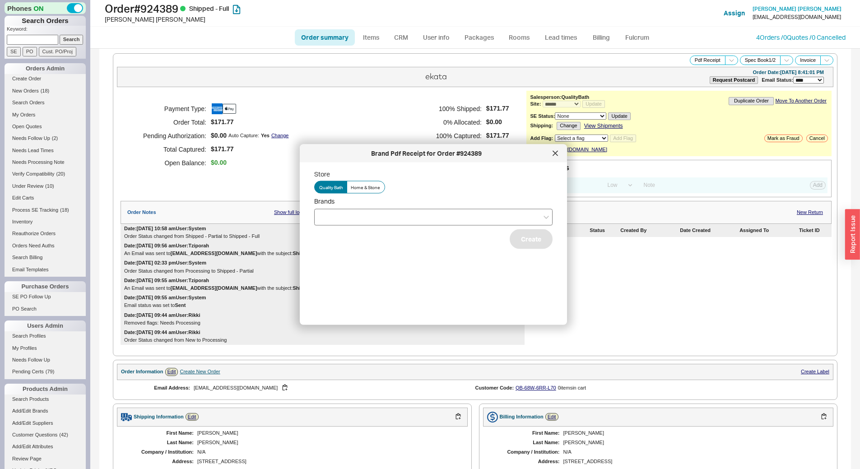
click at [418, 223] on div at bounding box center [433, 217] width 238 height 17
click at [325, 222] on input "Brands" at bounding box center [322, 217] width 6 height 10
click at [399, 248] on div "Hansgrohe" at bounding box center [433, 252] width 237 height 16
click at [406, 291] on div "Store Quality Bath Home & Stone Brands Hansgrohe Top Knobs Create" at bounding box center [440, 240] width 253 height 141
click at [519, 240] on button "Create" at bounding box center [531, 239] width 43 height 20
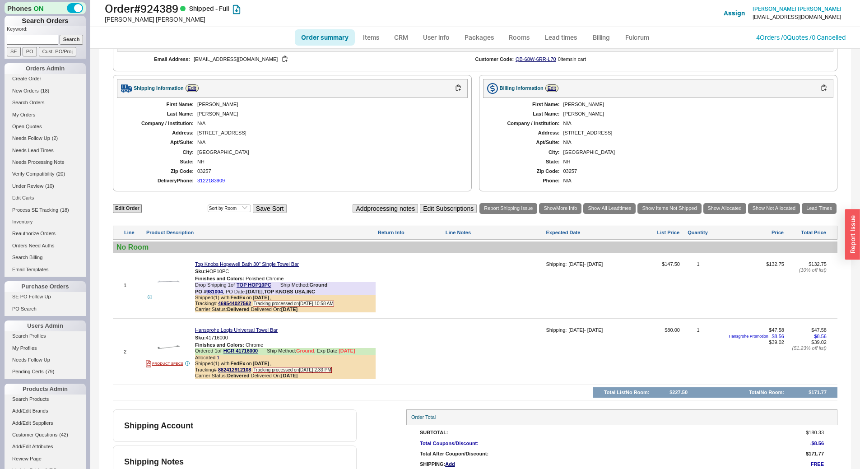
scroll to position [368, 0]
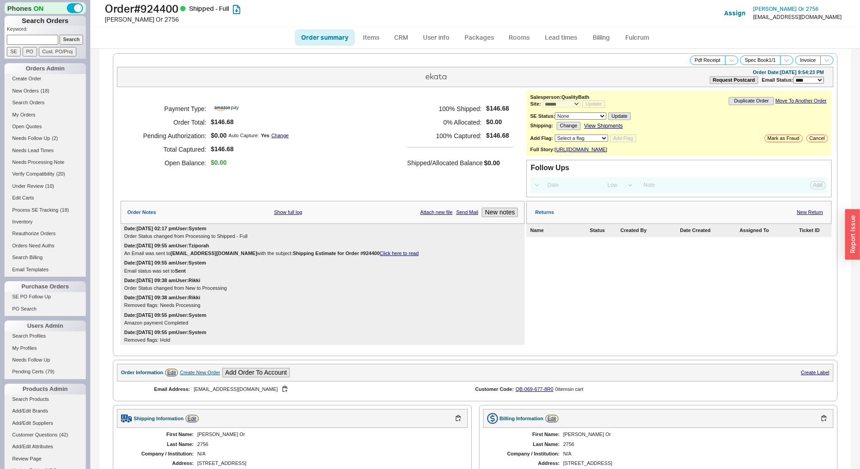
select select "*"
select select "LOW"
select select "3"
click at [692, 60] on button "Pdf Receipt" at bounding box center [708, 60] width 36 height 9
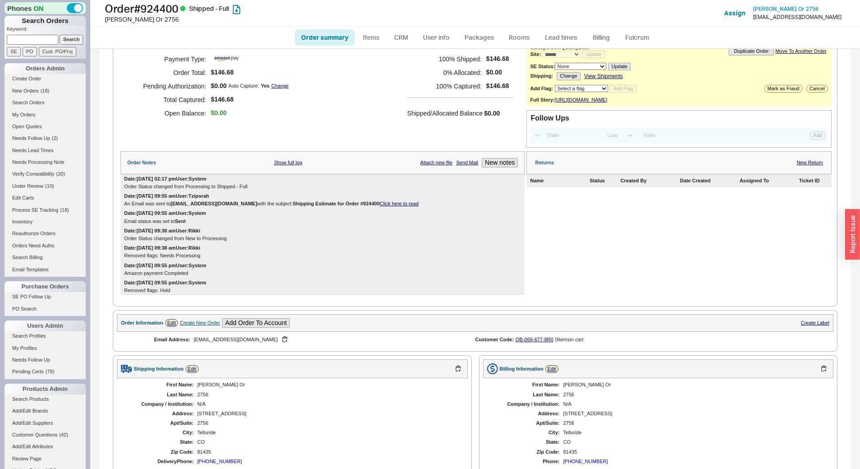
scroll to position [303, 0]
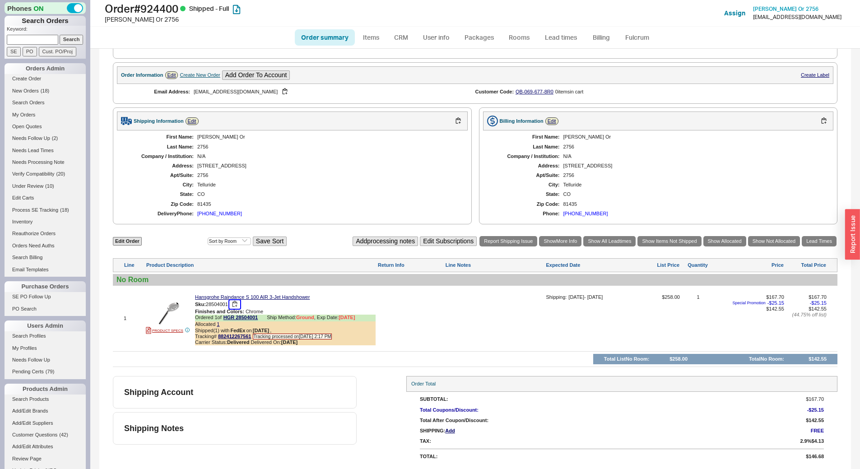
click at [234, 303] on button "button" at bounding box center [234, 304] width 11 height 9
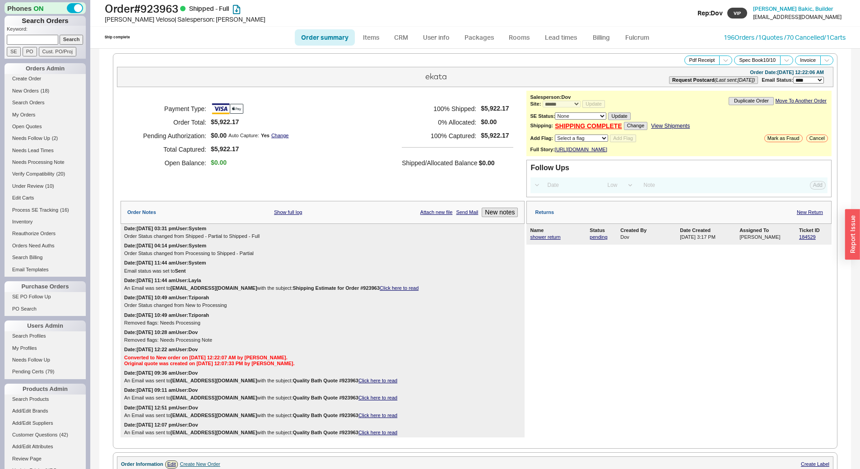
select select "*"
select select "LOW"
select select "3"
click at [722, 62] on icon at bounding box center [725, 60] width 7 height 7
click at [681, 74] on button "Brand Pdf Receipt" at bounding box center [694, 70] width 60 height 10
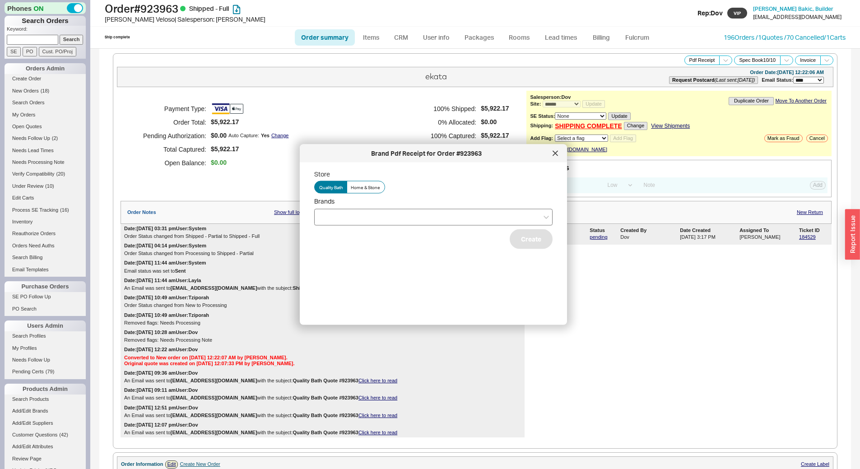
click at [344, 215] on div at bounding box center [433, 217] width 238 height 17
click at [325, 215] on input "Brands" at bounding box center [322, 217] width 6 height 10
click at [354, 235] on div "Hansgrohe" at bounding box center [433, 236] width 237 height 16
click at [375, 284] on div "Store Quality Bath Home & Stone Brands Hansgrohe Grohe Create" at bounding box center [440, 240] width 253 height 141
click at [533, 236] on button "Create" at bounding box center [531, 239] width 43 height 20
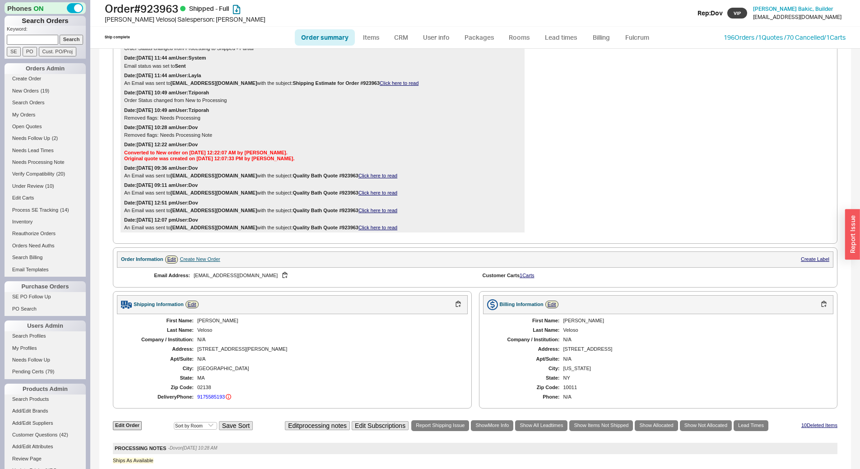
scroll to position [226, 0]
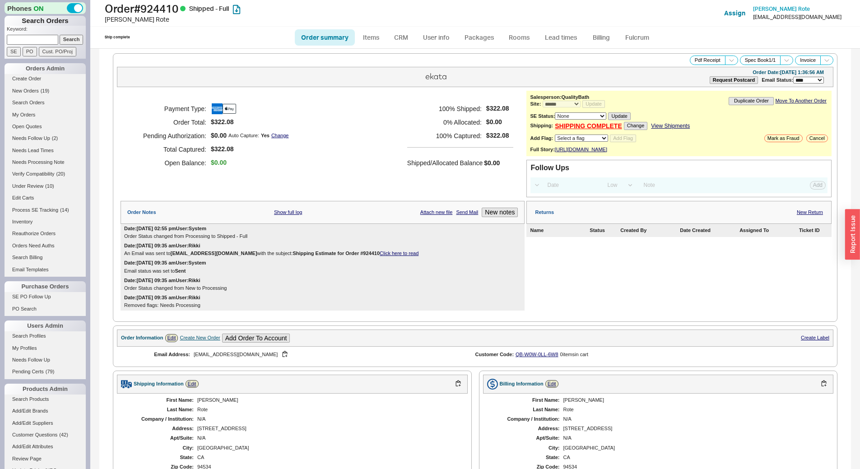
select select "*"
select select "LOW"
select select "3"
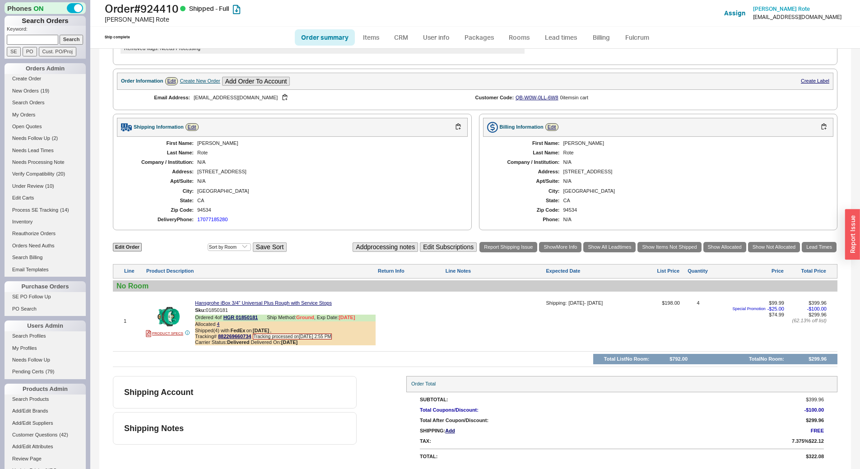
scroll to position [263, 0]
click at [237, 311] on button "button" at bounding box center [234, 310] width 11 height 9
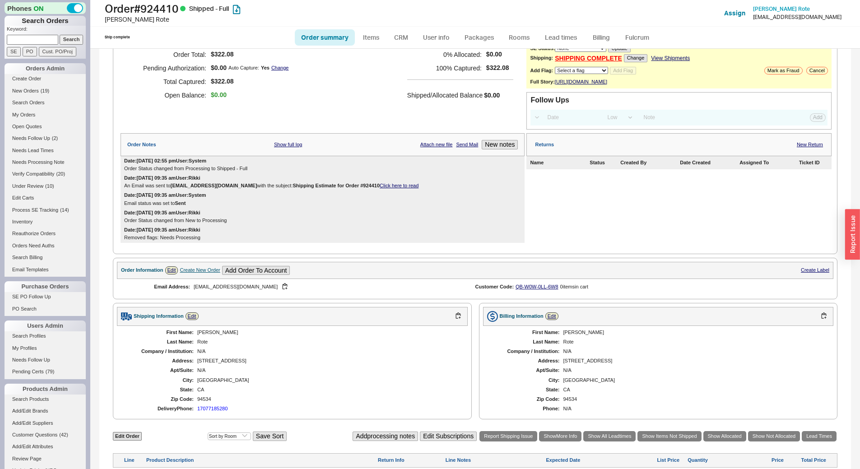
scroll to position [0, 0]
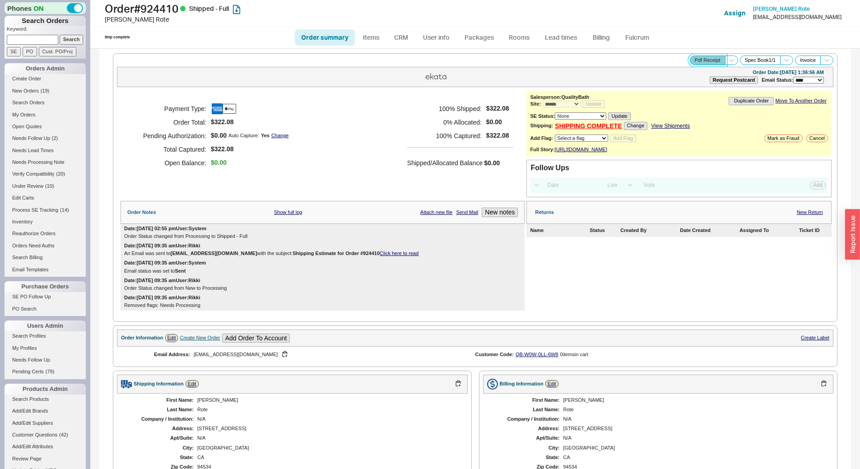
click at [699, 61] on button "Pdf Receipt" at bounding box center [708, 60] width 36 height 9
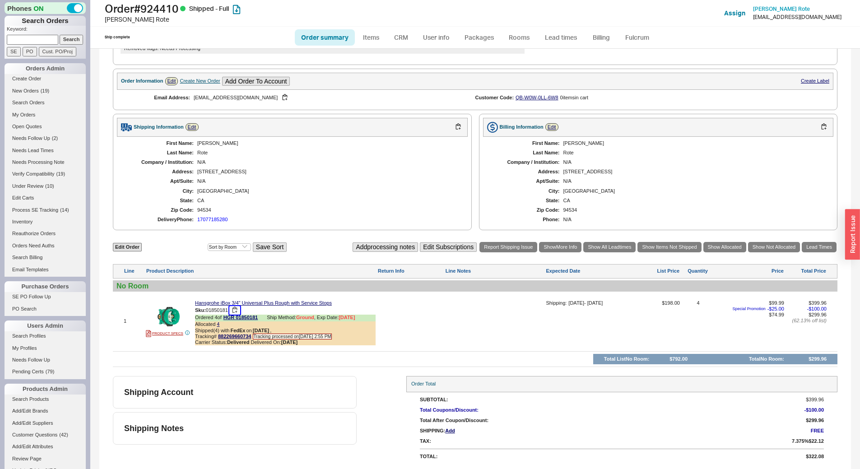
click at [236, 308] on button "button" at bounding box center [234, 310] width 11 height 9
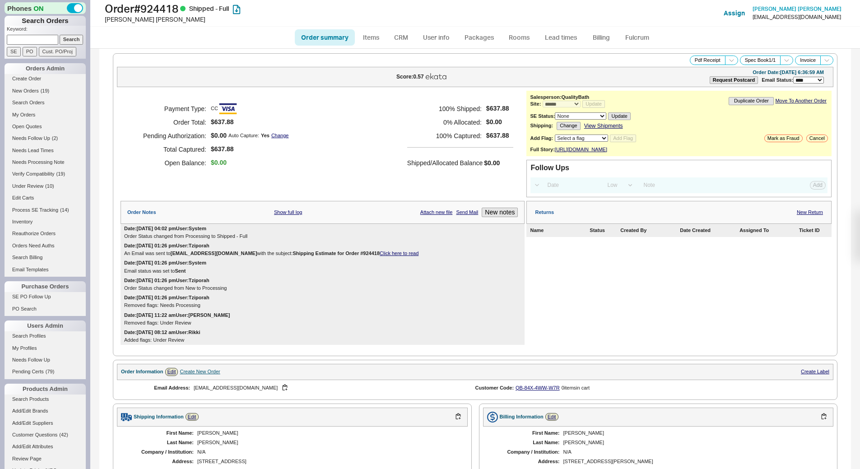
select select "*"
select select "LOW"
select select "3"
click at [699, 61] on button "Pdf Receipt" at bounding box center [708, 60] width 36 height 9
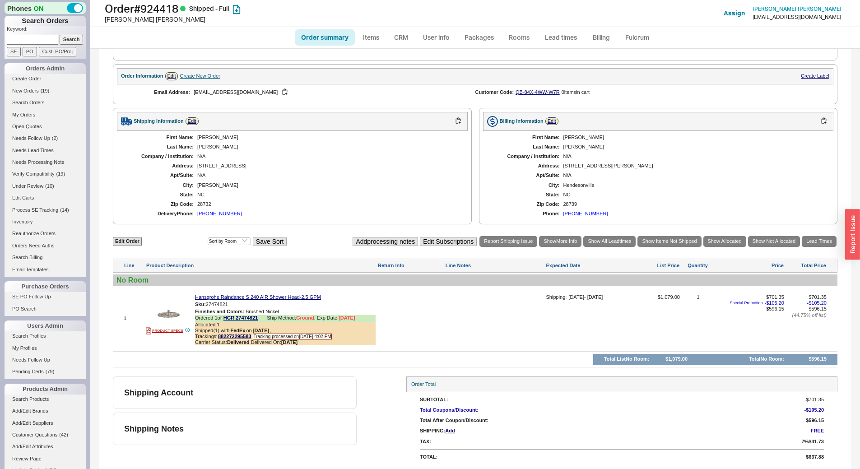
scroll to position [302, 0]
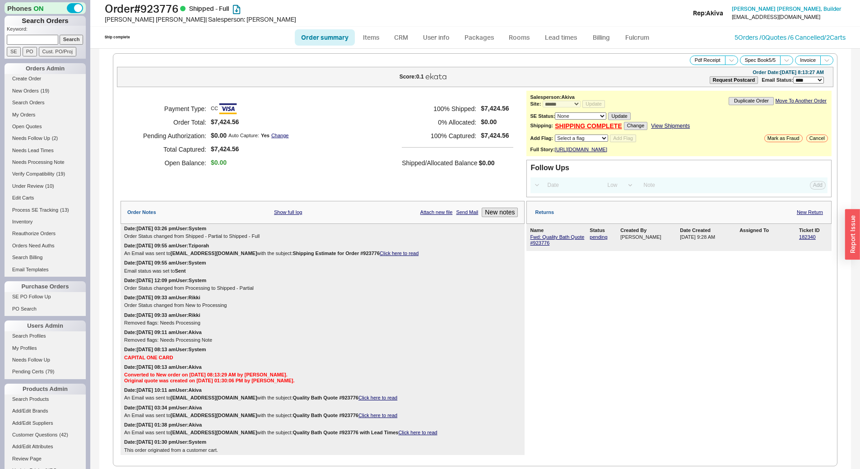
select select "*"
select select "LOW"
select select "3"
click at [728, 58] on icon at bounding box center [731, 60] width 7 height 7
click at [700, 72] on button "Brand Pdf Receipt" at bounding box center [699, 70] width 60 height 10
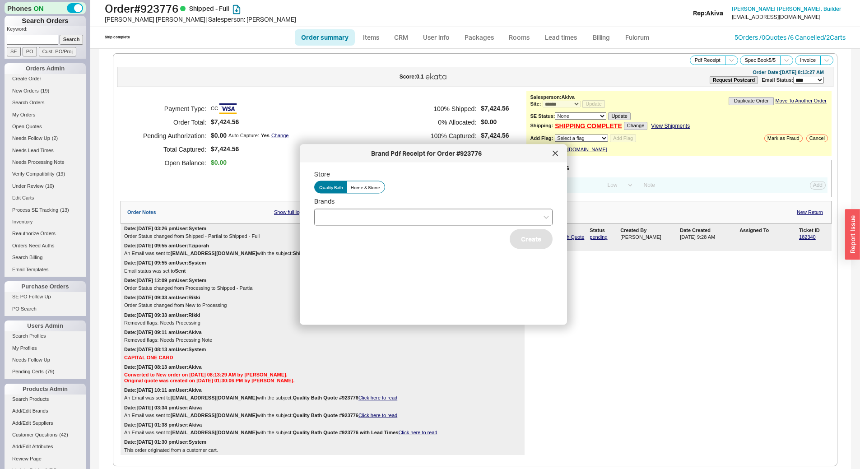
click at [359, 224] on div at bounding box center [433, 217] width 238 height 17
click at [325, 222] on input "Brands" at bounding box center [322, 217] width 6 height 10
click at [360, 278] on div "Hansgrohe" at bounding box center [433, 284] width 237 height 16
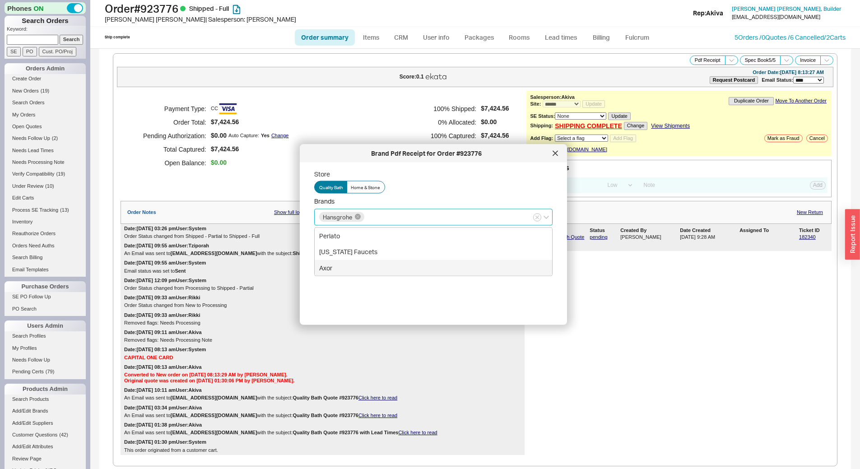
click at [355, 265] on div "Axor" at bounding box center [433, 268] width 237 height 16
click at [376, 293] on div "Store Quality Bath Home & Stone Brands Axor Hansgrohe Perlato California Faucet…" at bounding box center [440, 240] width 253 height 141
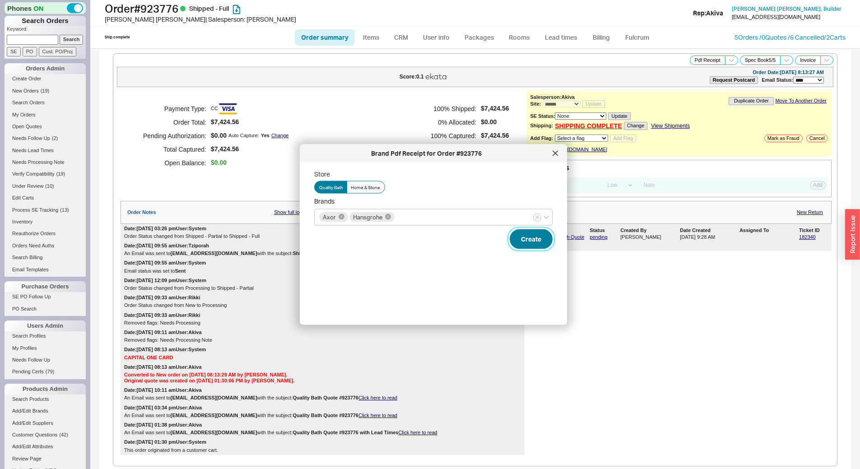
click at [520, 236] on button "Create" at bounding box center [531, 239] width 43 height 20
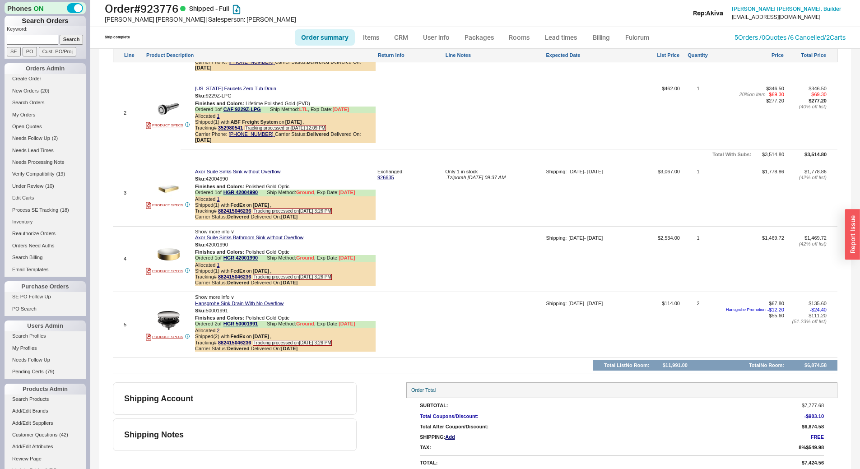
scroll to position [667, 0]
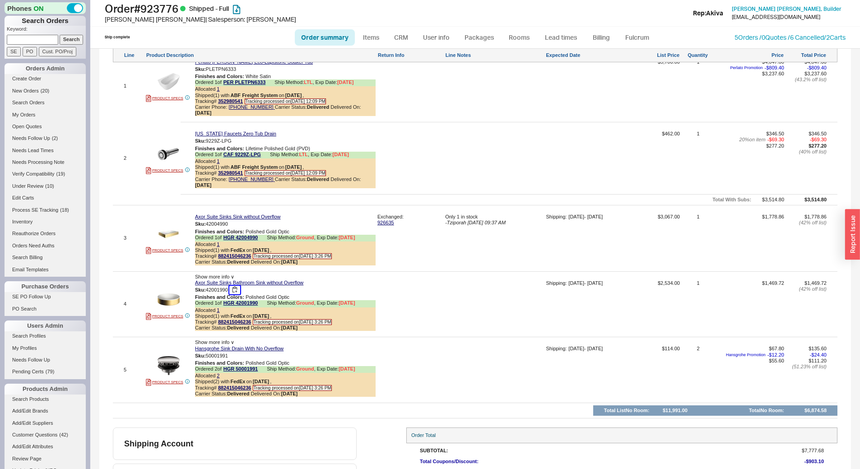
click at [234, 286] on button "button" at bounding box center [234, 290] width 11 height 9
click at [233, 352] on button "button" at bounding box center [234, 356] width 11 height 9
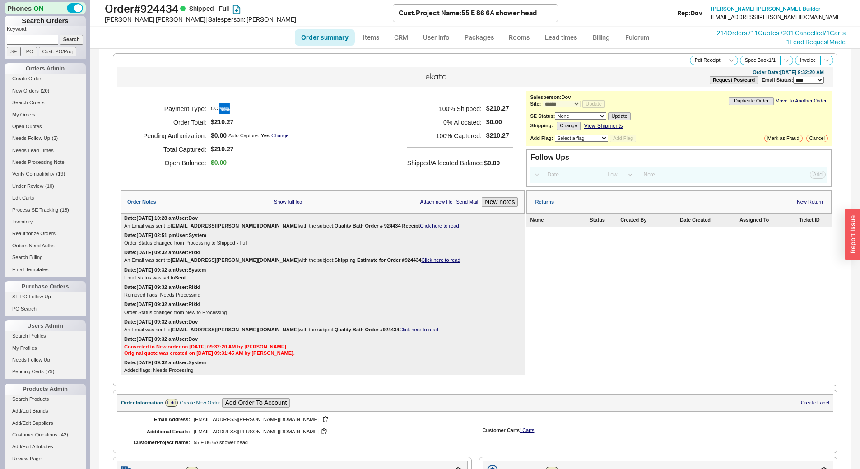
select select "*"
select select "LOW"
select select "3"
click at [703, 60] on button "Pdf Receipt" at bounding box center [708, 60] width 36 height 9
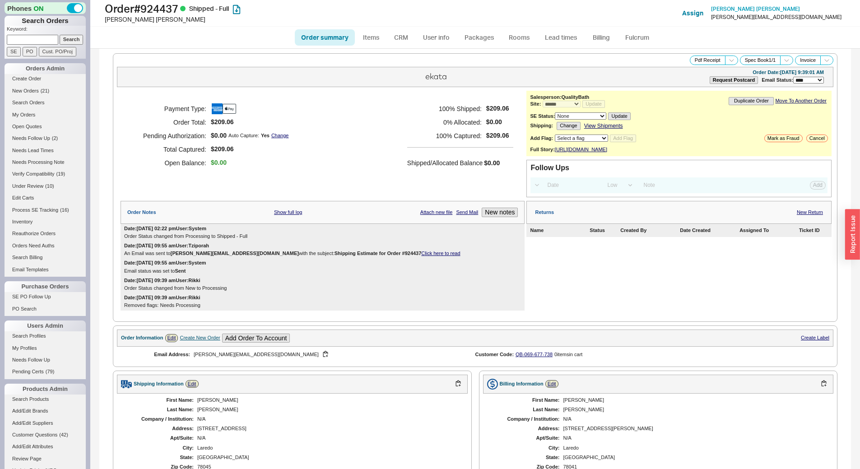
select select "*"
select select "LOW"
select select "3"
click at [707, 63] on button "Pdf Receipt" at bounding box center [708, 60] width 36 height 9
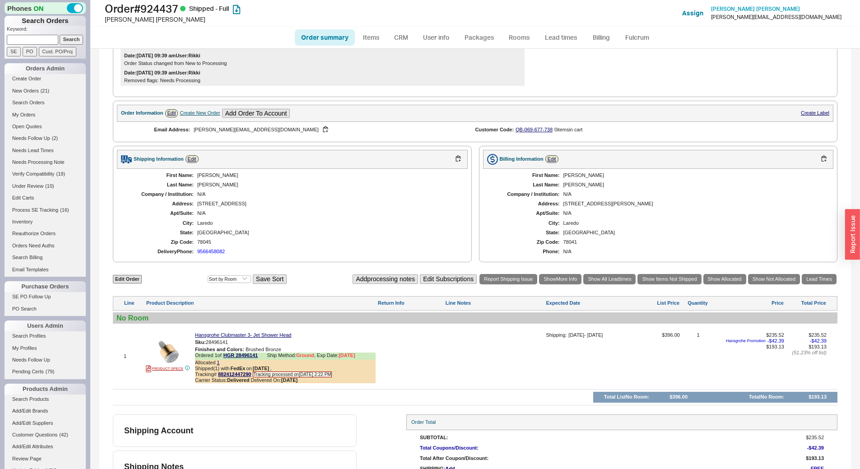
scroll to position [269, 0]
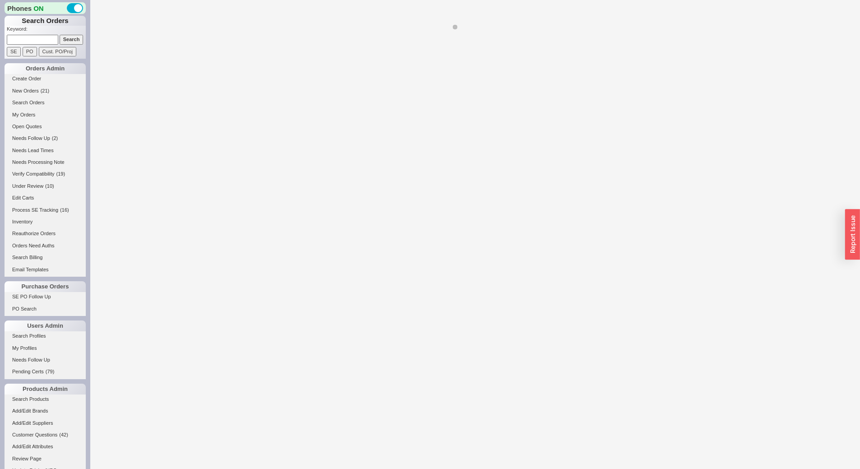
select select "LOW"
select select "3"
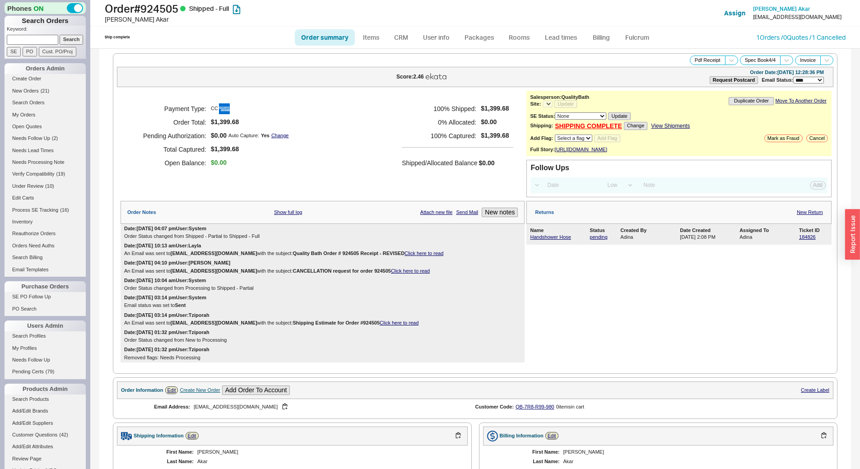
select select "*"
click at [712, 62] on button "Pdf Receipt" at bounding box center [708, 60] width 36 height 9
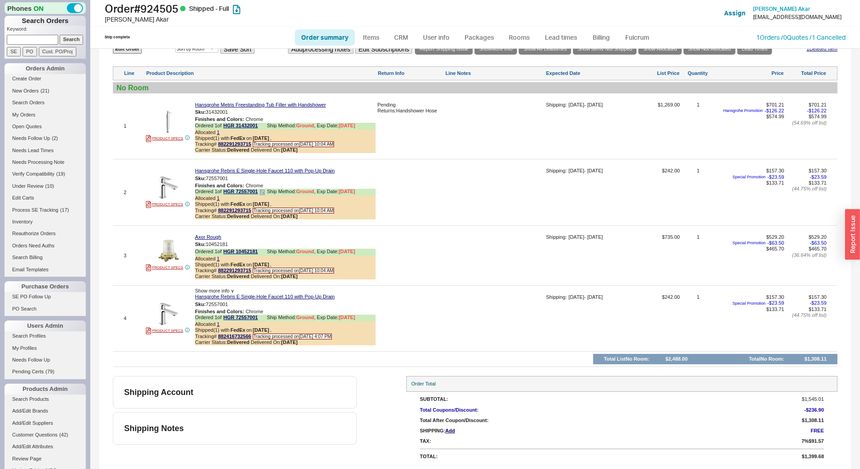
scroll to position [513, 0]
click at [237, 111] on button "button" at bounding box center [234, 112] width 11 height 9
click at [235, 176] on button "button" at bounding box center [234, 178] width 11 height 9
click at [237, 241] on button "button" at bounding box center [234, 244] width 11 height 9
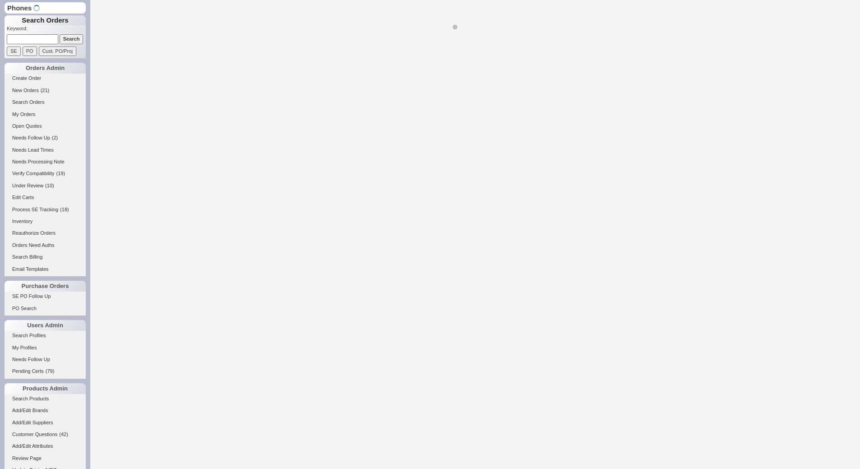
select select "*"
select select "LOW"
select select "3"
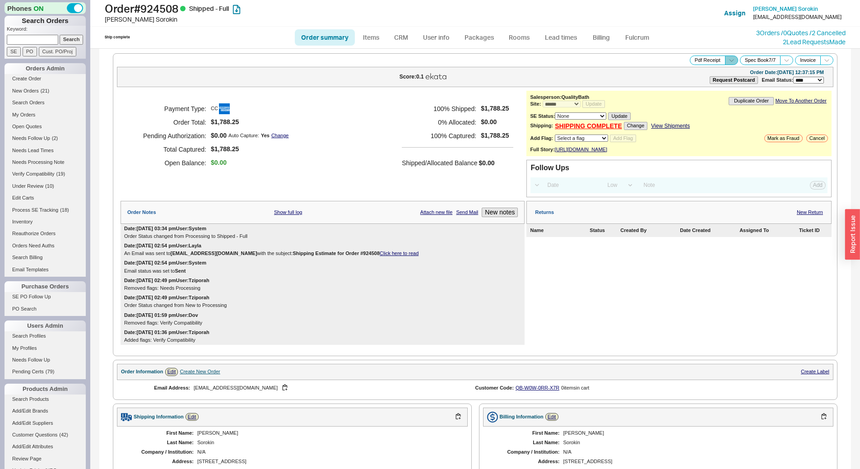
drag, startPoint x: 723, startPoint y: 59, endPoint x: 718, endPoint y: 63, distance: 6.1
click at [728, 59] on icon at bounding box center [731, 60] width 7 height 7
click at [702, 71] on button "Brand Pdf Receipt" at bounding box center [699, 70] width 60 height 10
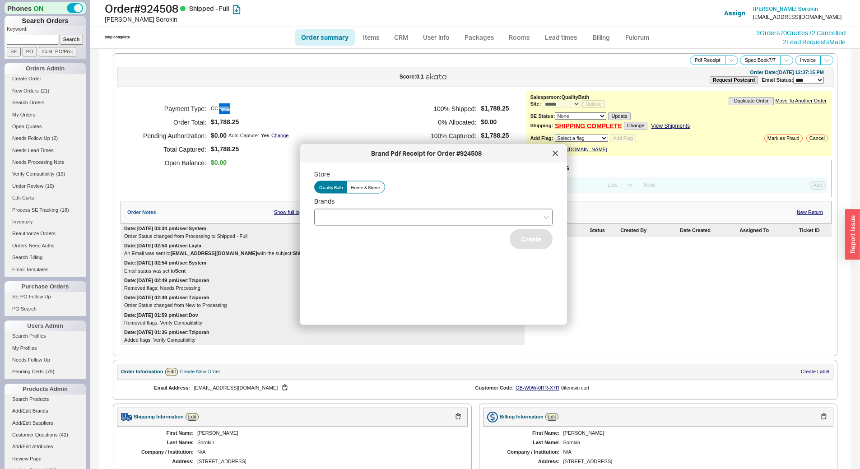
click at [370, 219] on div at bounding box center [433, 217] width 238 height 17
click at [325, 219] on input "Brands" at bounding box center [322, 217] width 6 height 10
click at [375, 250] on div "Hansgrohe" at bounding box center [433, 252] width 237 height 16
click at [462, 283] on div "Store Quality Bath Home & Stone Brands Hansgrohe Grohe Create" at bounding box center [440, 240] width 253 height 141
click at [526, 242] on button "Create" at bounding box center [531, 239] width 43 height 20
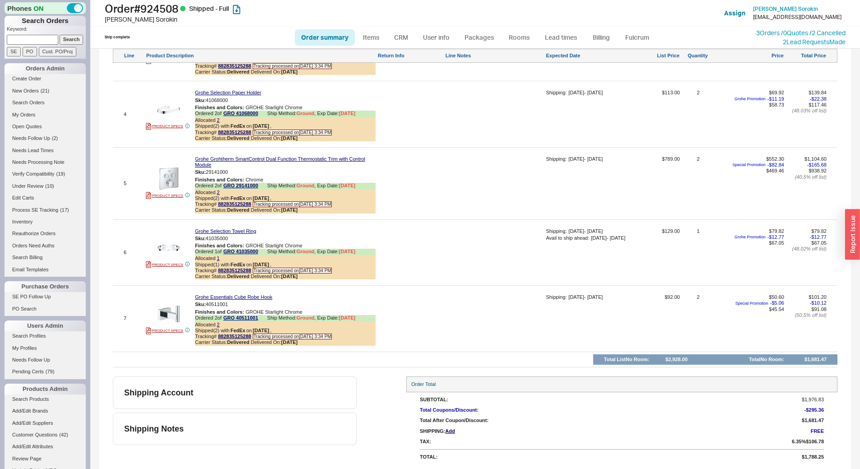
scroll to position [704, 0]
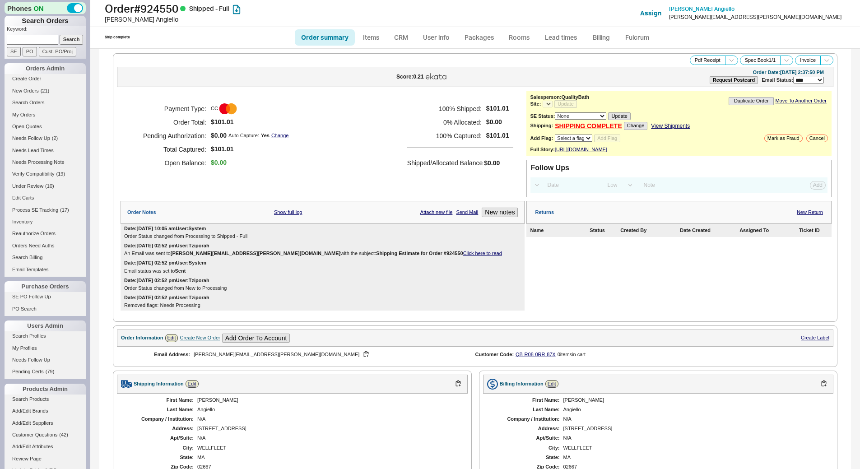
select select "LOW"
select select "3"
select select "*"
click at [690, 63] on button "Pdf Receipt" at bounding box center [708, 60] width 36 height 9
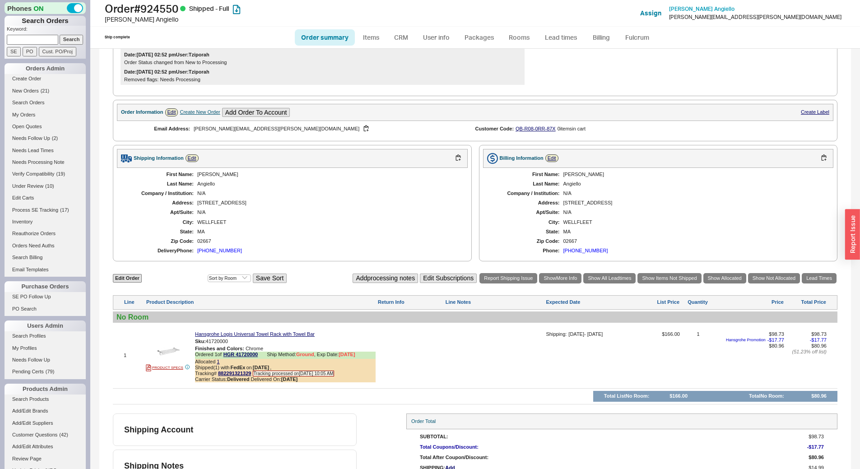
scroll to position [269, 0]
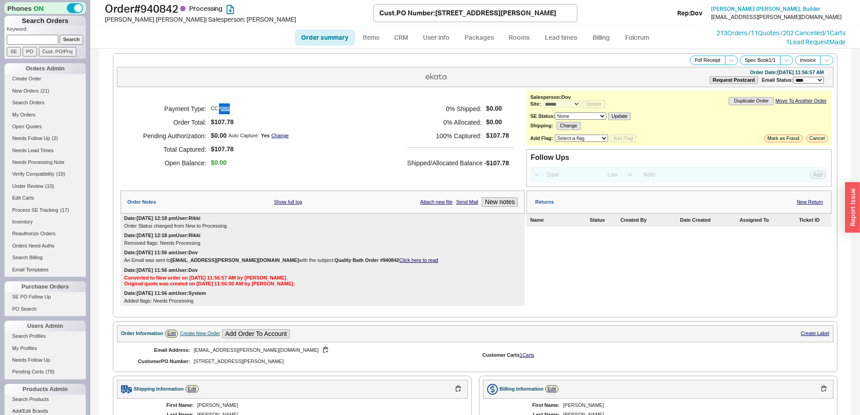
select select "*"
select select "LOW"
select select "3"
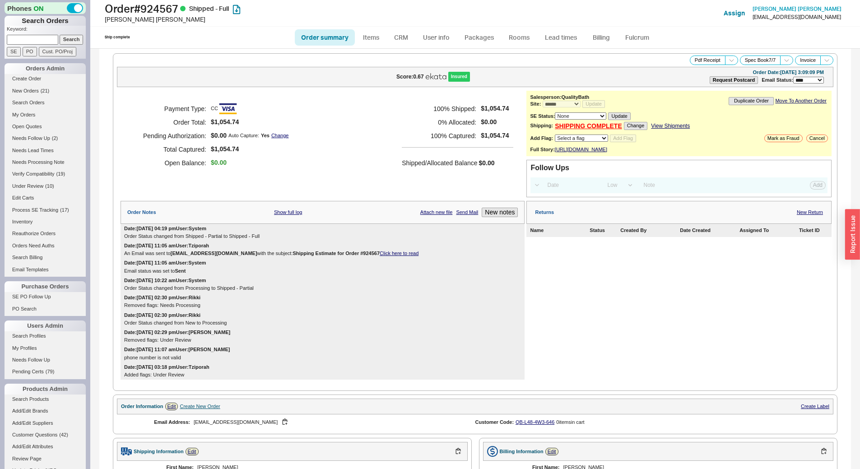
select select "*"
select select "LOW"
select select "3"
click at [705, 58] on button "Pdf Receipt" at bounding box center [708, 60] width 36 height 9
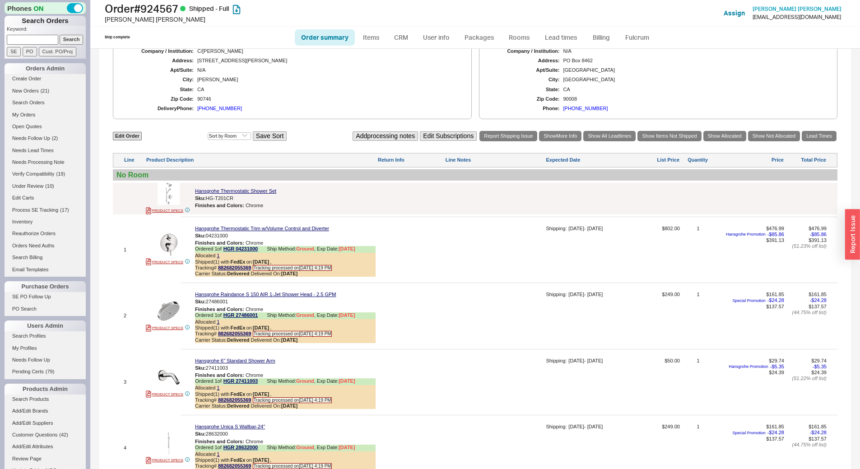
scroll to position [451, 0]
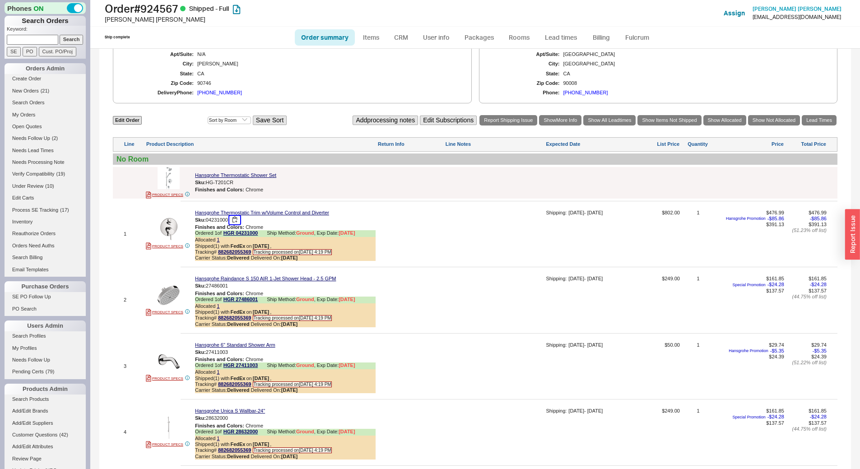
click at [238, 224] on button "button" at bounding box center [234, 220] width 11 height 9
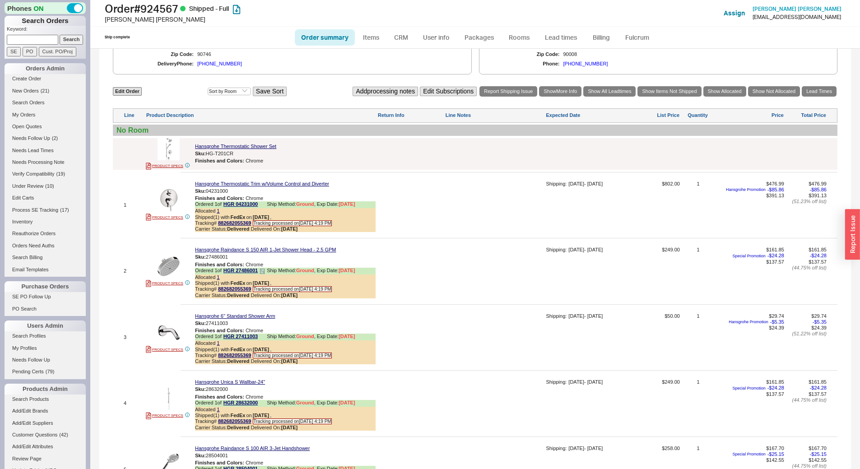
scroll to position [497, 0]
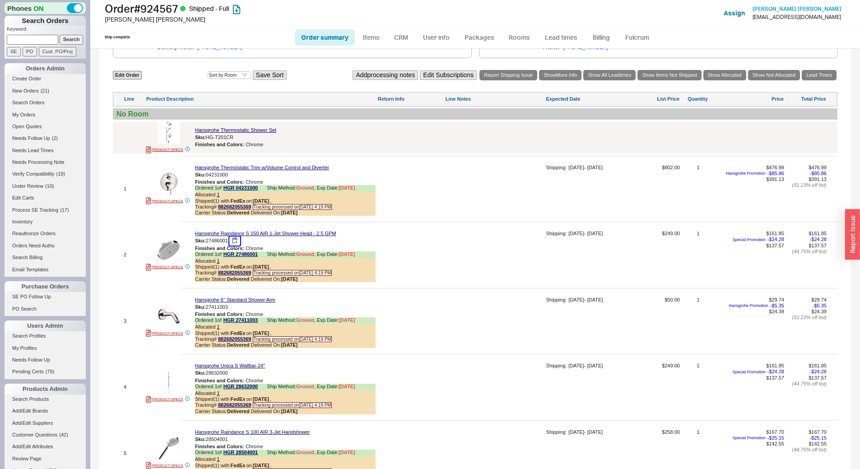
click at [238, 245] on button "button" at bounding box center [234, 241] width 11 height 9
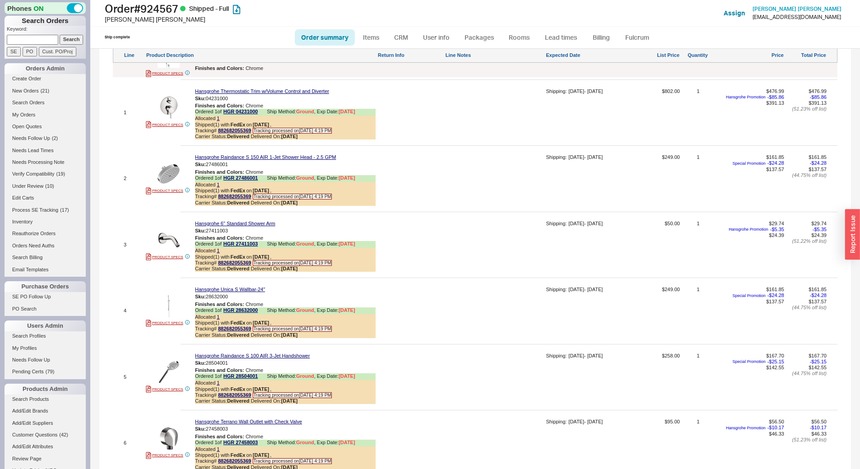
scroll to position [587, 0]
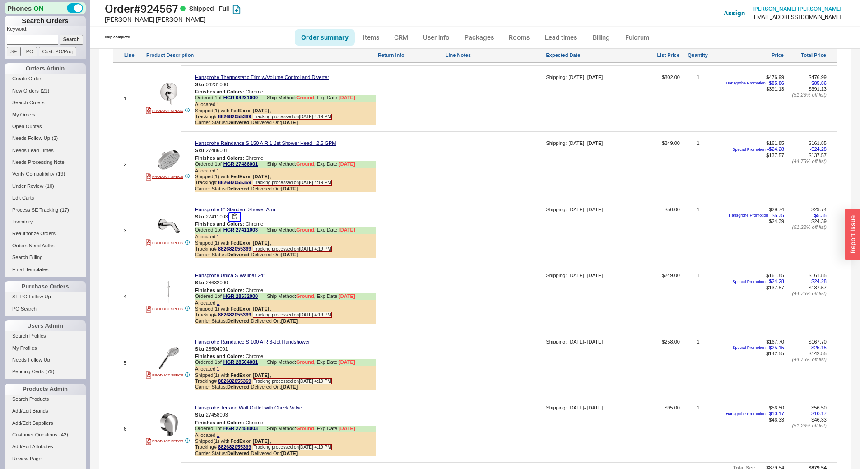
click at [234, 221] on button "button" at bounding box center [234, 217] width 11 height 9
click at [238, 287] on button "button" at bounding box center [234, 283] width 11 height 9
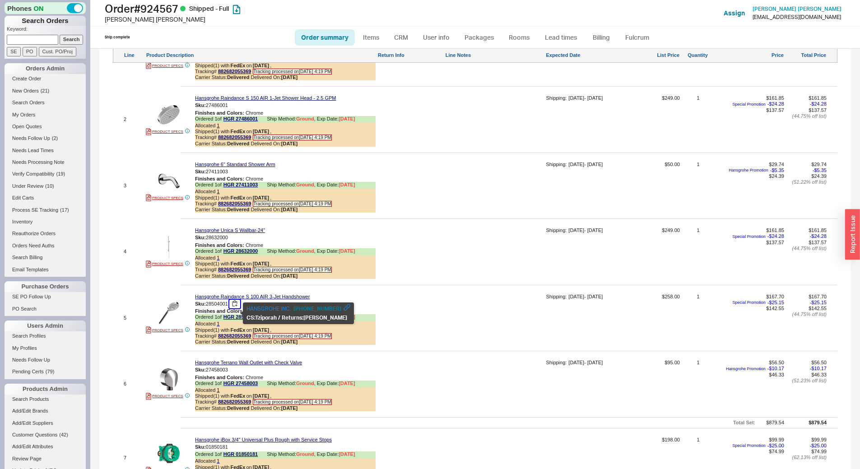
click at [237, 308] on button "button" at bounding box center [234, 304] width 11 height 9
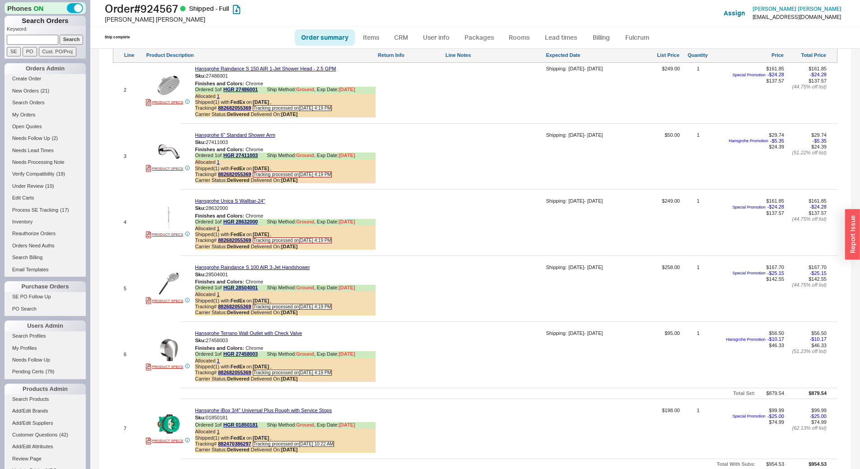
scroll to position [677, 0]
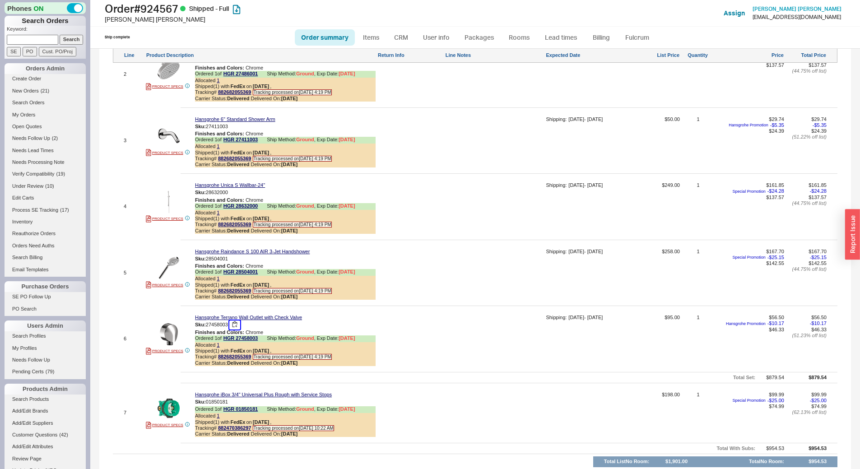
click at [237, 329] on button "button" at bounding box center [234, 324] width 11 height 9
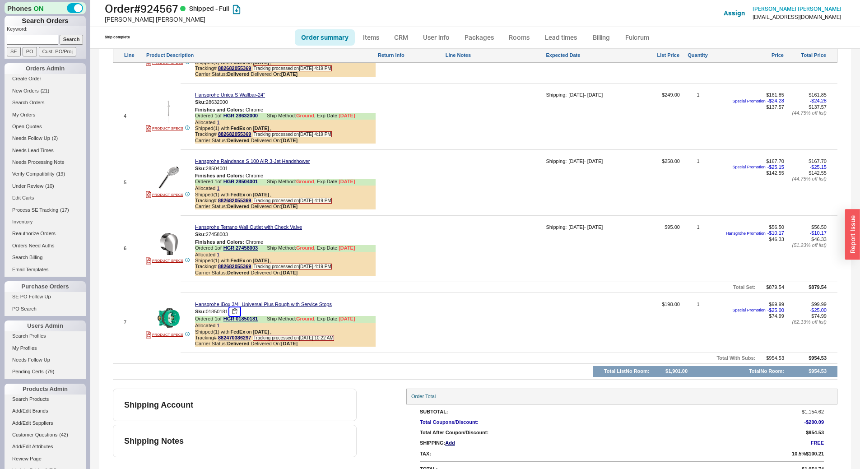
click at [235, 316] on button "button" at bounding box center [234, 311] width 11 height 9
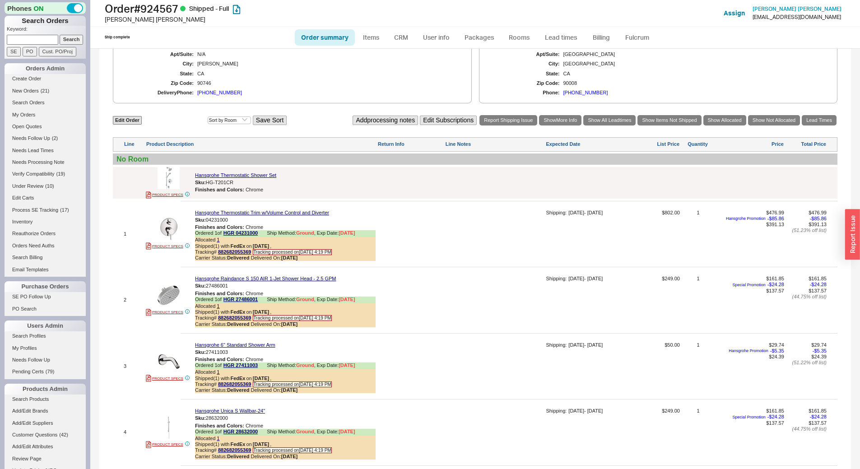
scroll to position [789, 0]
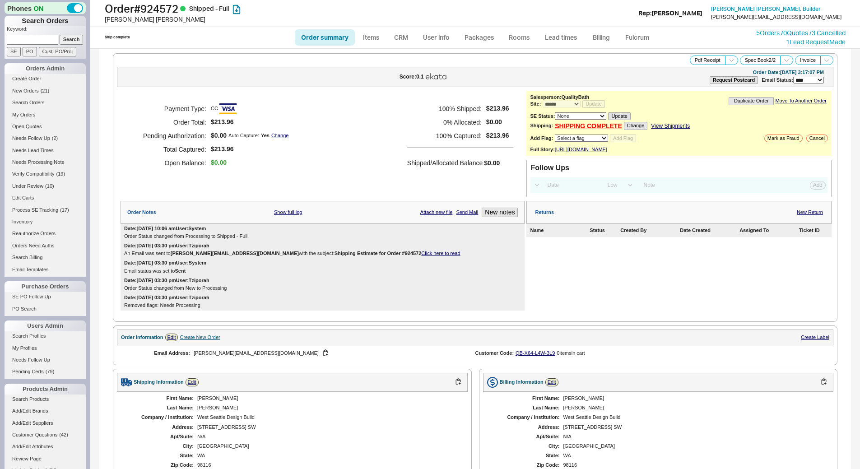
select select "*"
select select "LOW"
select select "3"
click at [701, 59] on button "Pdf Receipt" at bounding box center [708, 60] width 36 height 9
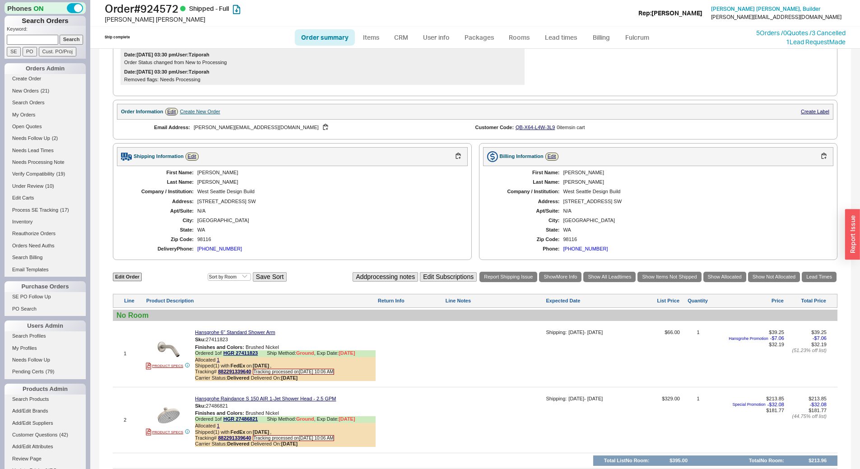
scroll to position [271, 0]
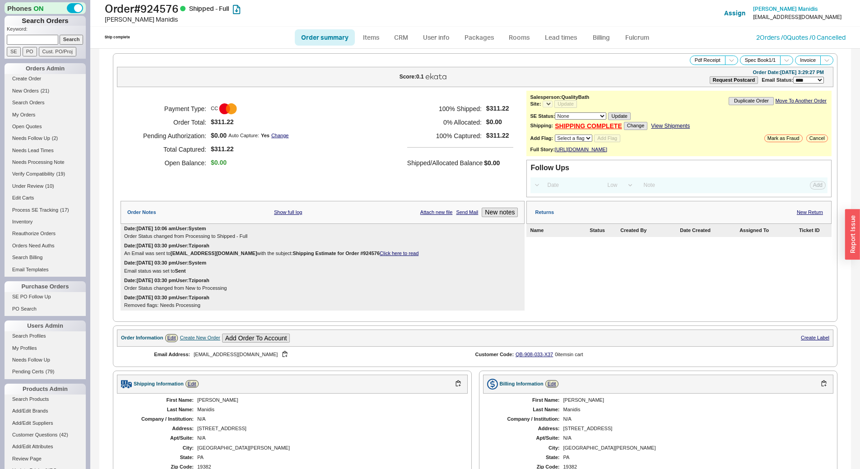
select select "LOW"
select select "3"
select select "*"
click at [692, 63] on button "Pdf Receipt" at bounding box center [708, 60] width 36 height 9
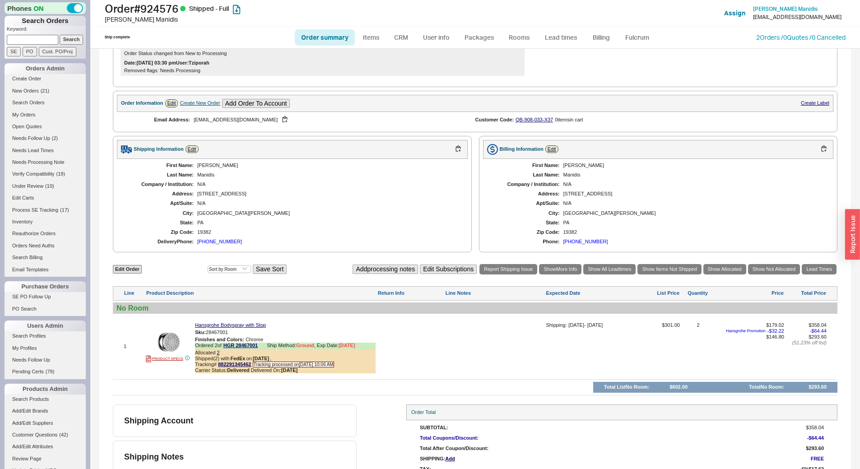
scroll to position [269, 0]
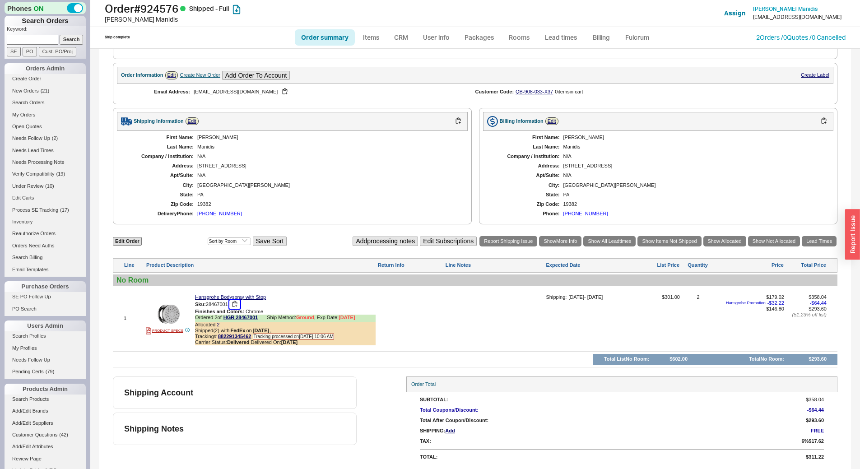
click at [237, 302] on button "button" at bounding box center [234, 304] width 11 height 9
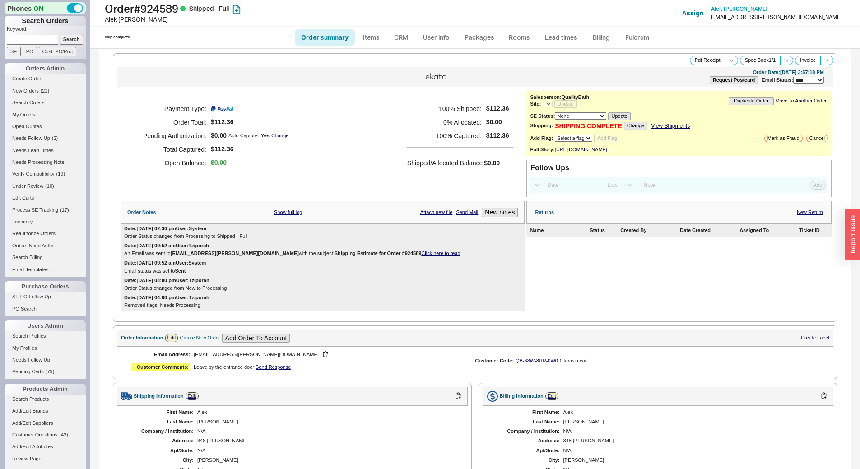
select select "LOW"
select select "3"
select select "*"
click at [704, 62] on button "Pdf Receipt" at bounding box center [708, 60] width 36 height 9
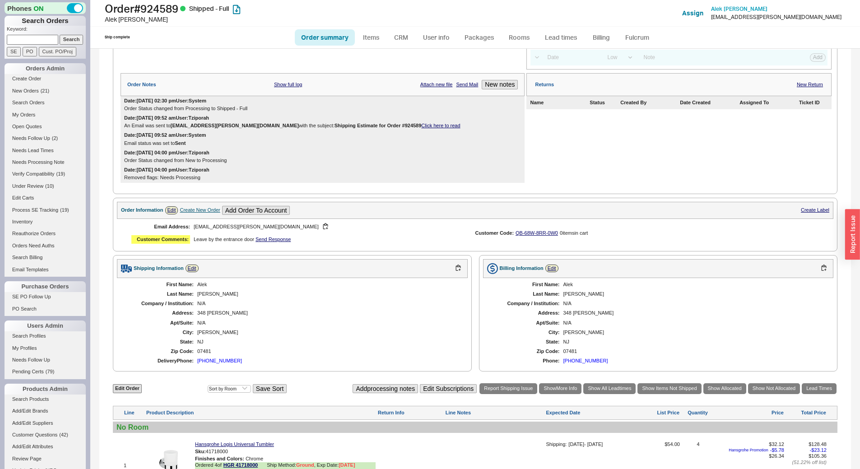
scroll to position [281, 0]
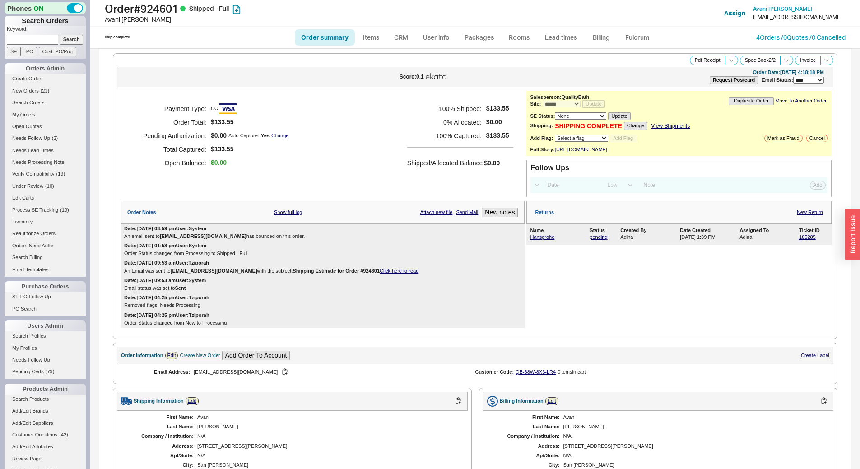
select select "*"
select select "LOW"
select select "3"
click at [698, 60] on button "Pdf Receipt" at bounding box center [708, 60] width 36 height 9
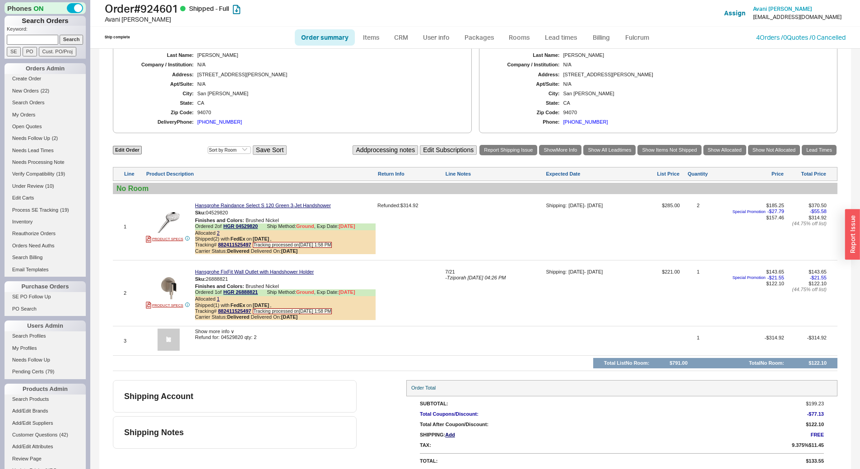
scroll to position [381, 0]
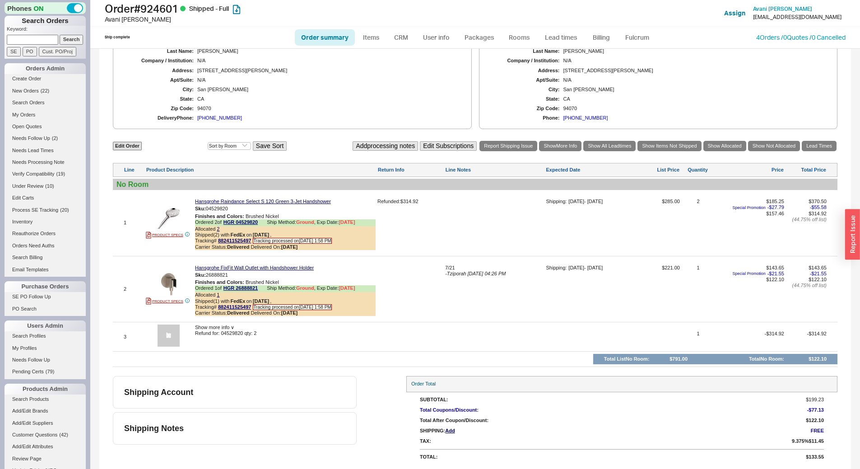
click at [19, 39] on input at bounding box center [32, 39] width 51 height 9
paste input "910586"
type input "910586"
click at [70, 40] on input "Search" at bounding box center [72, 39] width 24 height 9
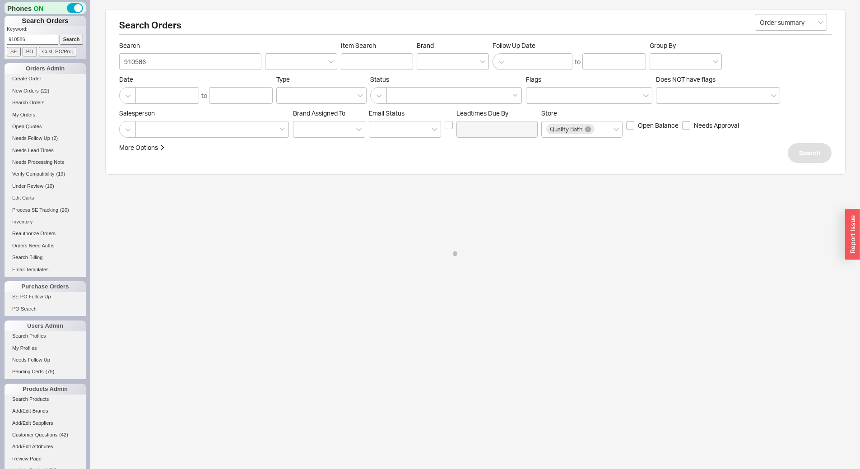
select select "*"
select select "LOW"
select select "3"
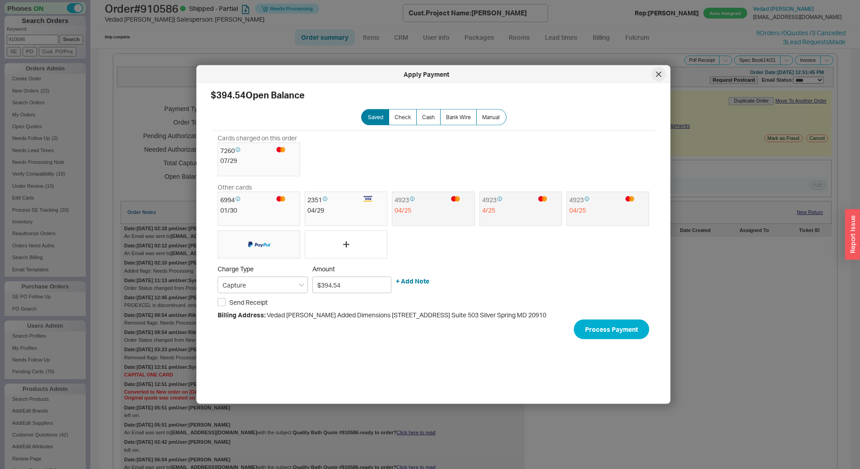
click at [655, 74] on div at bounding box center [658, 74] width 14 height 14
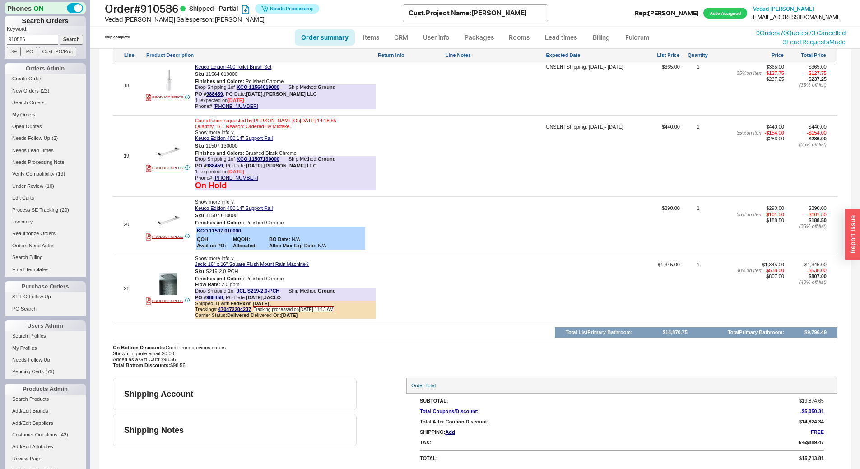
scroll to position [1941, 0]
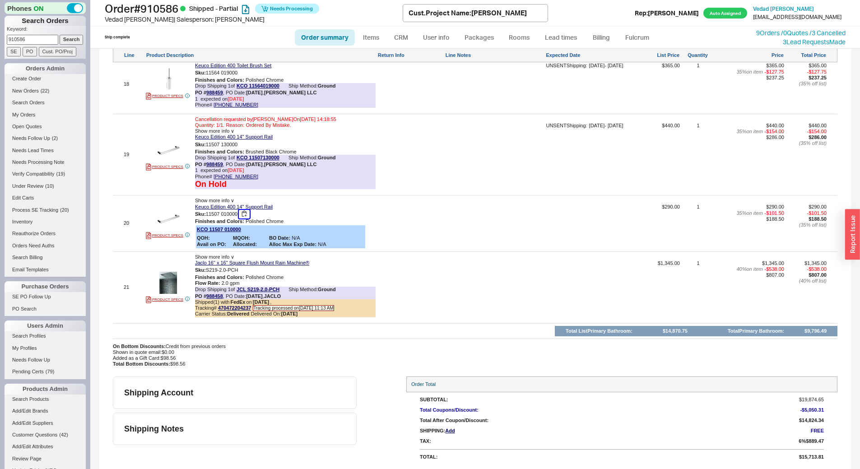
click at [245, 218] on button "button" at bounding box center [244, 214] width 11 height 9
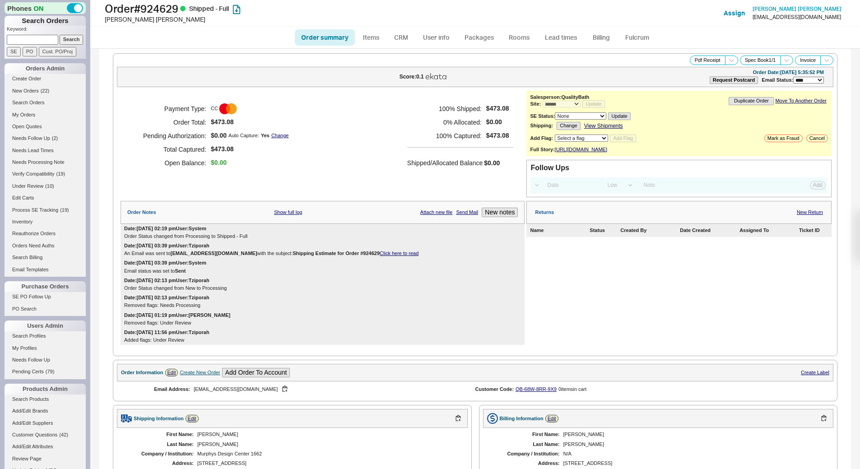
select select "*"
select select "LOW"
select select "3"
click at [696, 58] on button "Pdf Receipt" at bounding box center [708, 60] width 36 height 9
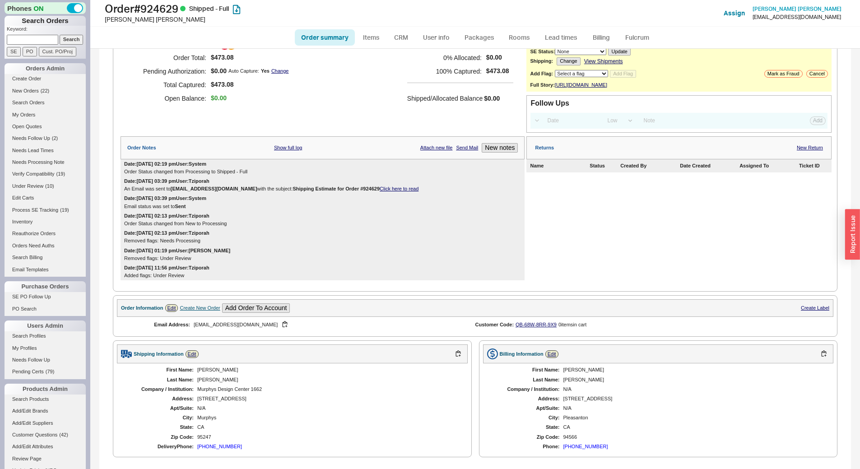
scroll to position [303, 0]
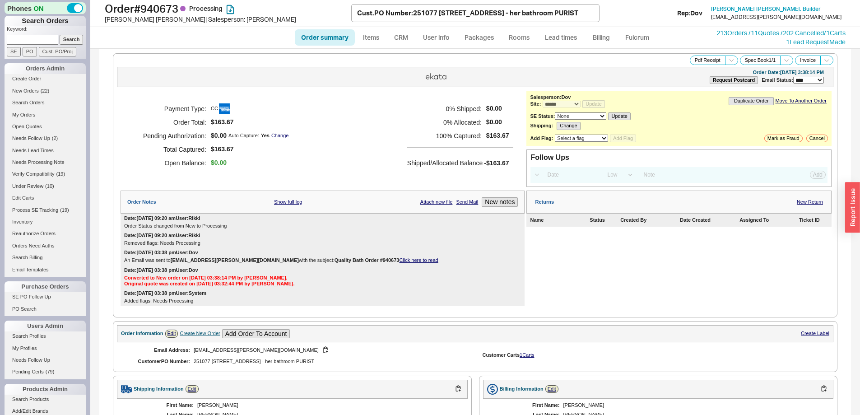
select select "*"
select select "LOW"
select select "3"
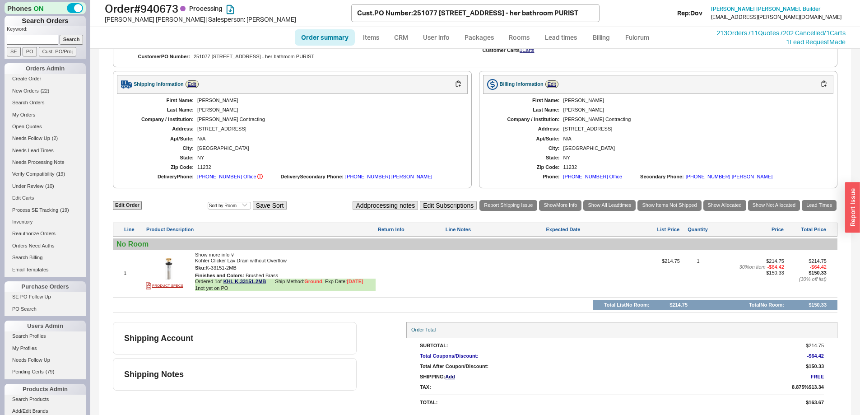
click at [49, 42] on input at bounding box center [32, 39] width 51 height 9
type input "931088"
click at [60, 35] on input "Search" at bounding box center [72, 39] width 24 height 9
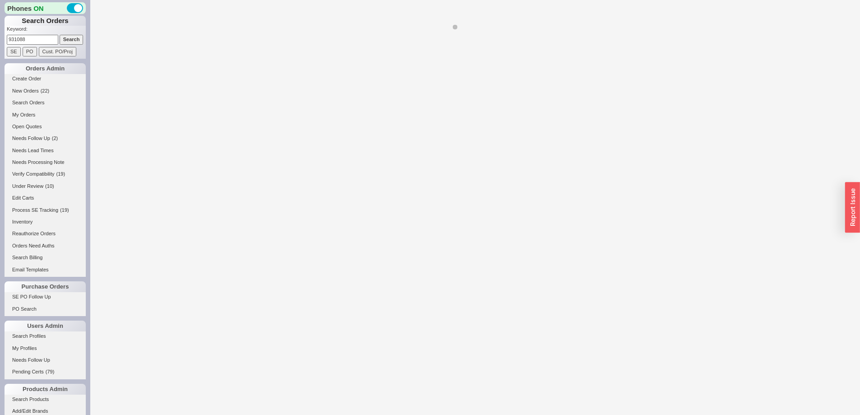
select select "*"
select select "LOW"
select select "3"
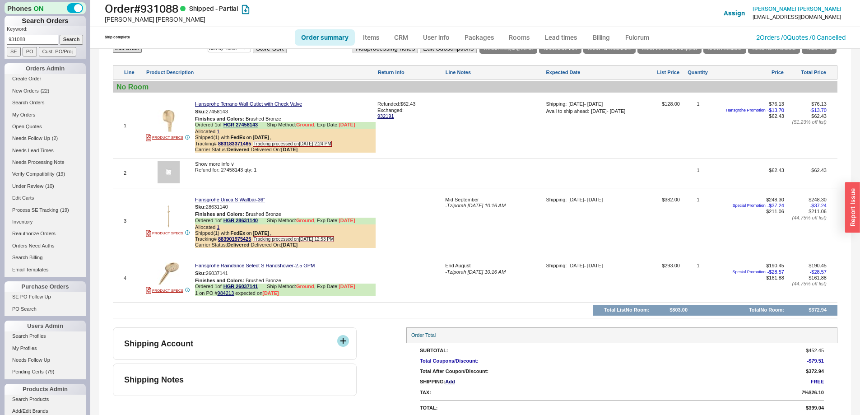
scroll to position [569, 0]
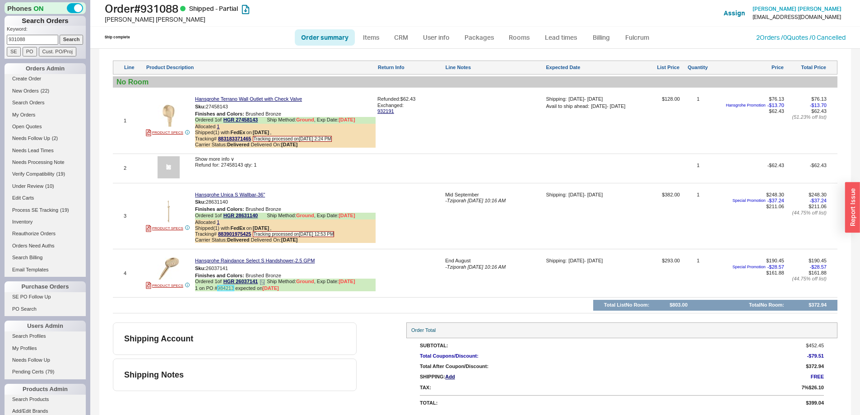
click at [227, 286] on link "984213" at bounding box center [226, 287] width 17 height 5
click at [237, 271] on button "button" at bounding box center [234, 268] width 11 height 9
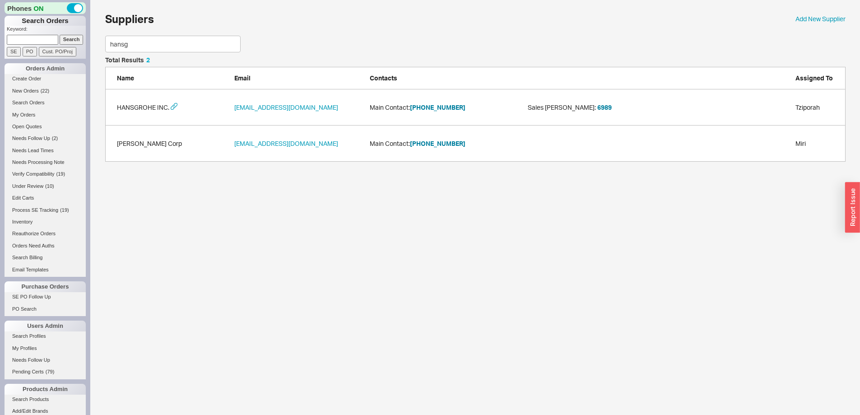
scroll to position [62, 734]
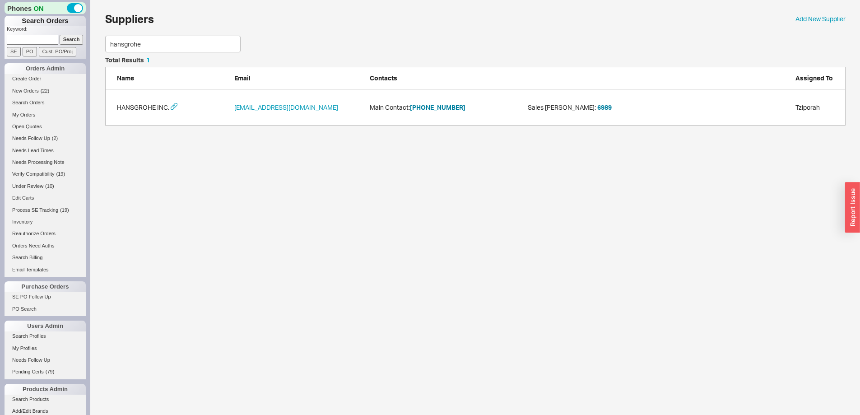
type input "hansgrohe"
click at [435, 108] on button "[PHONE_NUMBER]" at bounding box center [438, 107] width 56 height 9
